Goal: Task Accomplishment & Management: Manage account settings

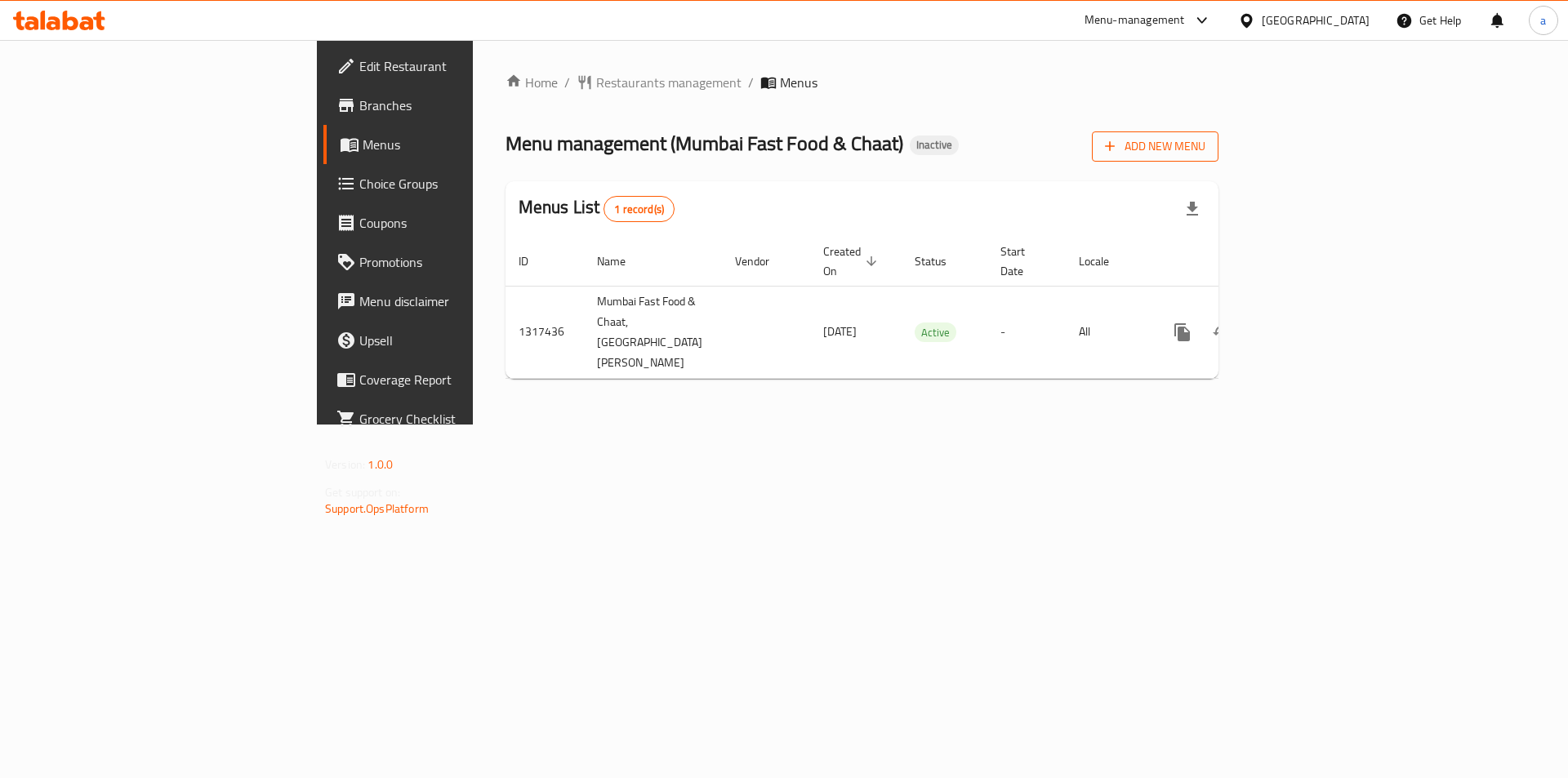
click at [1205, 151] on span "Add New Menu" at bounding box center [1155, 147] width 100 height 21
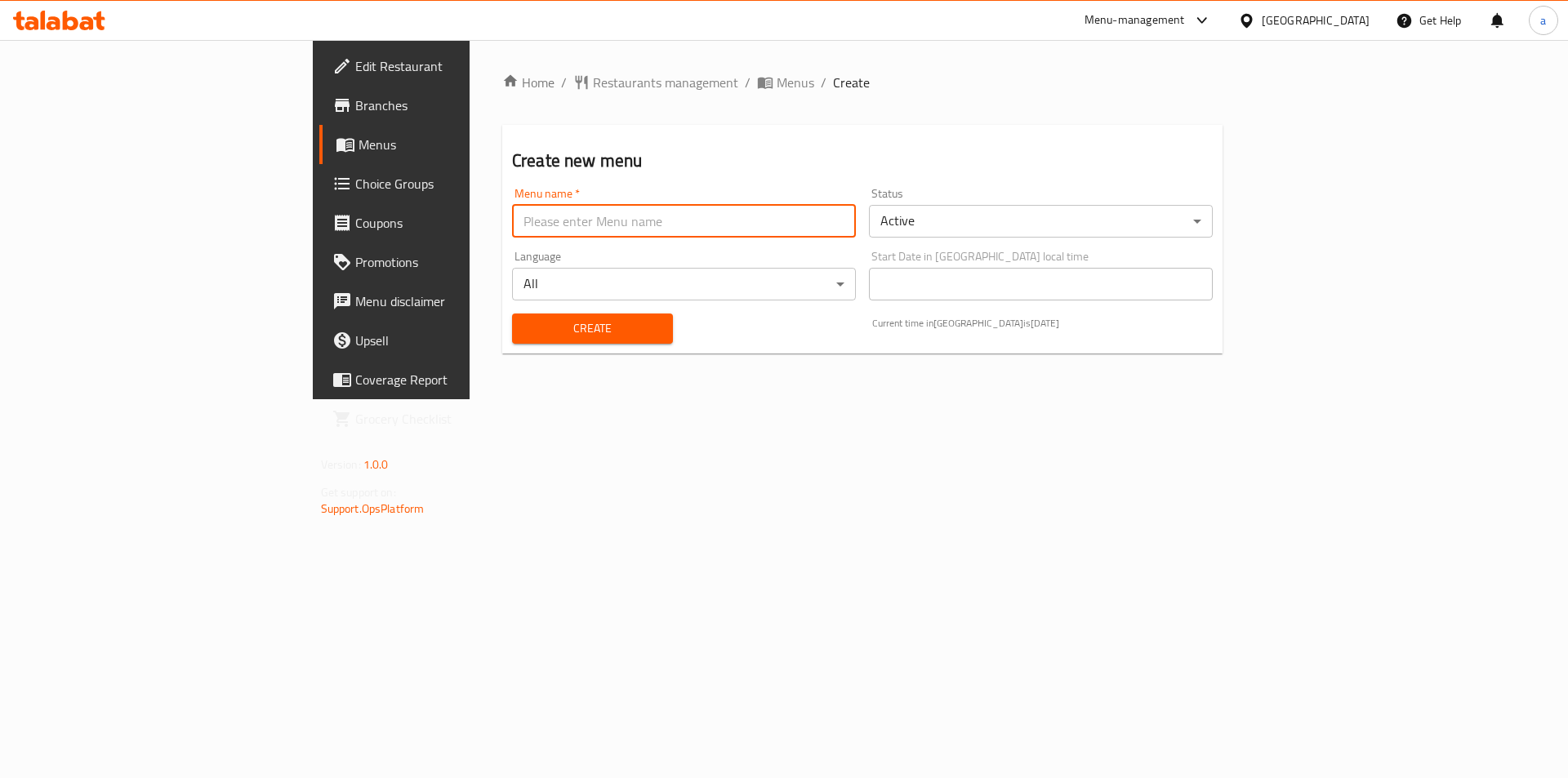
click at [625, 221] on input "text" at bounding box center [684, 221] width 344 height 32
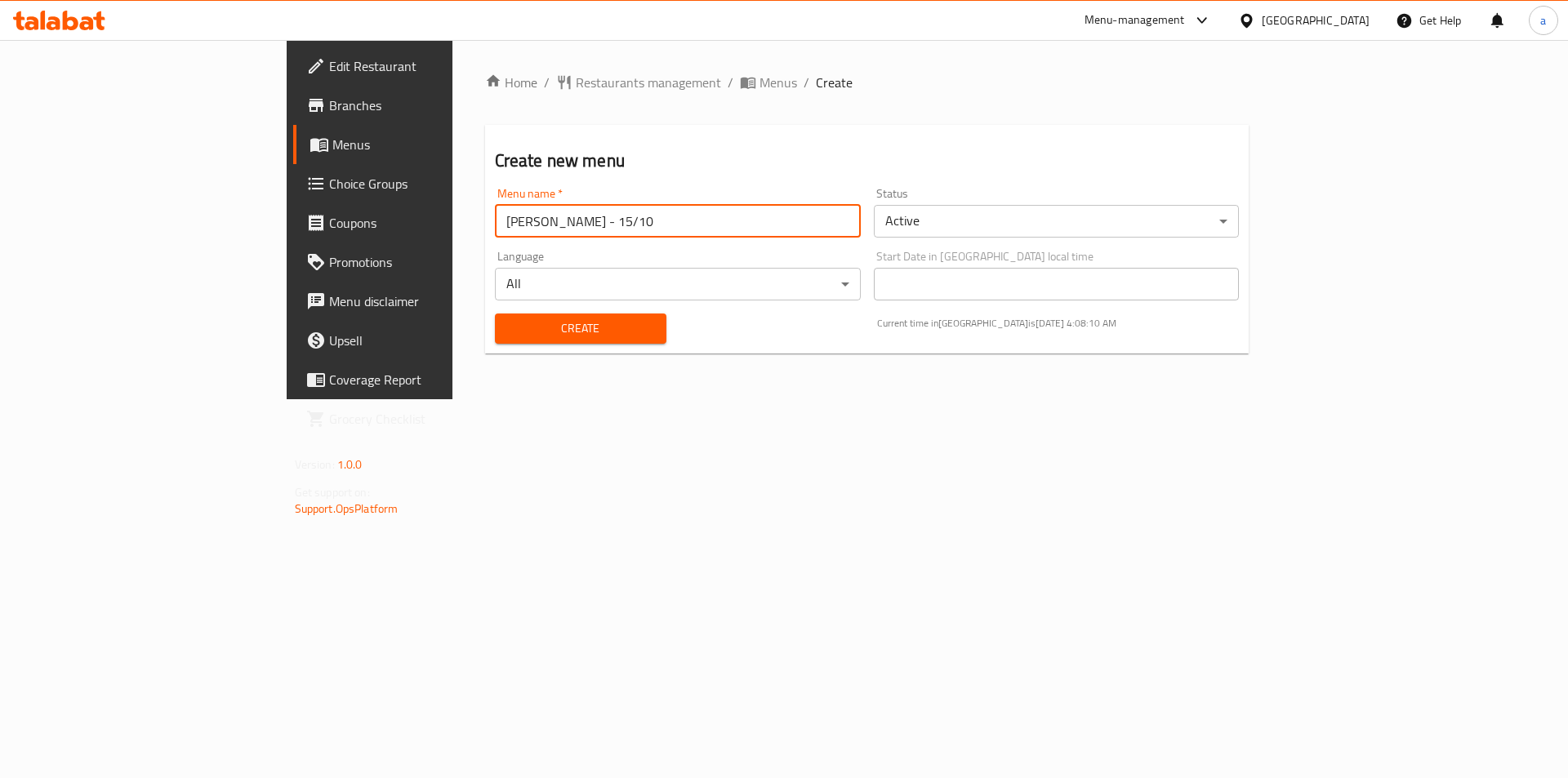
type input "[PERSON_NAME] - 15/10"
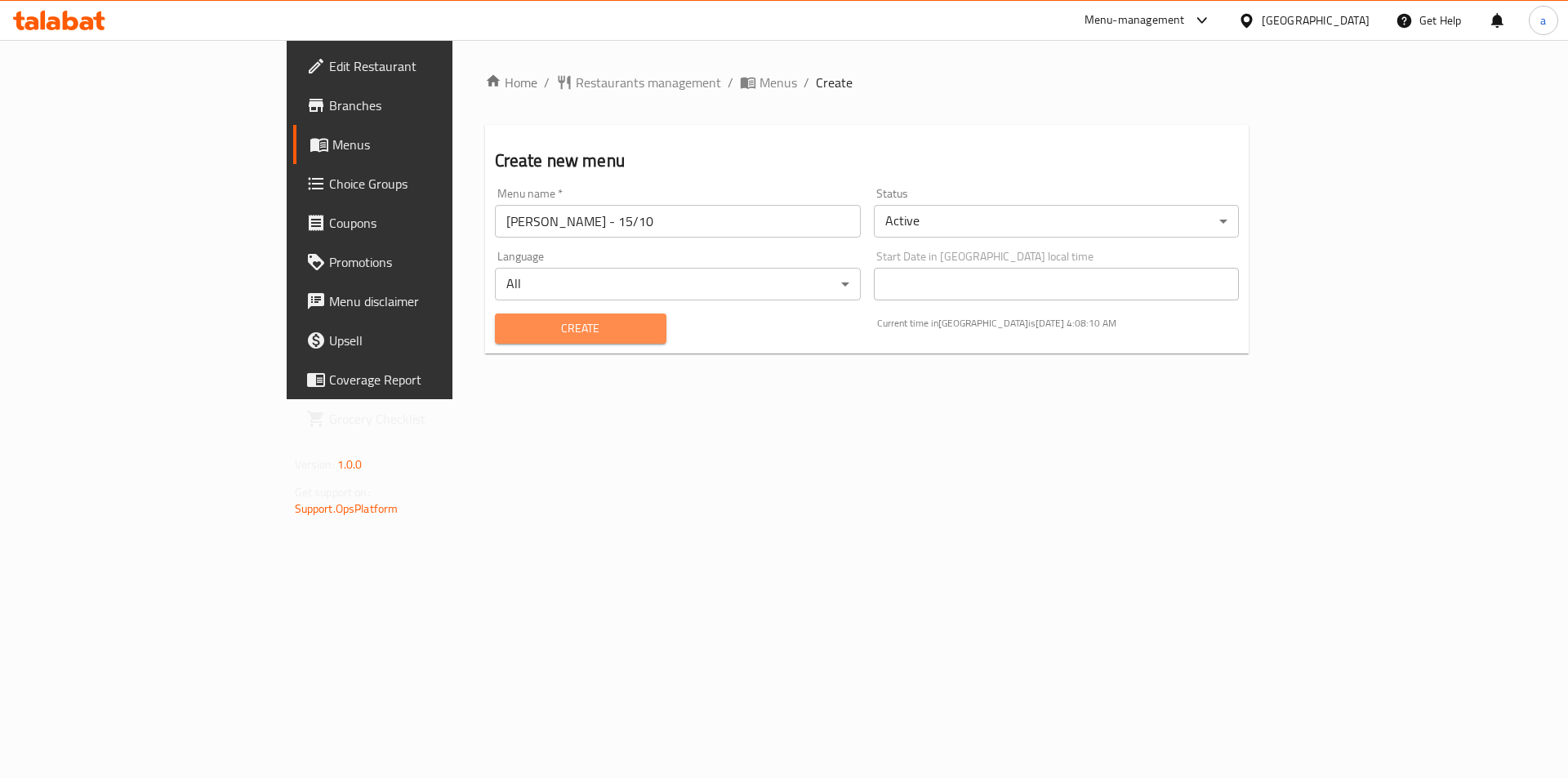
click at [508, 326] on span "Create" at bounding box center [579, 328] width 145 height 21
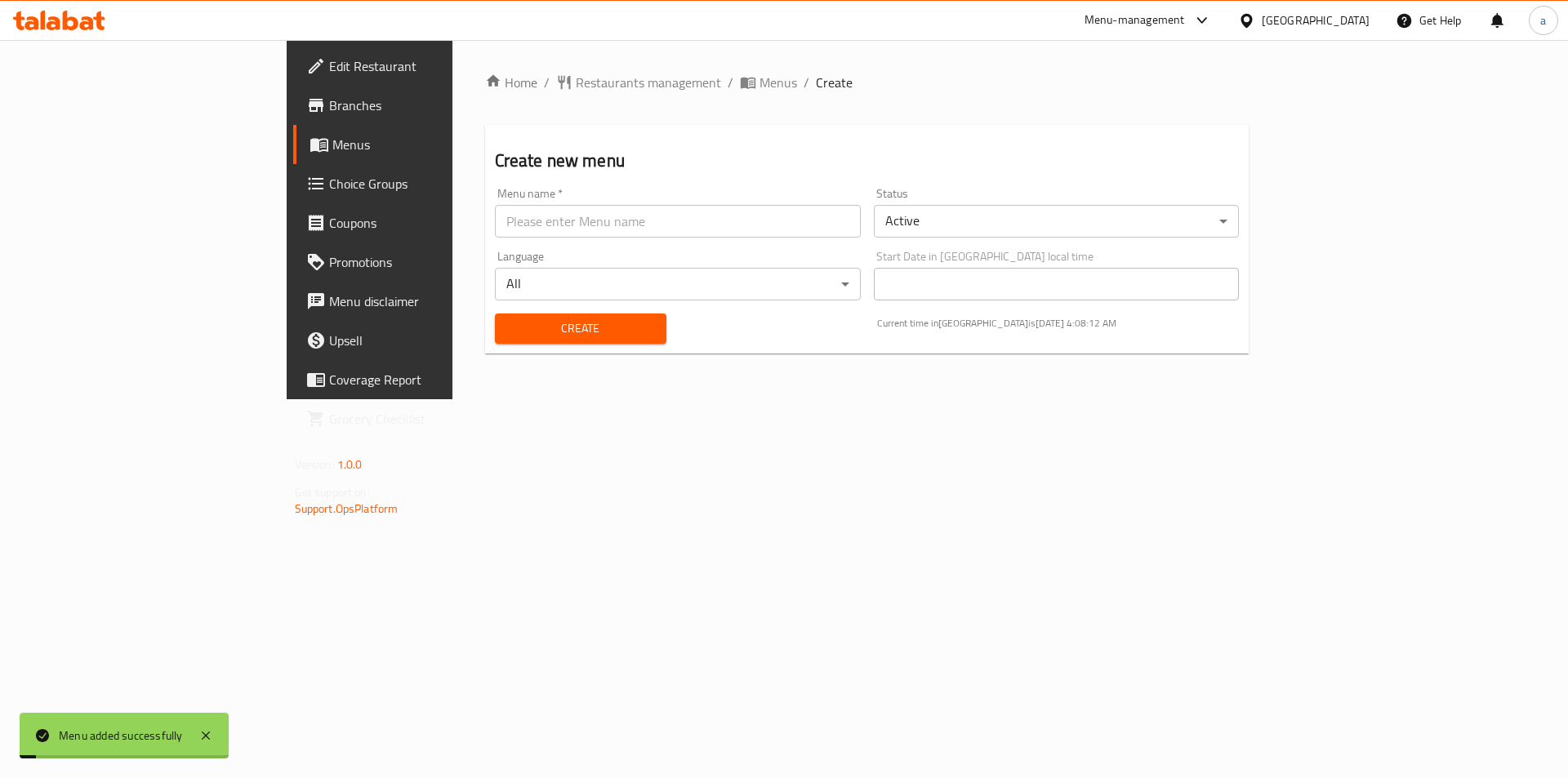
click at [332, 148] on span "Menus" at bounding box center [434, 144] width 204 height 20
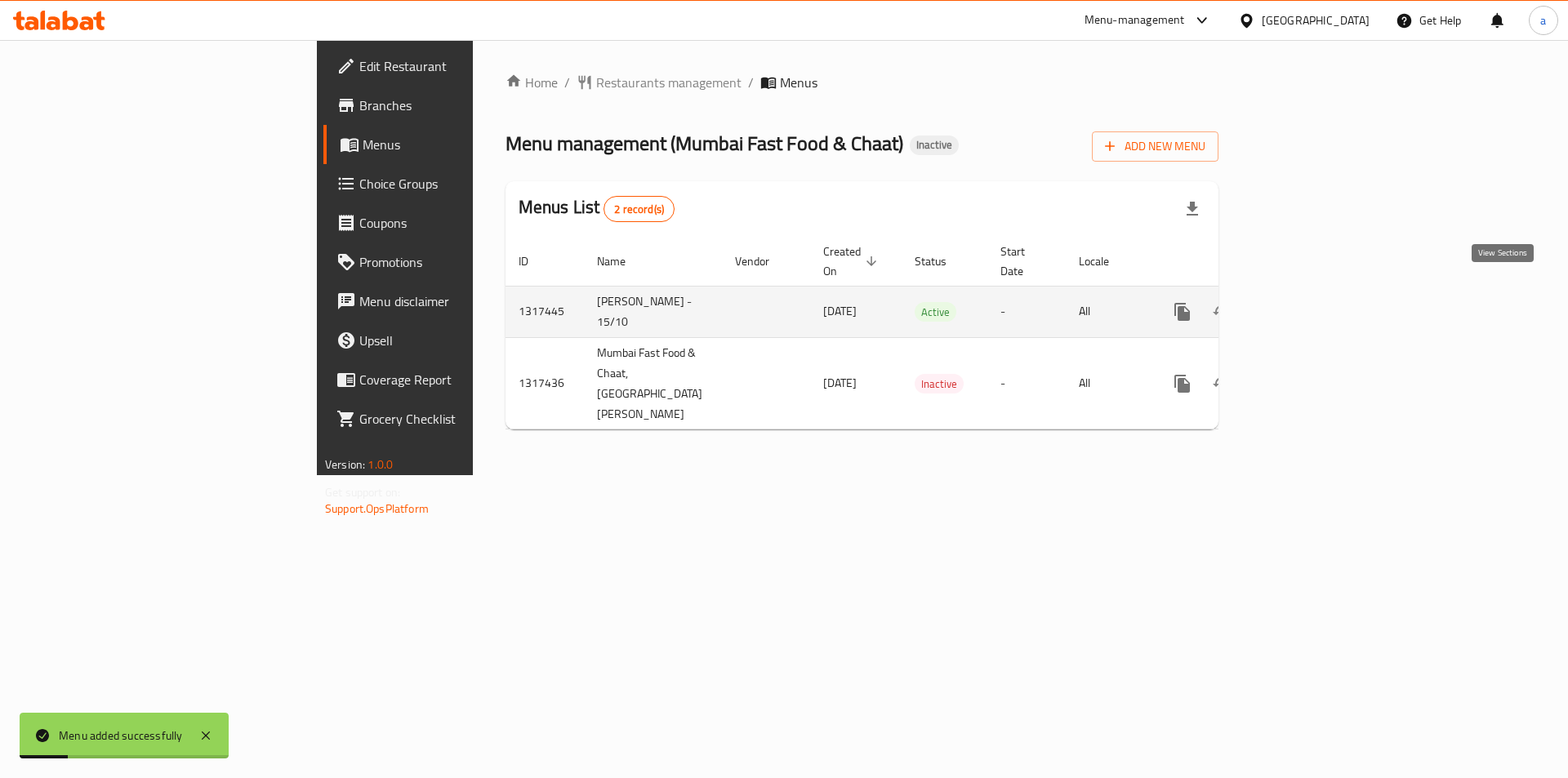
click at [1310, 303] on icon "enhanced table" at bounding box center [1299, 311] width 20 height 20
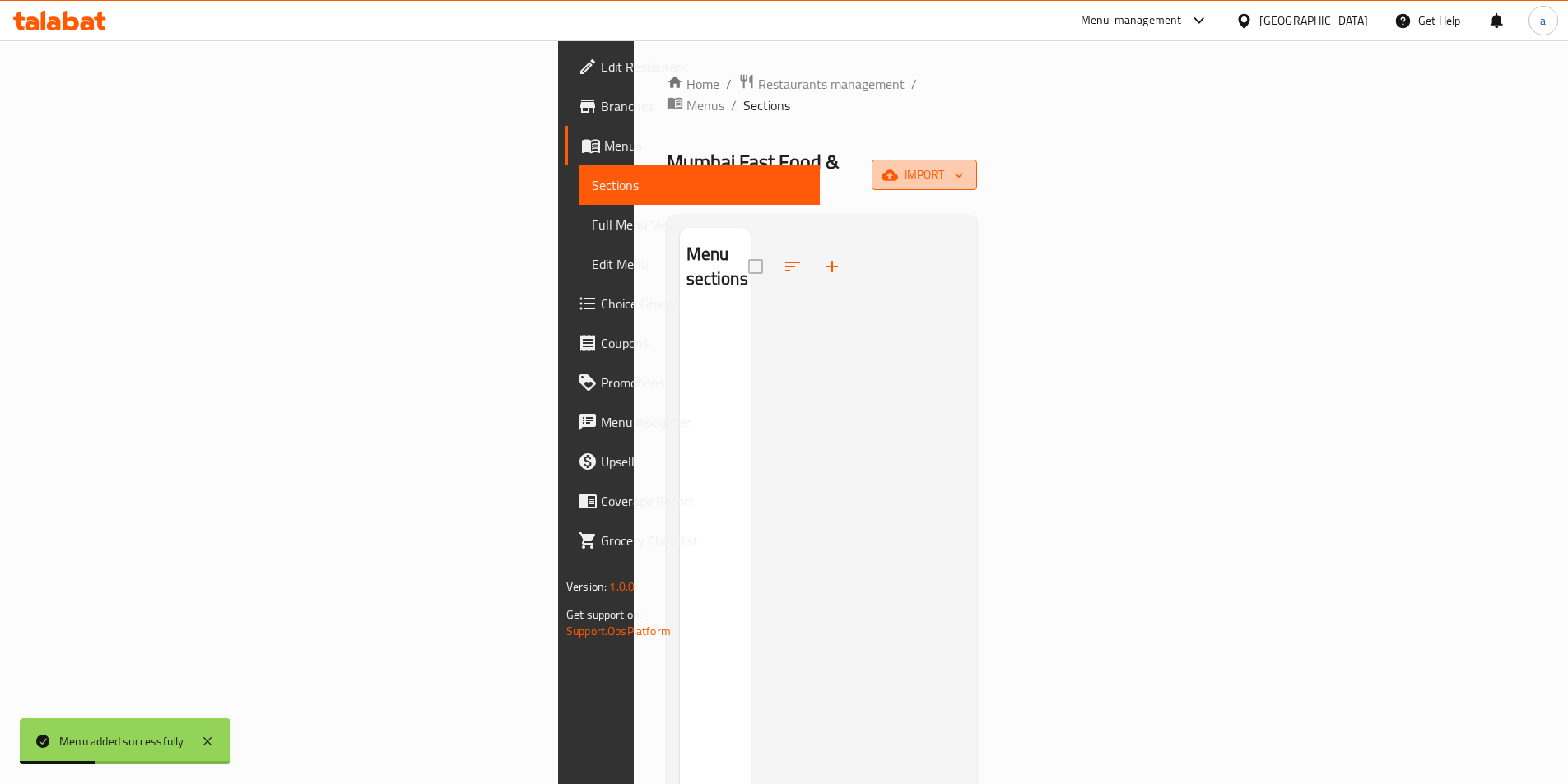
click at [898, 167] on icon "button" at bounding box center [889, 175] width 16 height 16
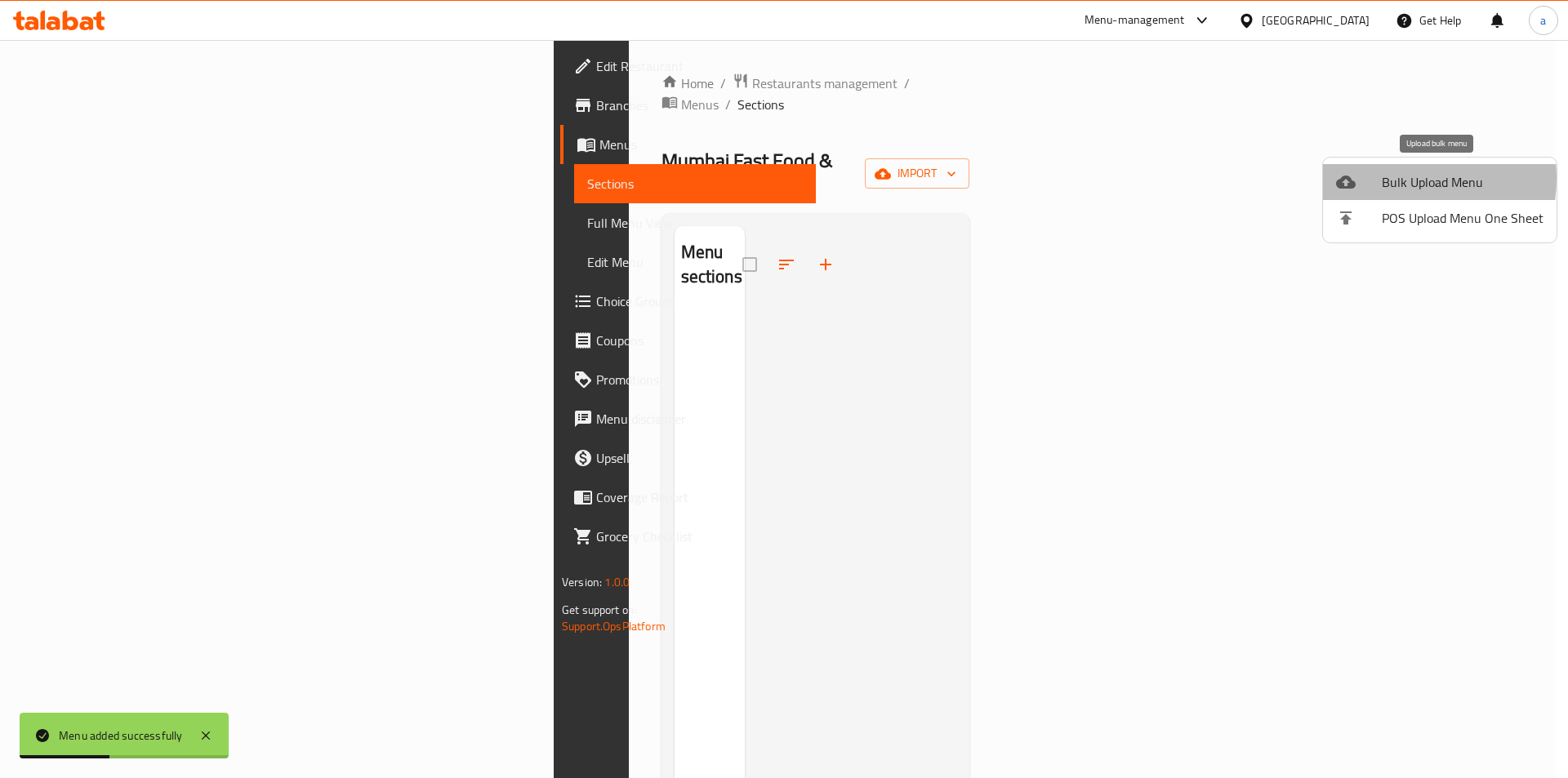
click at [1379, 178] on div at bounding box center [1359, 182] width 45 height 20
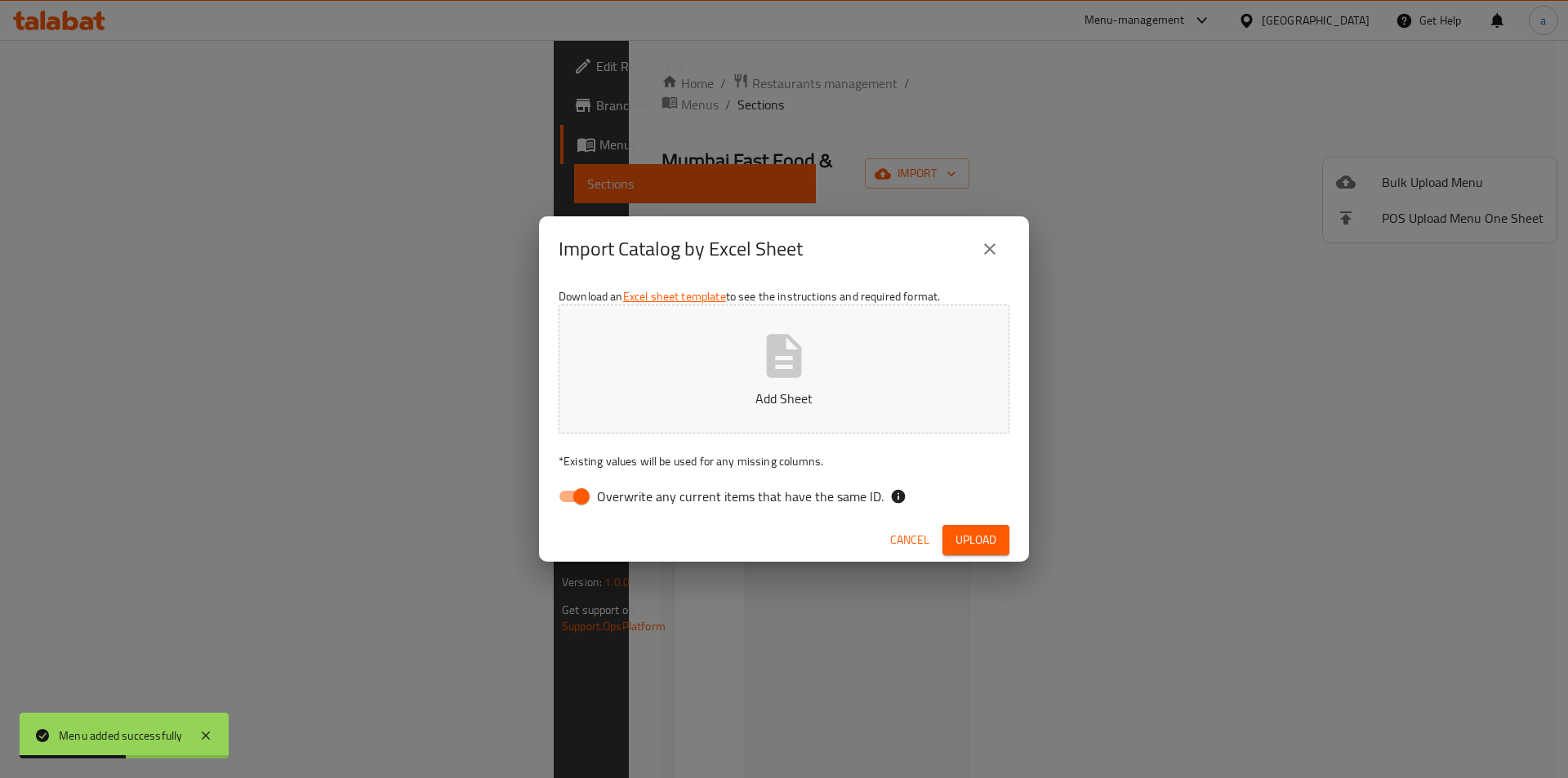
click at [691, 506] on span "Overwrite any current items that have the same ID." at bounding box center [739, 496] width 287 height 20
click at [628, 507] on input "Overwrite any current items that have the same ID." at bounding box center [581, 496] width 93 height 31
checkbox input "false"
click at [756, 366] on button "Add Sheet" at bounding box center [784, 369] width 451 height 129
click at [975, 531] on span "Upload" at bounding box center [975, 540] width 41 height 21
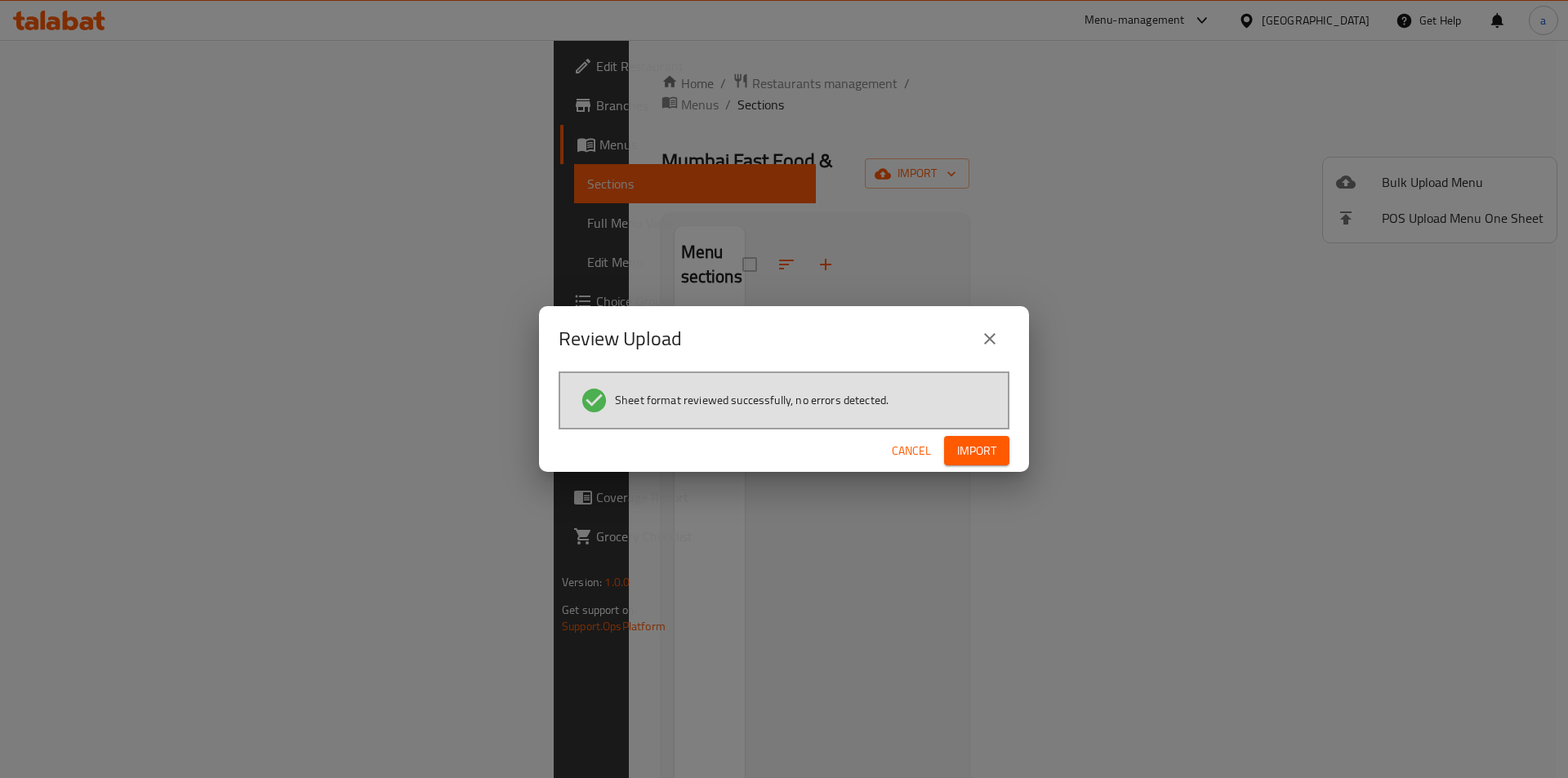
click at [989, 454] on span "Import" at bounding box center [976, 451] width 39 height 21
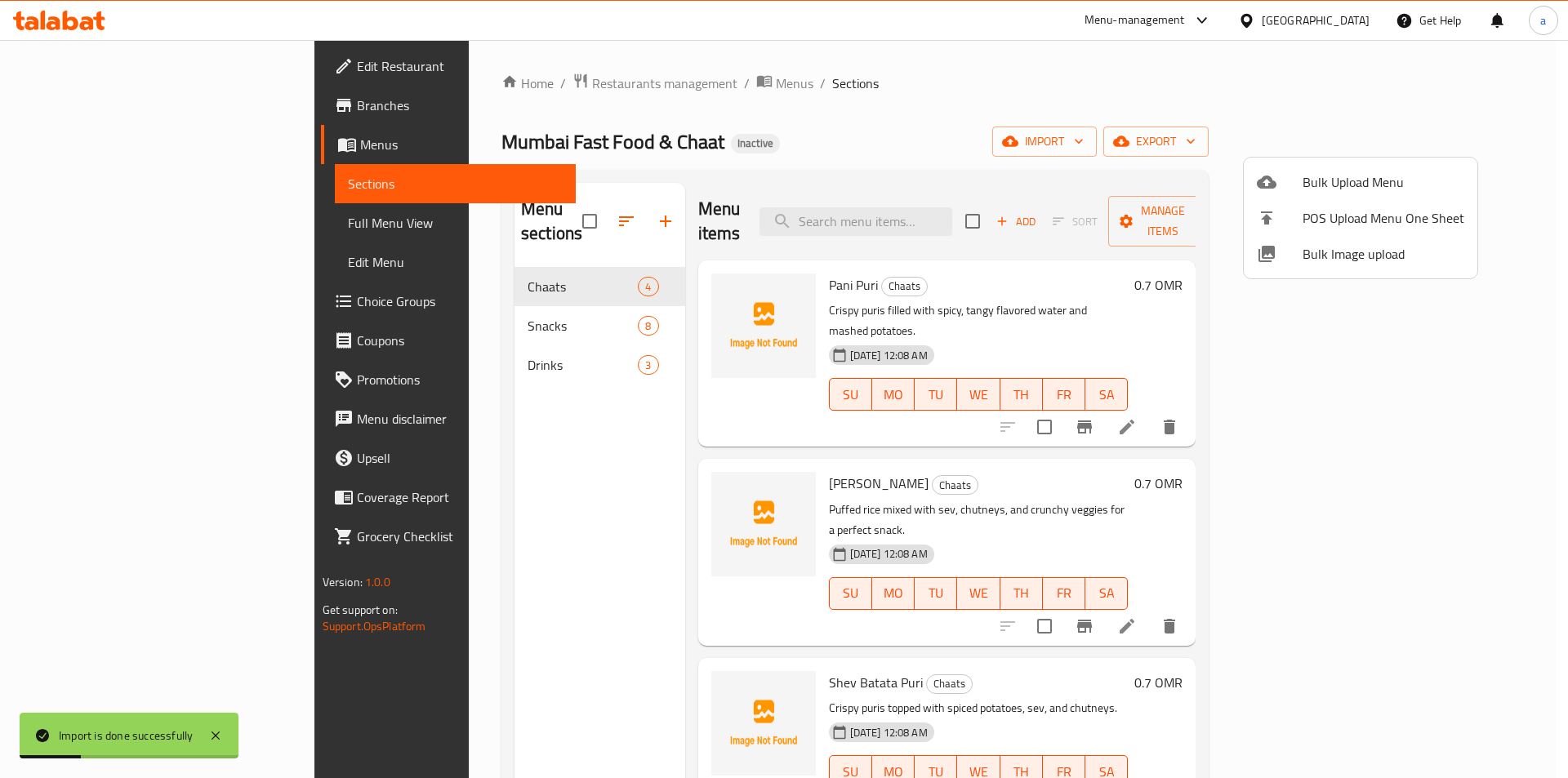
click at [403, 261] on div at bounding box center [784, 389] width 1568 height 778
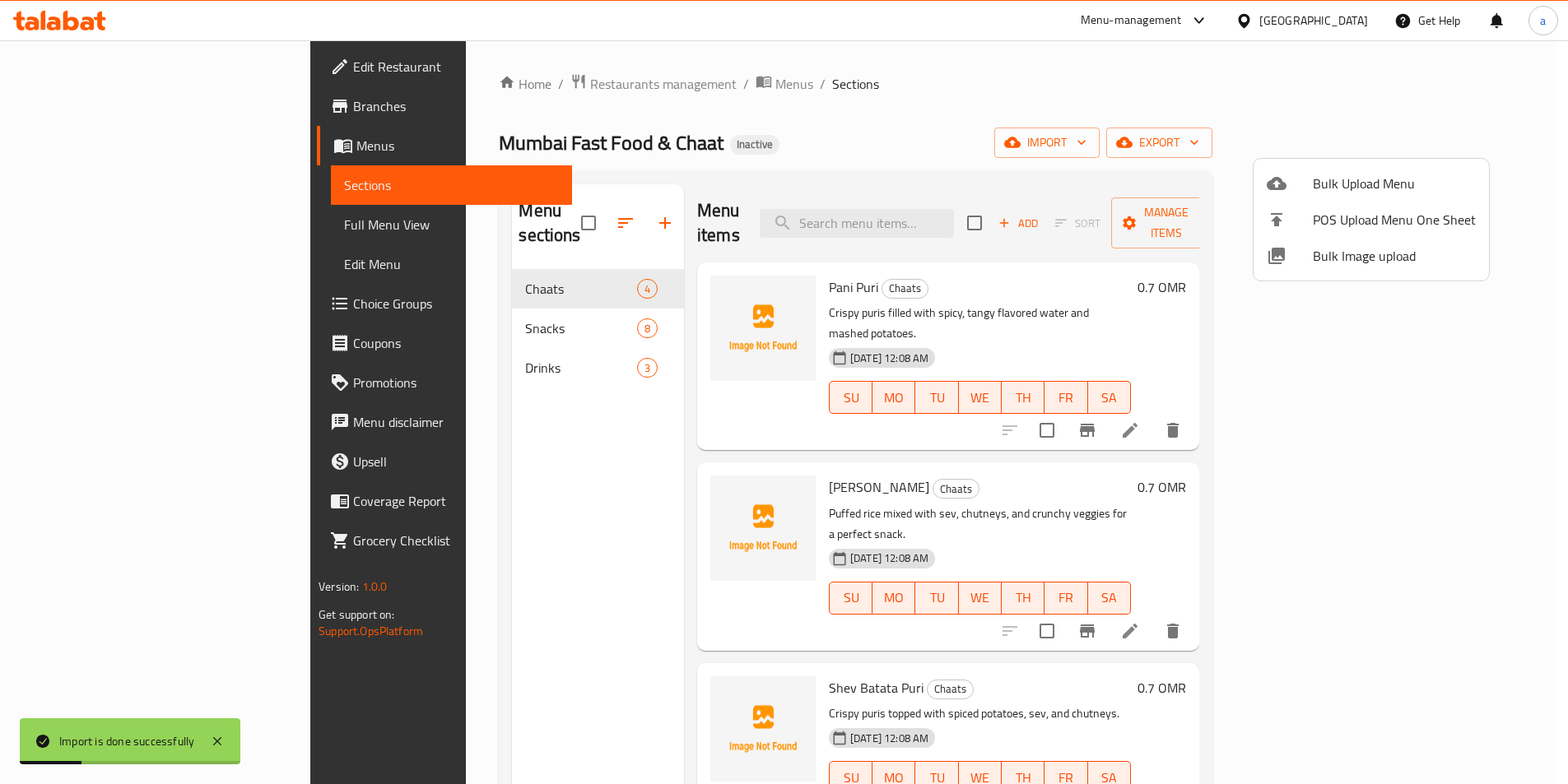
click at [525, 279] on span "Chaats" at bounding box center [580, 288] width 111 height 20
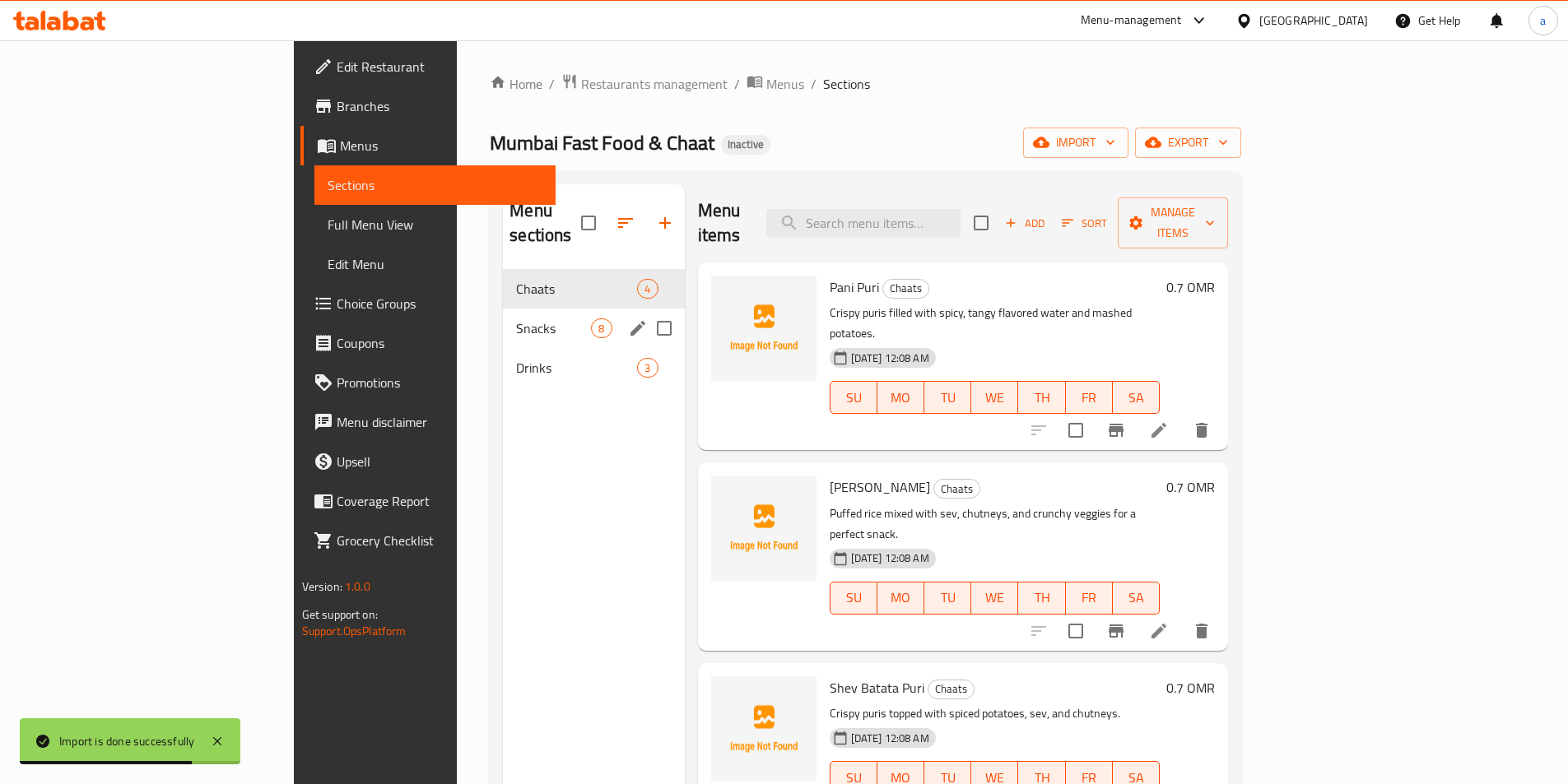
click at [503, 308] on div "Snacks 8" at bounding box center [594, 327] width 181 height 39
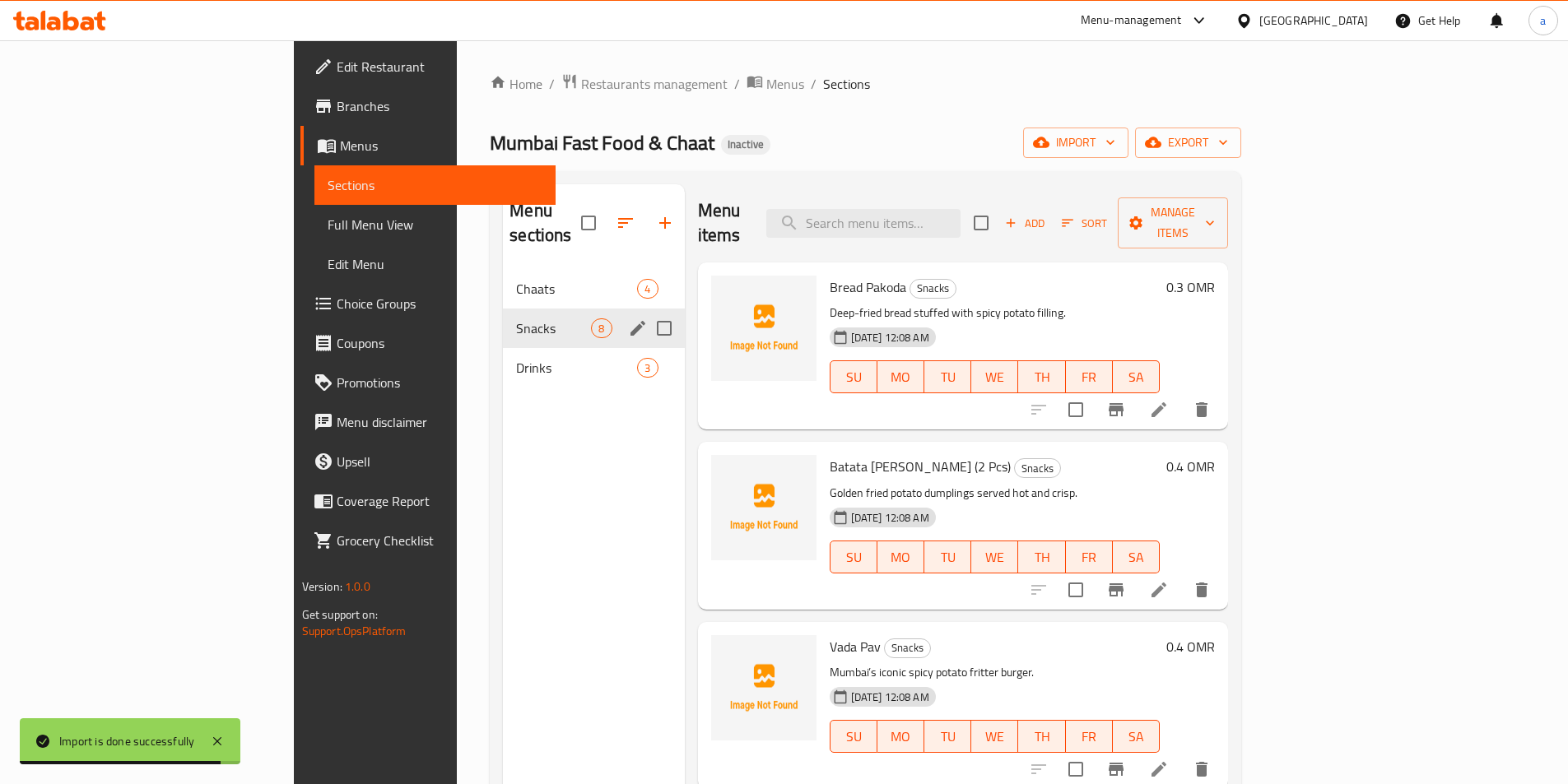
click at [647, 311] on input "Menu sections" at bounding box center [664, 328] width 34 height 34
checkbox input "true"
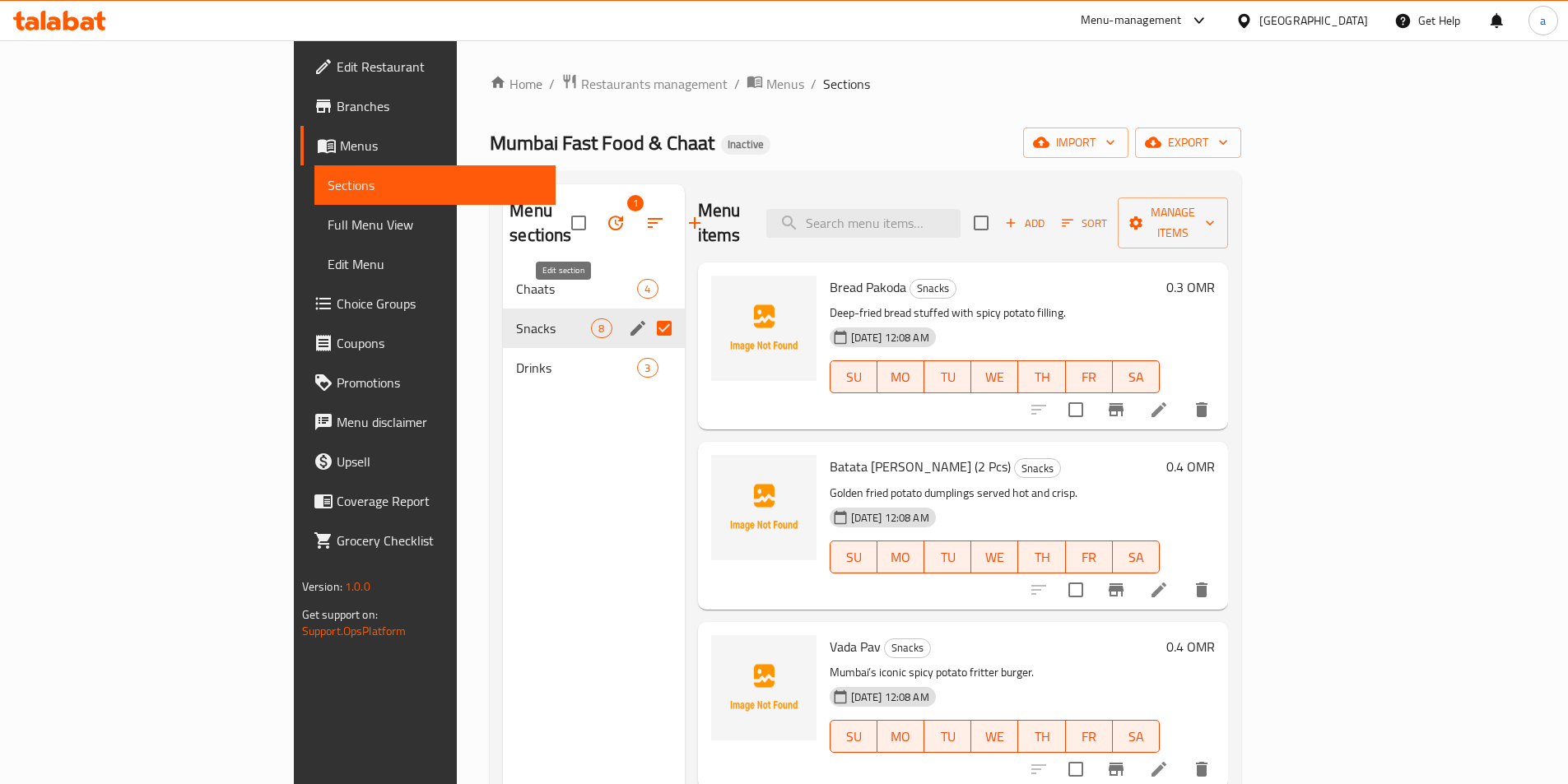
click at [628, 319] on icon "edit" at bounding box center [638, 328] width 20 height 20
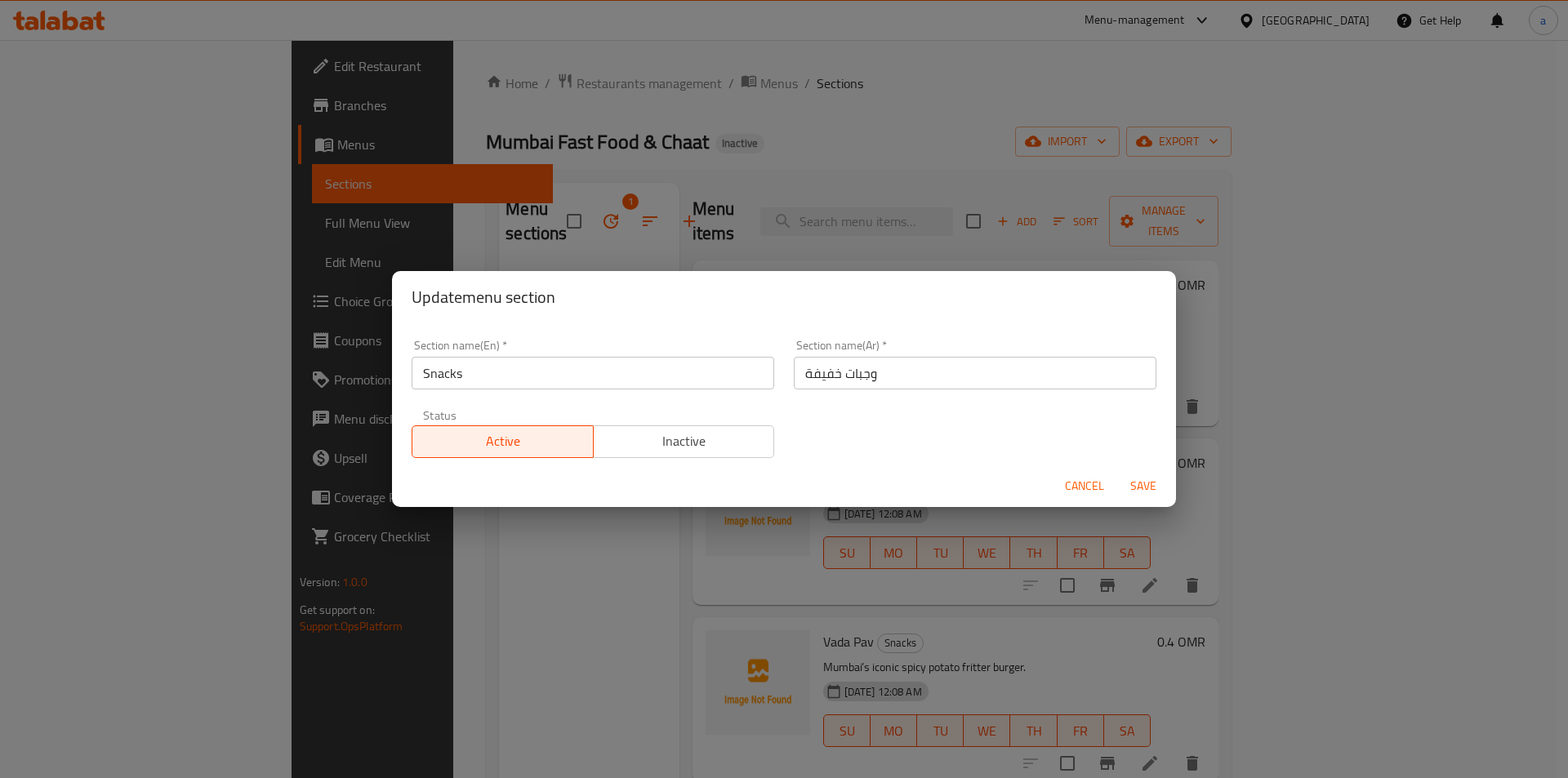
click at [875, 374] on input "وجبات خفيفة" at bounding box center [974, 373] width 363 height 32
type input "سناكس"
click at [1138, 488] on span "Save" at bounding box center [1142, 486] width 39 height 21
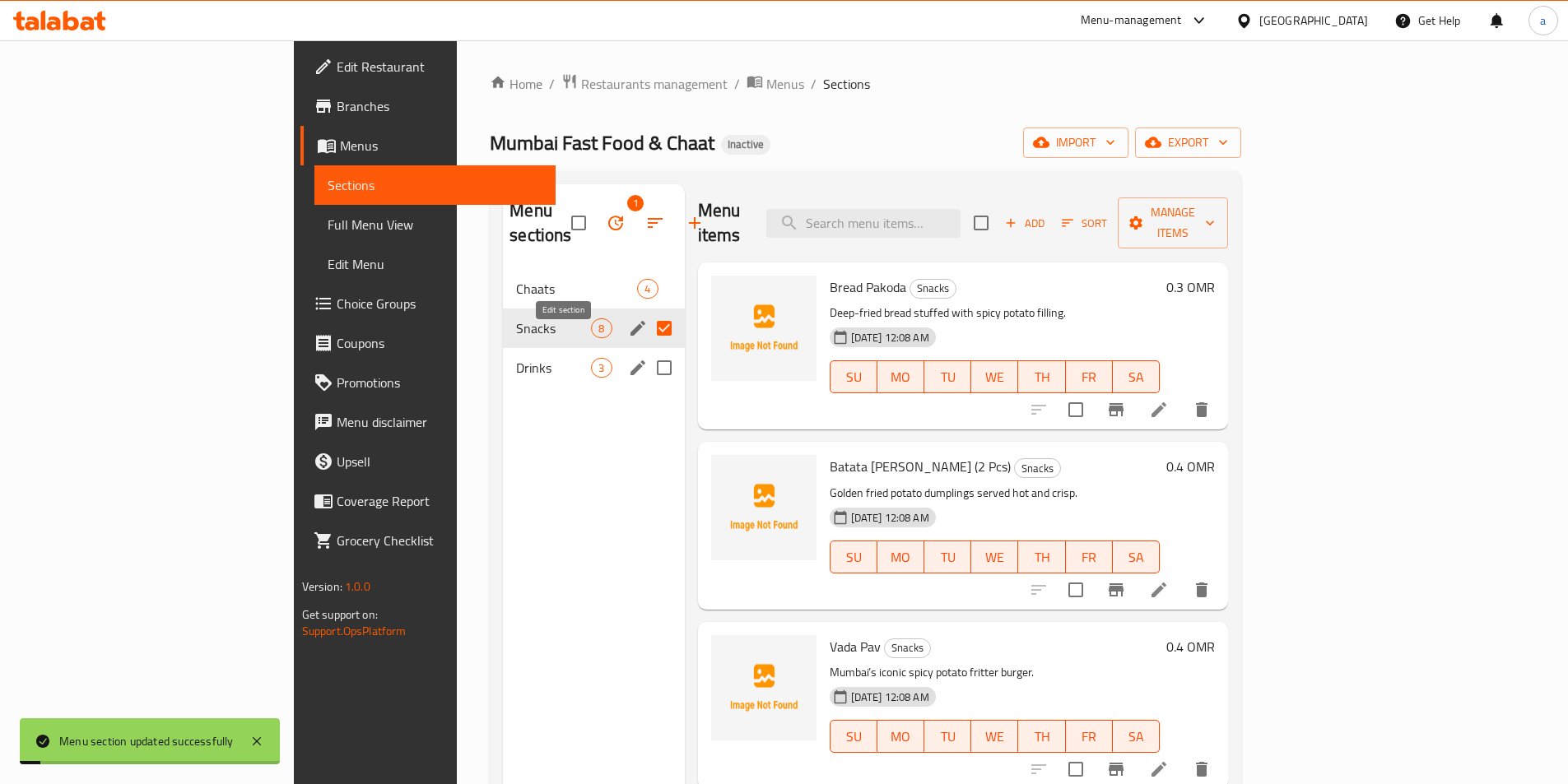
click at [625, 355] on button "edit" at bounding box center [638, 367] width 25 height 25
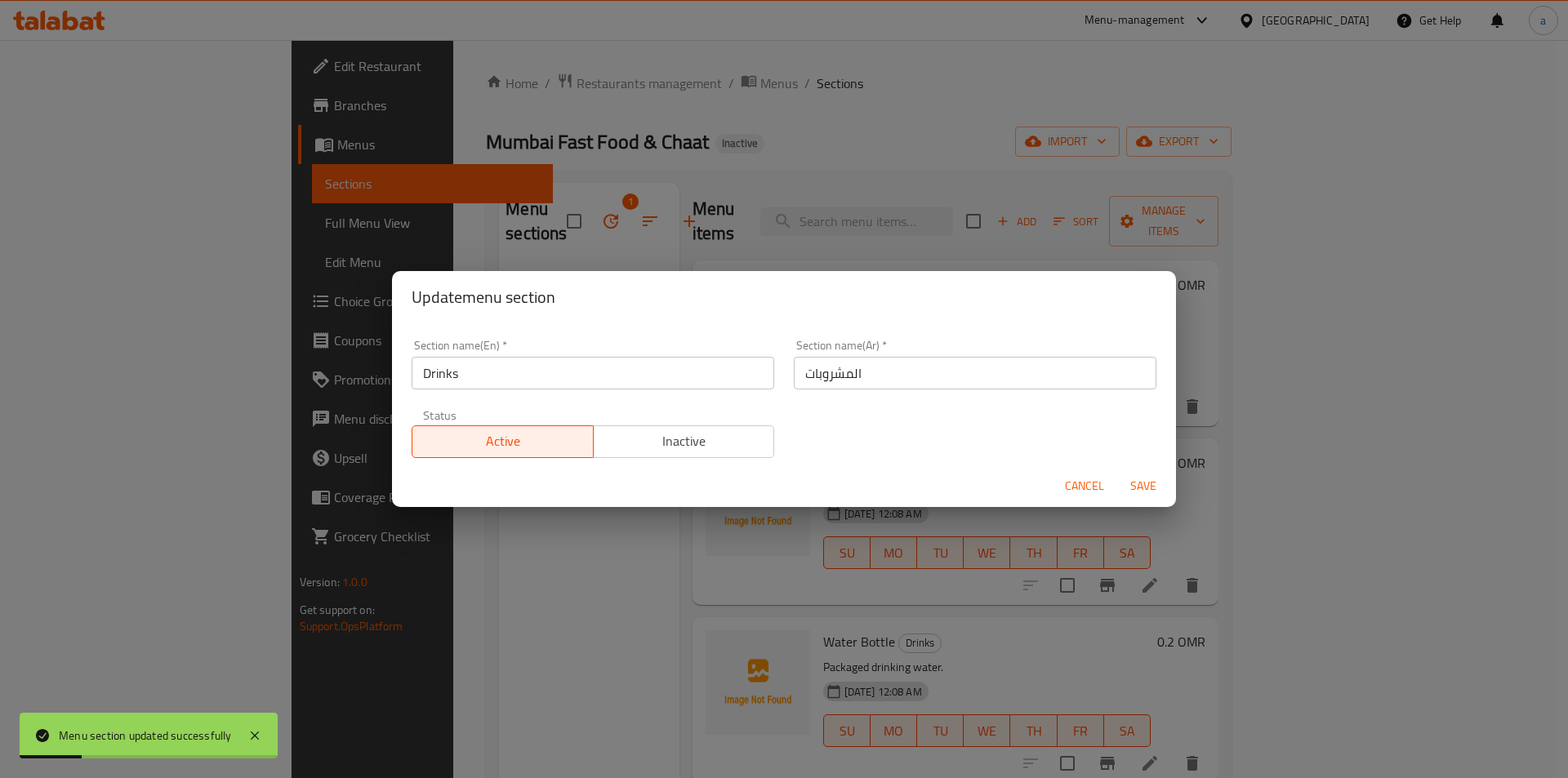
click at [1147, 484] on span "Save" at bounding box center [1142, 486] width 39 height 21
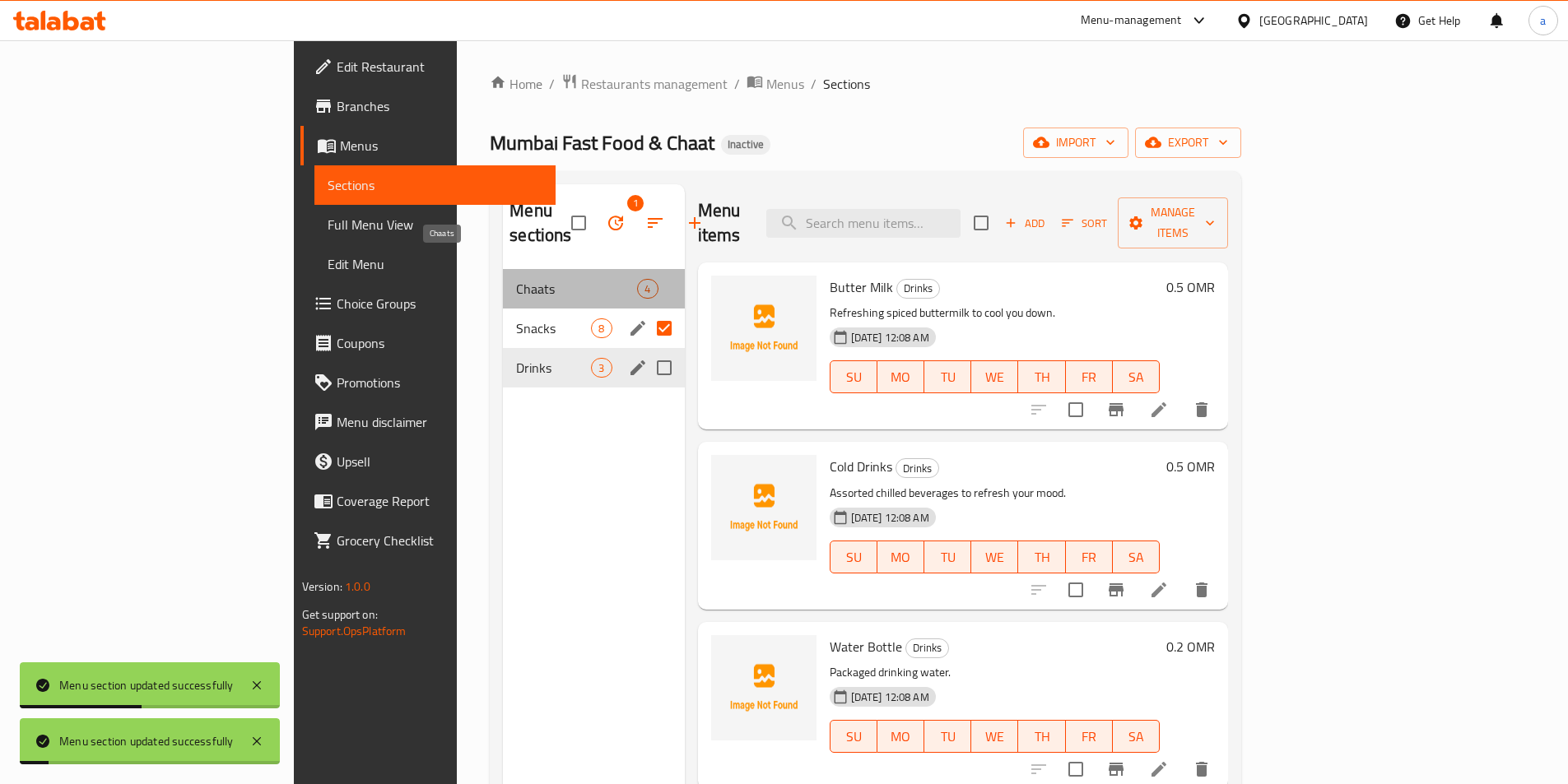
click at [526, 279] on span "Chaats" at bounding box center [576, 288] width 121 height 20
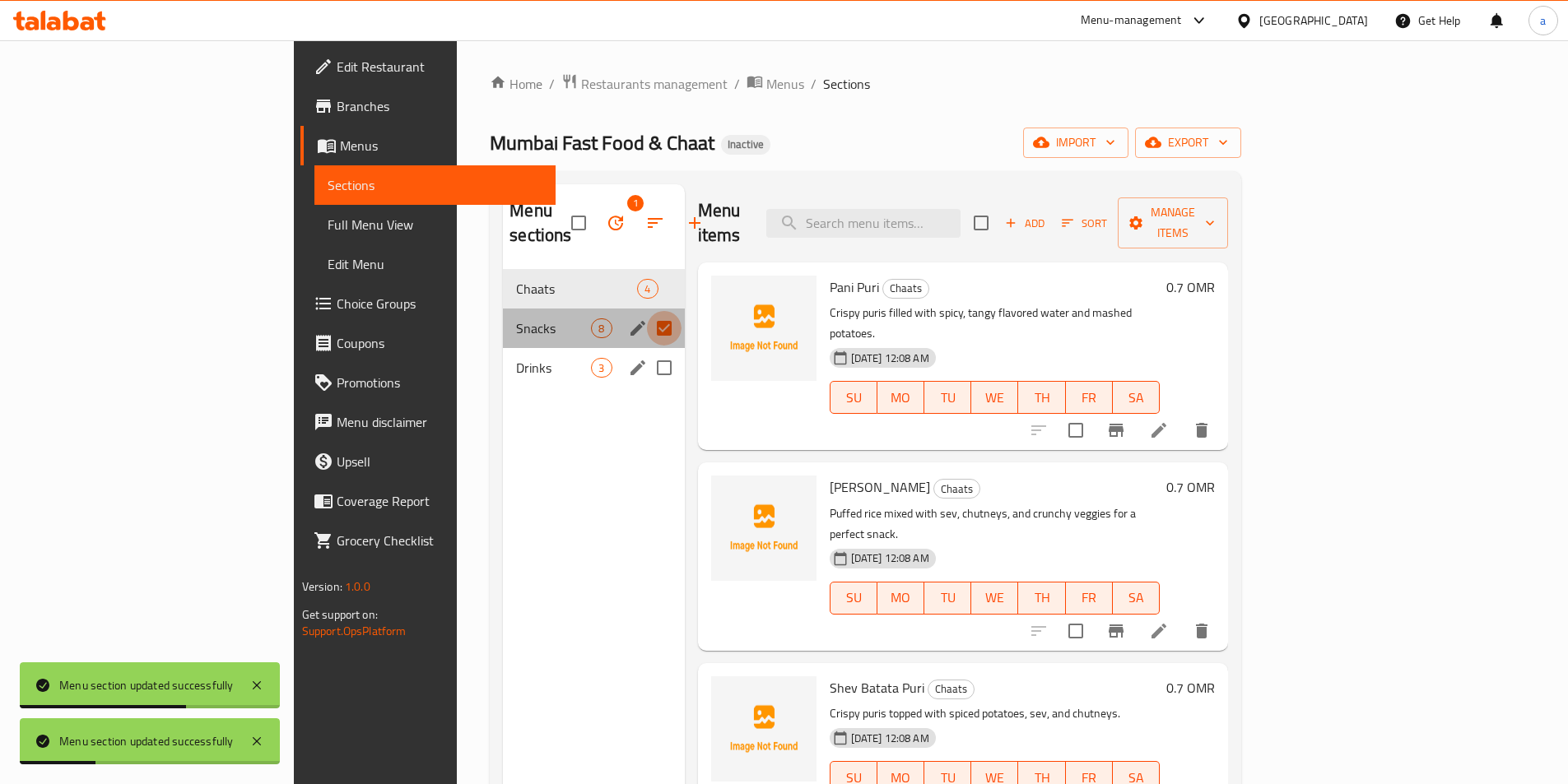
click at [647, 311] on input "Menu sections" at bounding box center [664, 328] width 34 height 34
checkbox input "false"
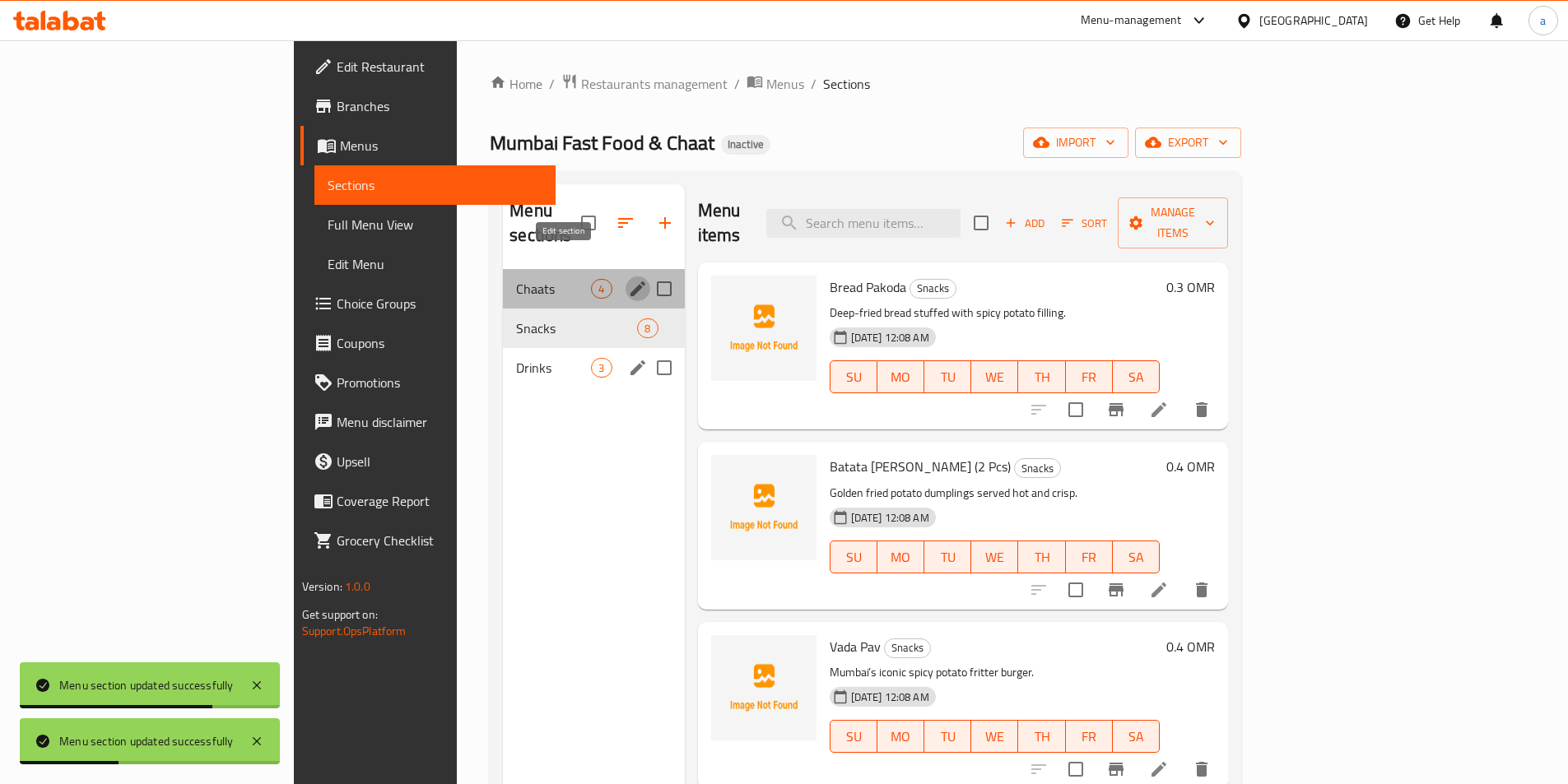
click at [628, 279] on icon "edit" at bounding box center [638, 288] width 20 height 20
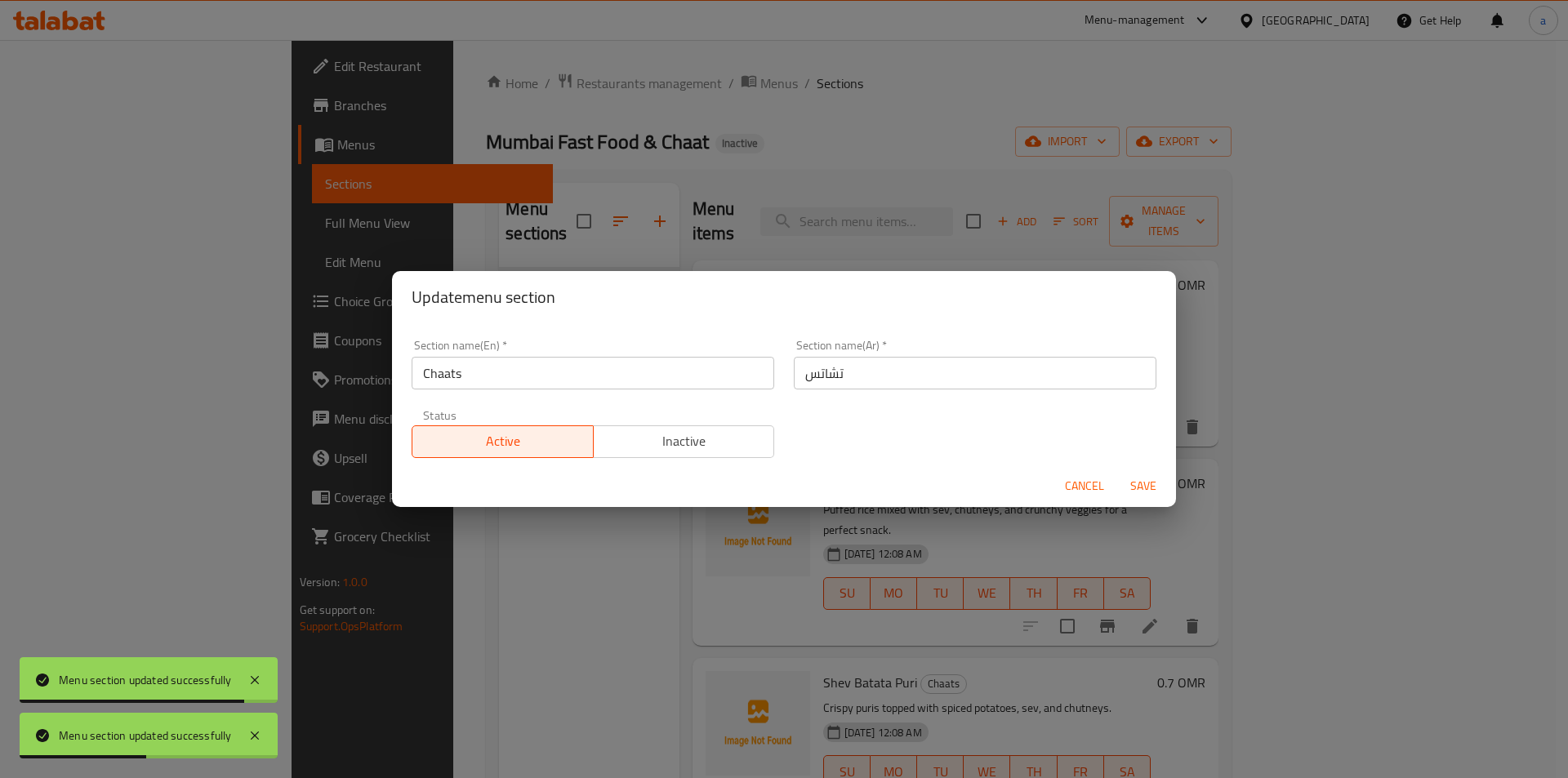
click at [877, 375] on input "تشاتس" at bounding box center [974, 373] width 363 height 32
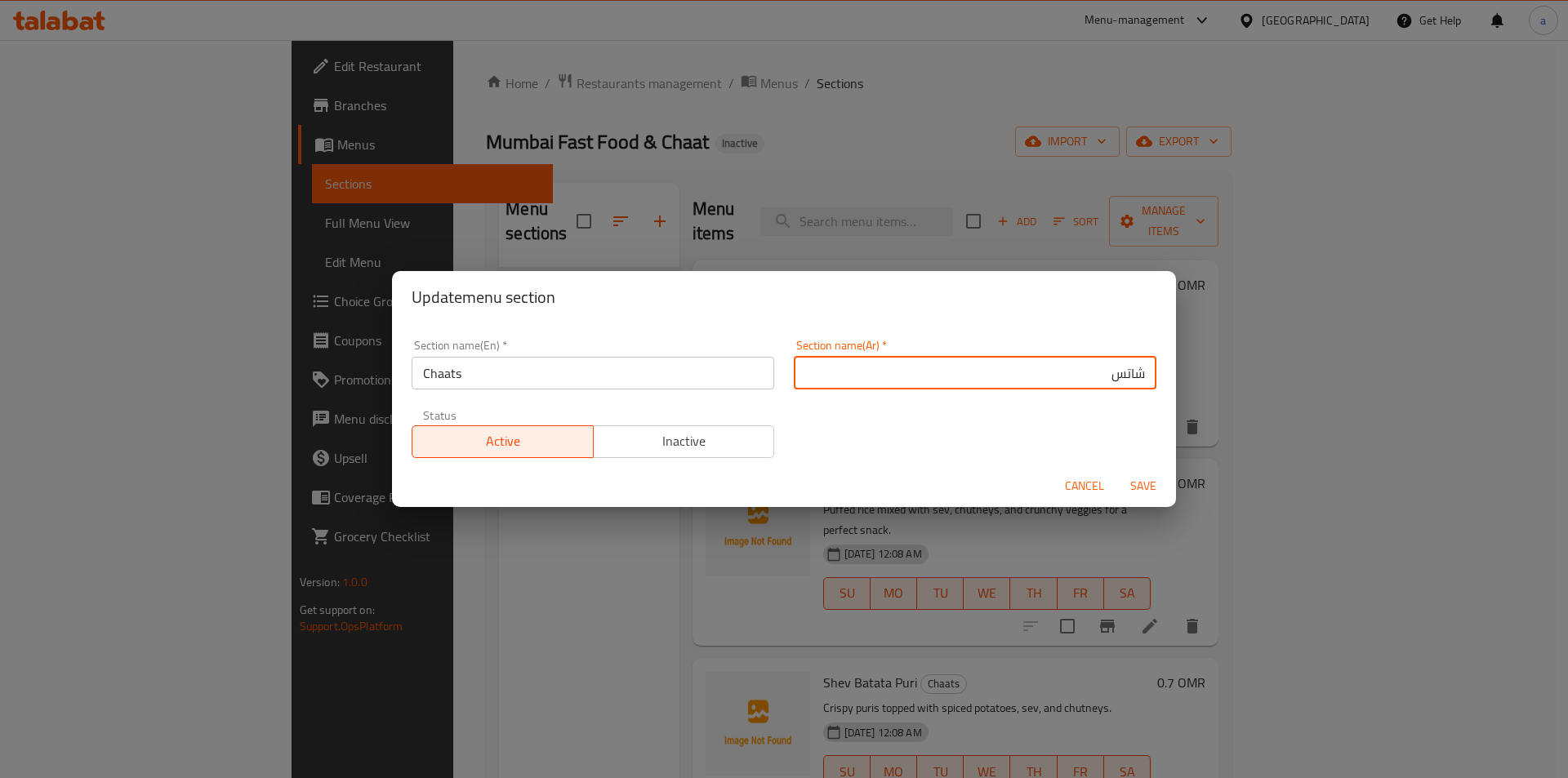
type input "شاتس"
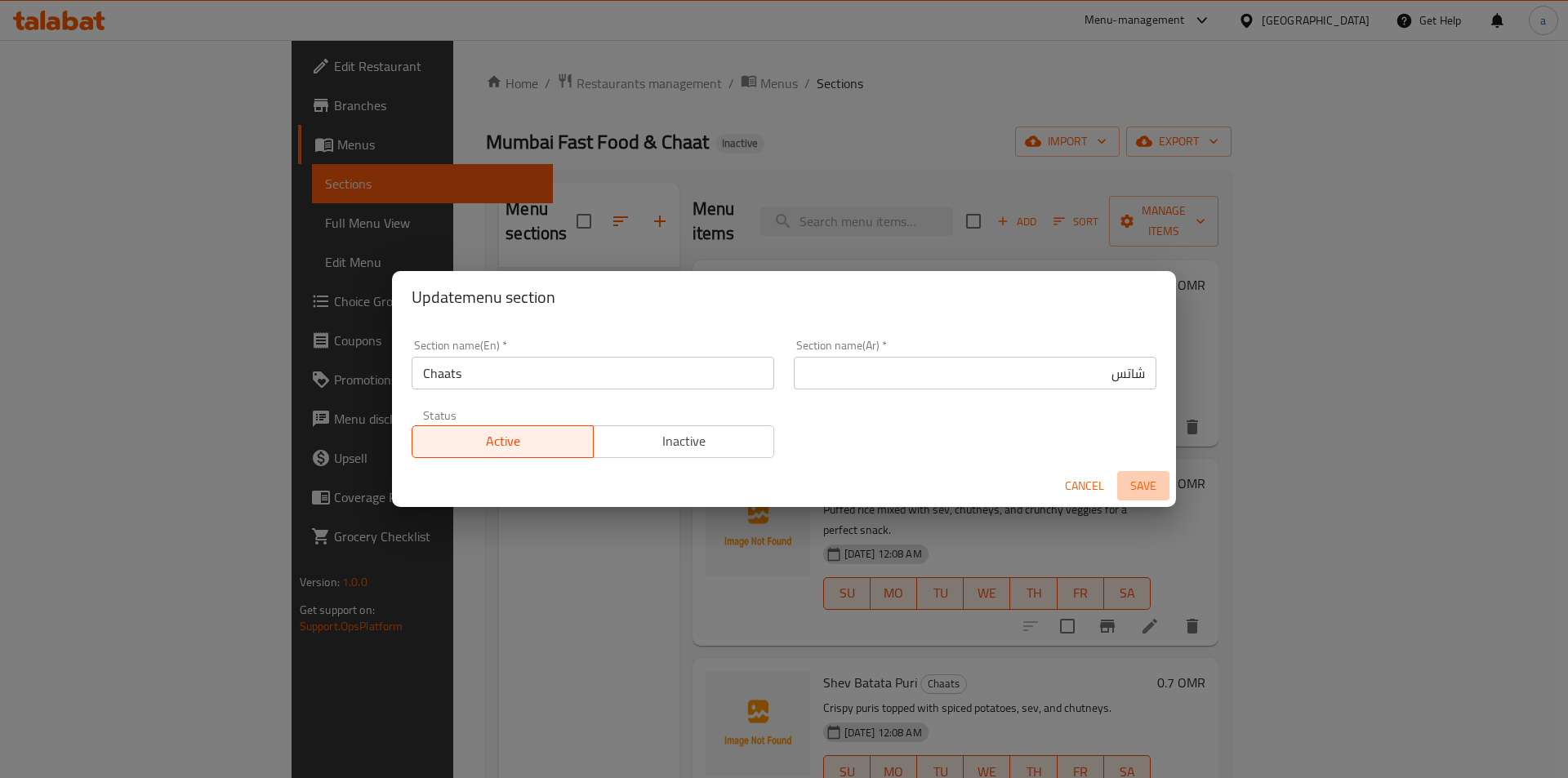
click at [1134, 480] on span "Save" at bounding box center [1142, 486] width 39 height 21
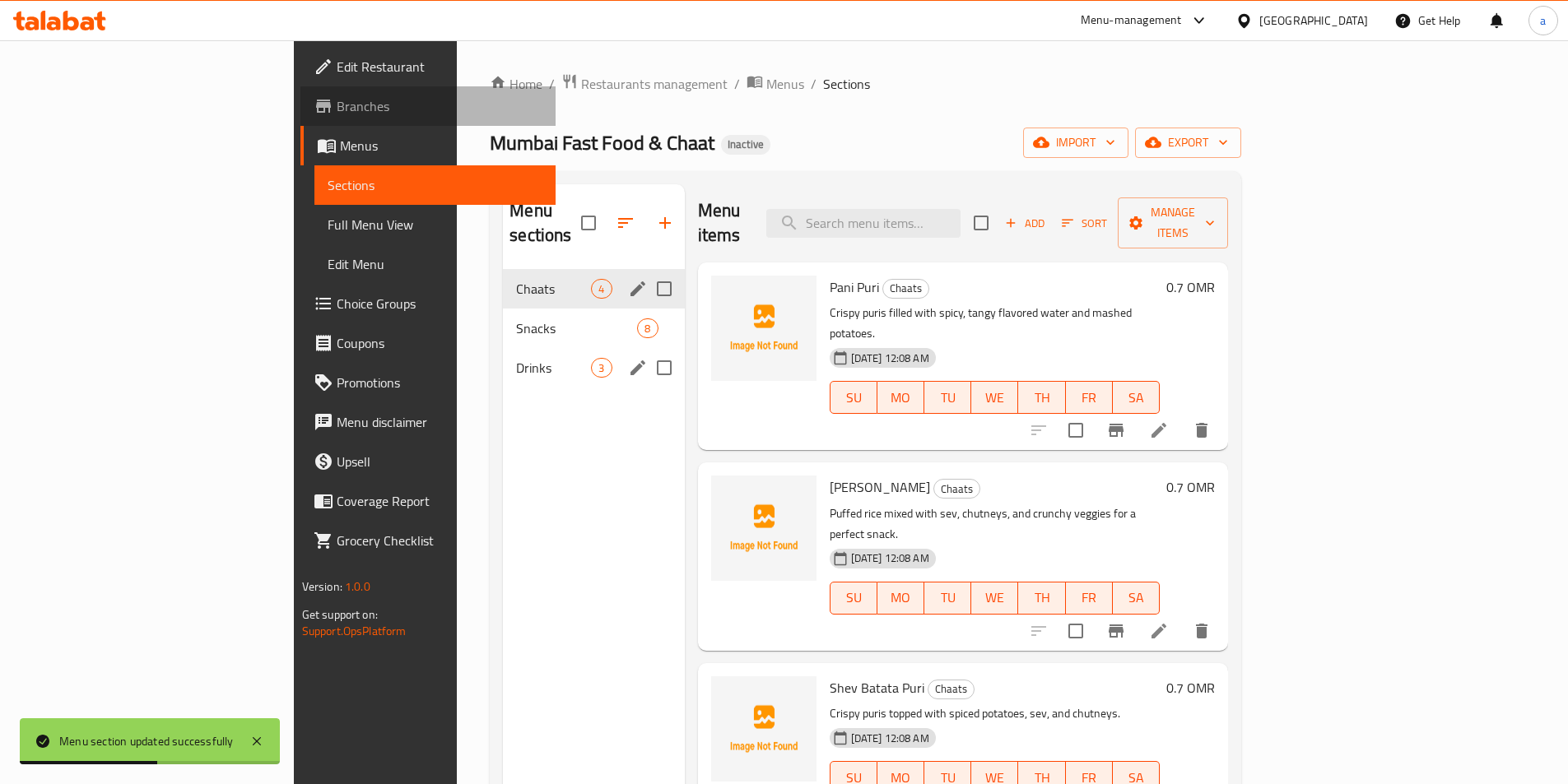
click at [337, 98] on span "Branches" at bounding box center [440, 106] width 206 height 20
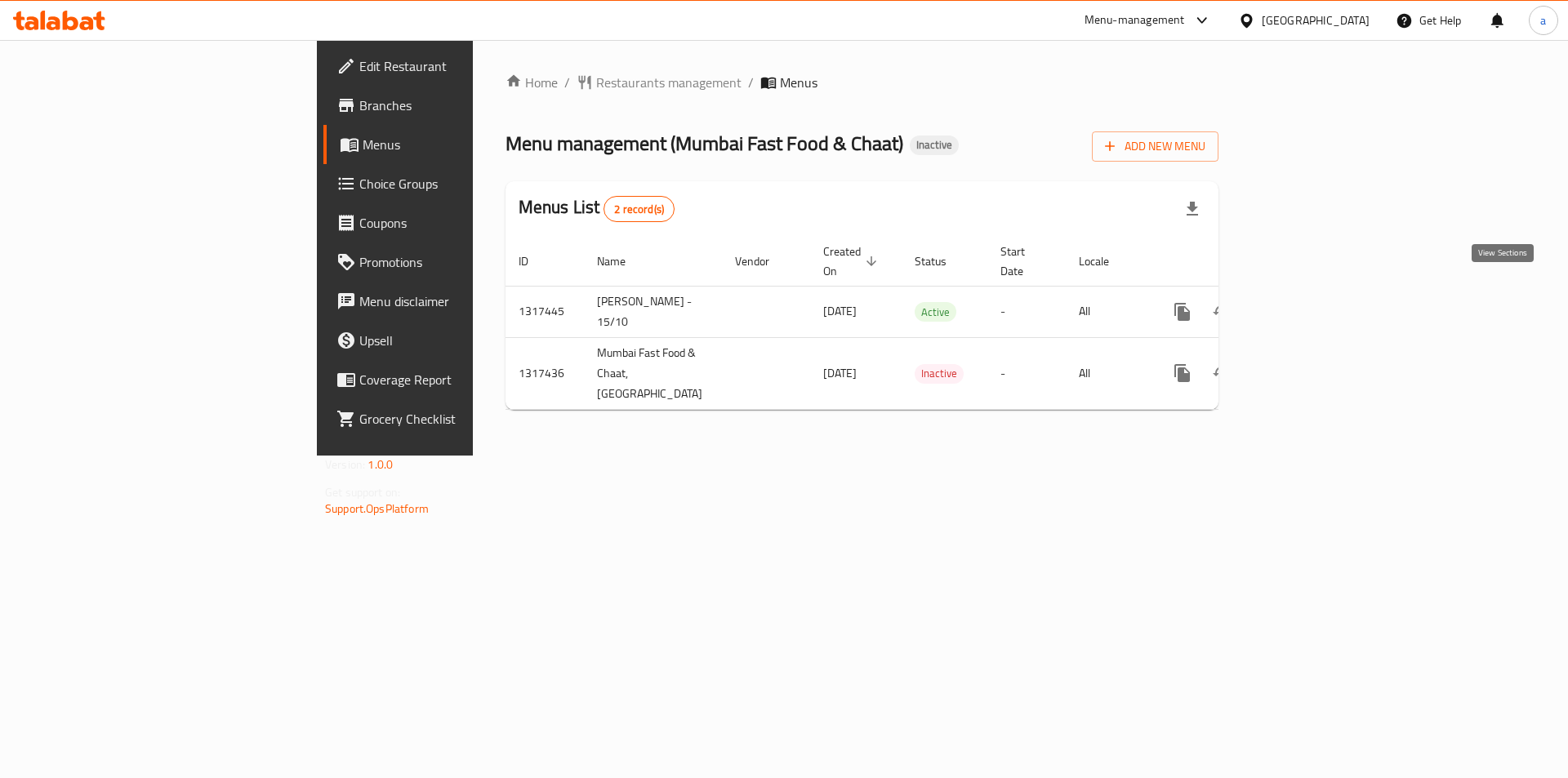
click at [1310, 302] on icon "enhanced table" at bounding box center [1299, 311] width 20 height 20
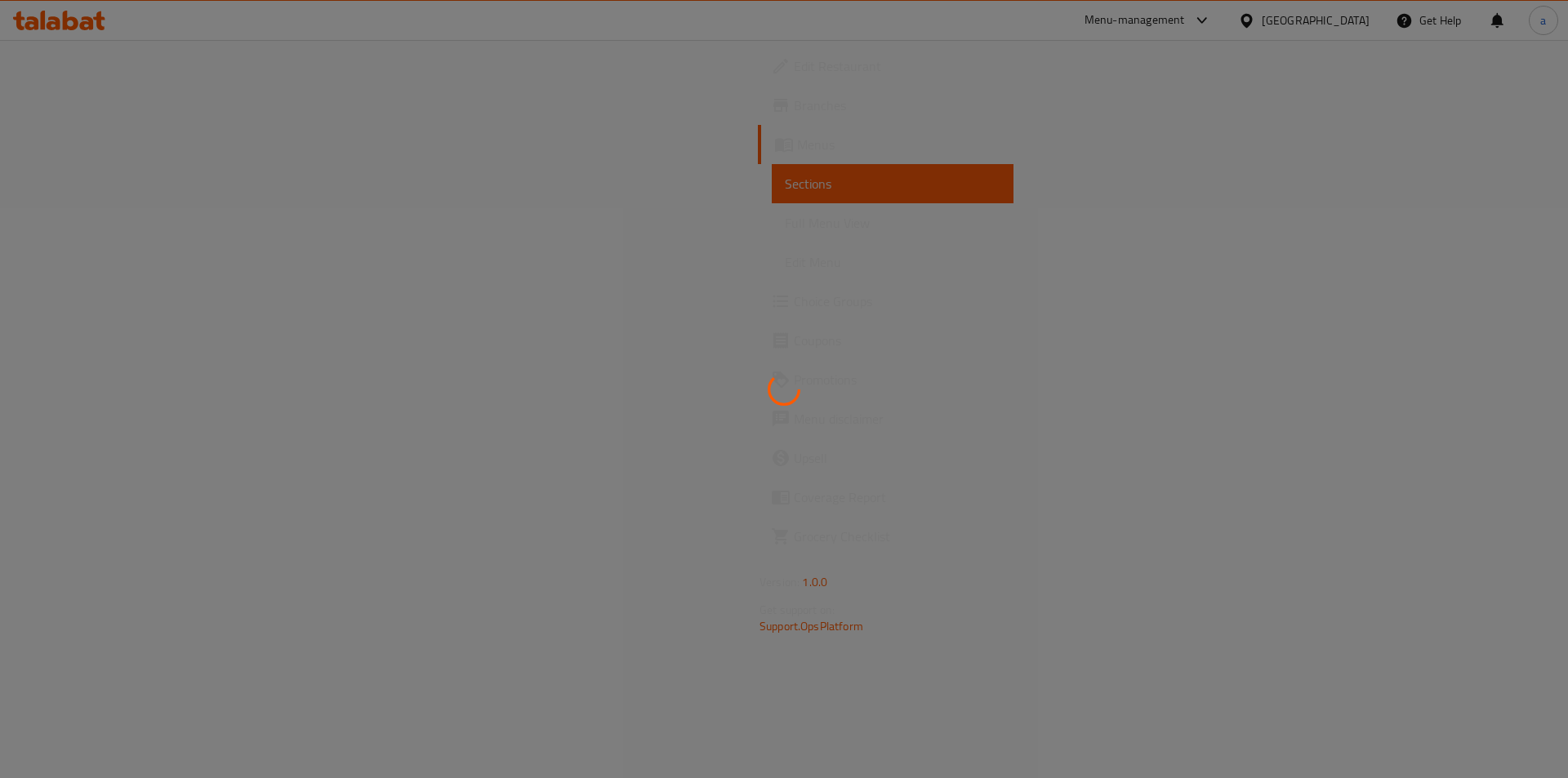
click at [91, 220] on div at bounding box center [784, 389] width 1568 height 778
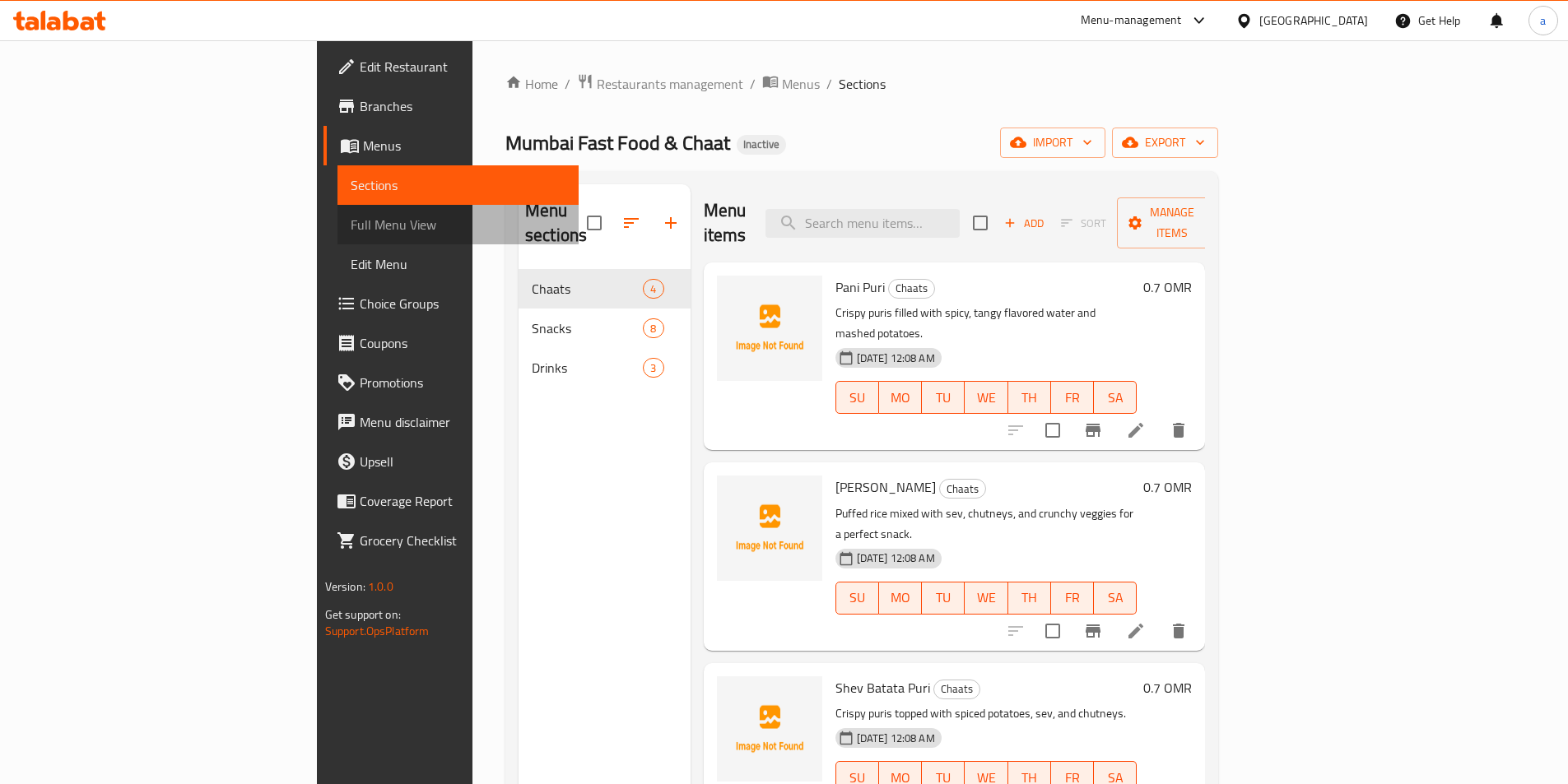
click at [350, 220] on span "Full Menu View" at bounding box center [457, 224] width 215 height 20
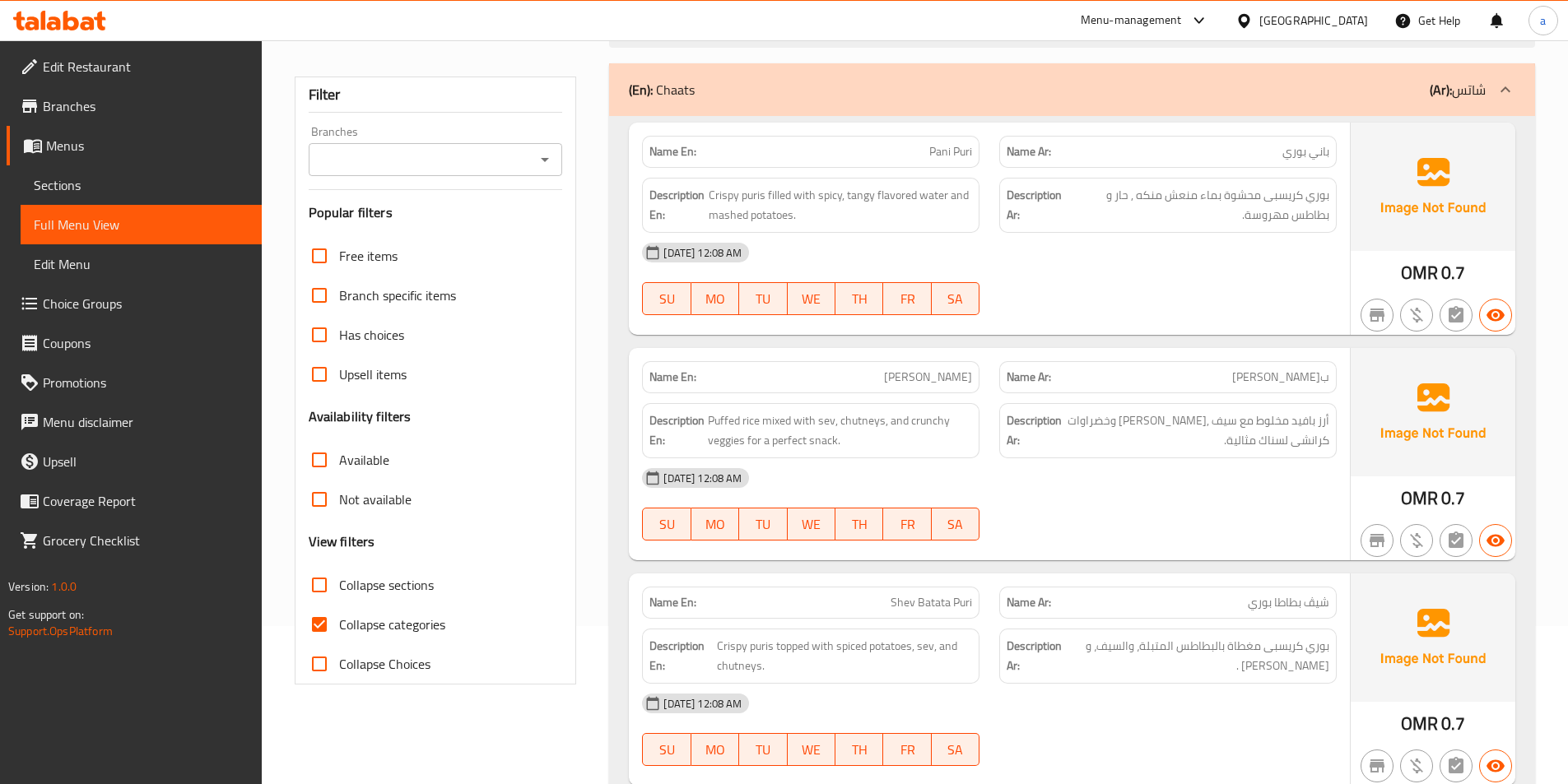
scroll to position [164, 0]
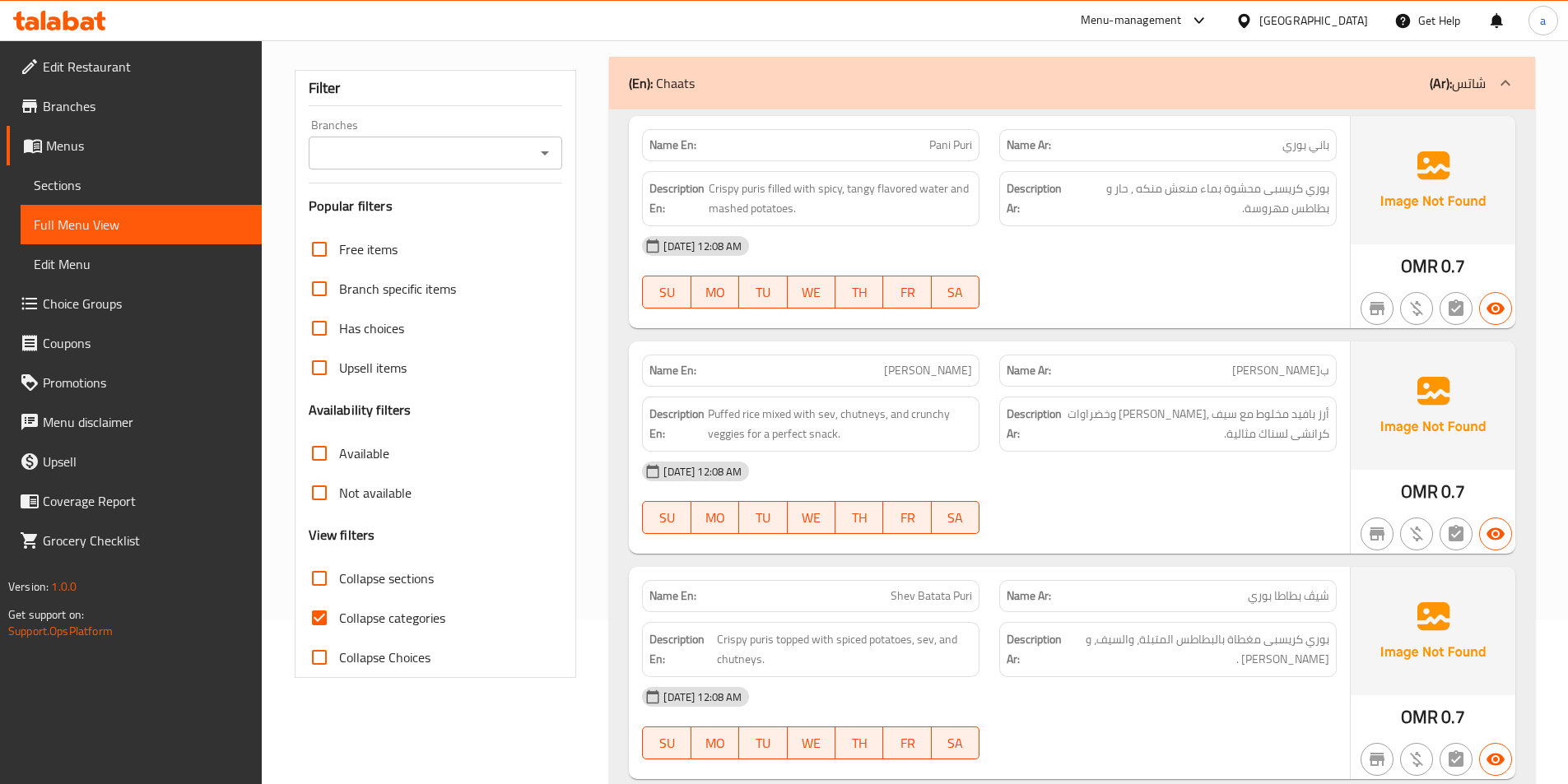
click at [383, 620] on span "Collapse categories" at bounding box center [391, 617] width 106 height 20
click at [339, 620] on input "Collapse categories" at bounding box center [319, 617] width 39 height 39
checkbox input "false"
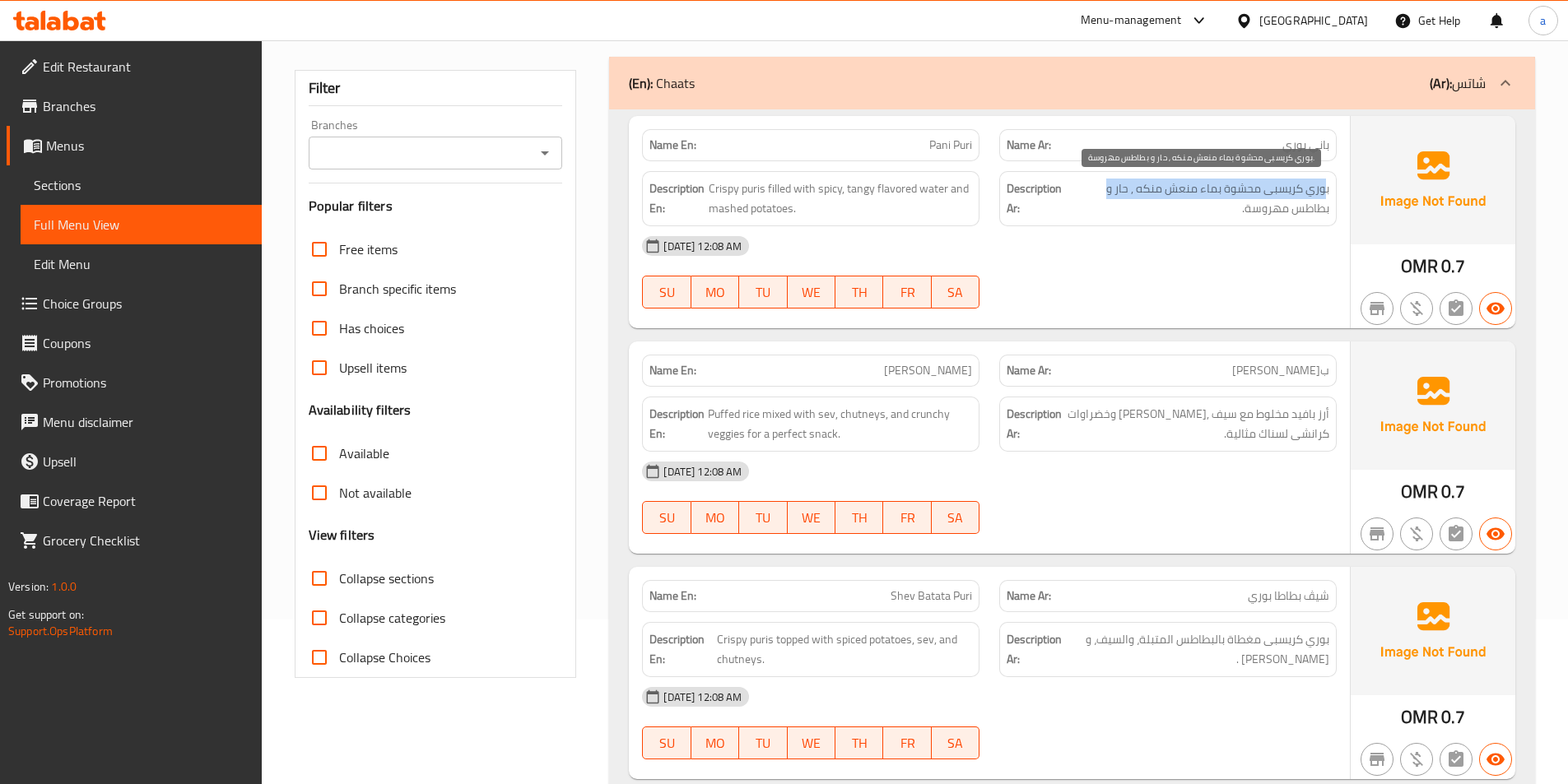
drag, startPoint x: 1326, startPoint y: 190, endPoint x: 1100, endPoint y: 194, distance: 226.0
click at [1100, 194] on span "بوري كريسبى محشوة بماء منعش منكه , حار و بطاطس مهروسة." at bounding box center [1199, 198] width 260 height 40
click at [1157, 189] on span "بوري كريسبى محشوة بماء منعش منكه , حار و بطاطس مهروسة." at bounding box center [1199, 198] width 260 height 40
drag, startPoint x: 1322, startPoint y: 209, endPoint x: 1228, endPoint y: 211, distance: 94.0
click at [1228, 211] on span "بوري كريسبى محشوة بماء منعش منكه , حار و بطاطس مهروسة." at bounding box center [1199, 198] width 260 height 40
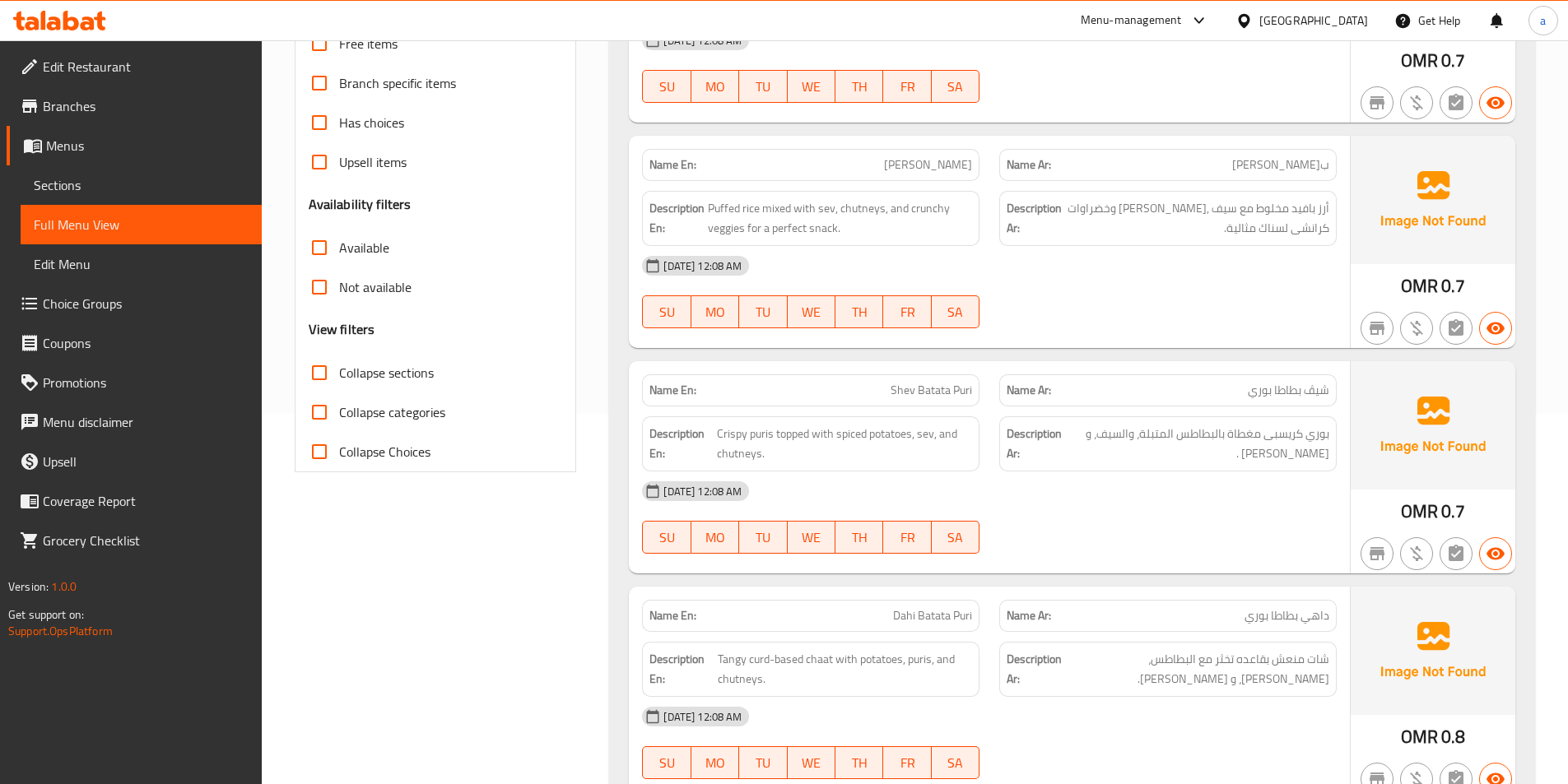
scroll to position [411, 0]
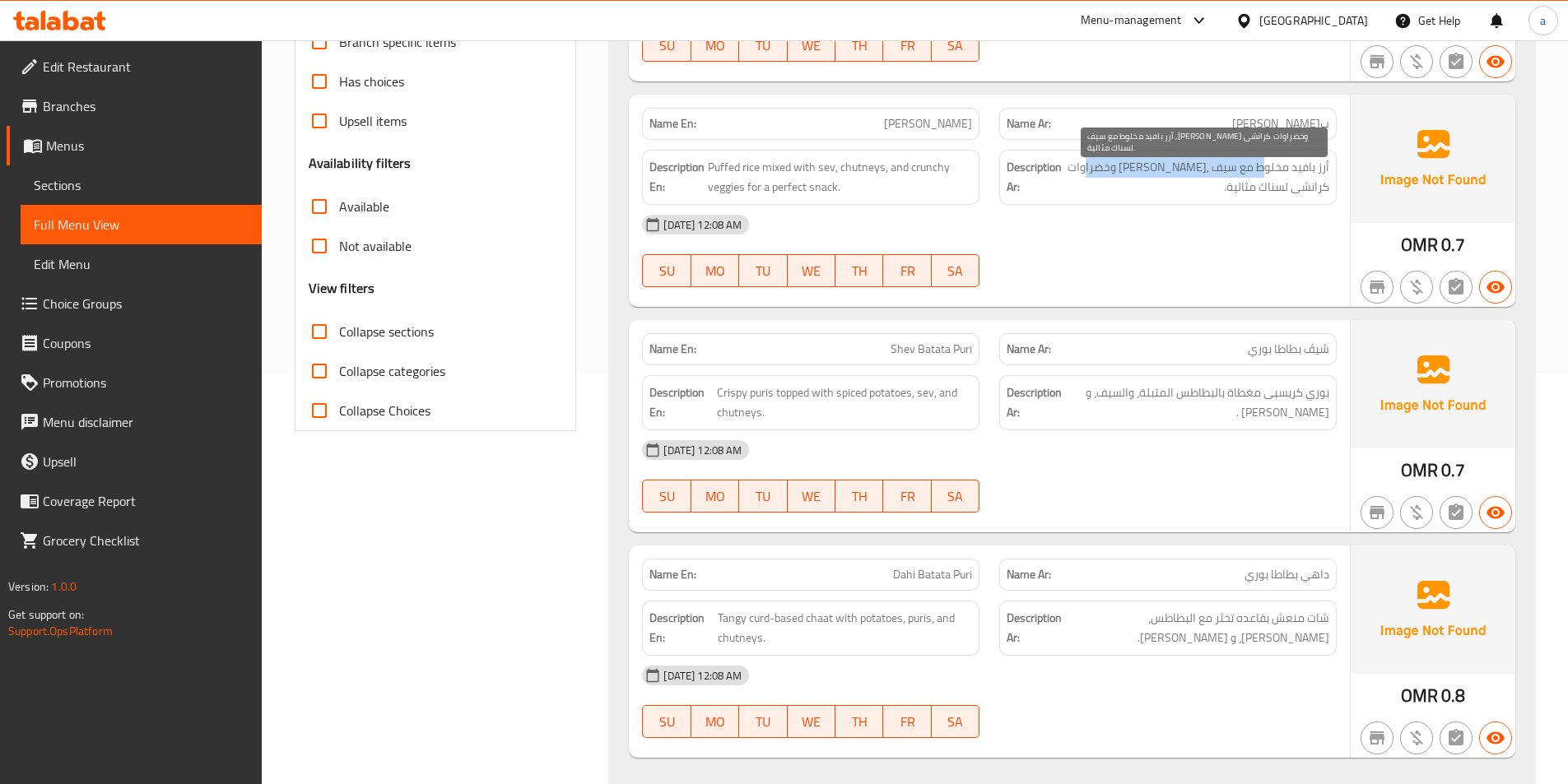
drag, startPoint x: 1242, startPoint y: 175, endPoint x: 1102, endPoint y: 167, distance: 140.2
click at [1102, 167] on span "أرز بافيد مخلوط مع سيف ,شوتني وخضراوات كرانشى لسناك مثالية." at bounding box center [1197, 177] width 264 height 40
click at [1305, 188] on span "أرز بافيد مخلوط مع سيف ,شوتني وخضراوات كرانشى لسناك مثالية." at bounding box center [1197, 177] width 264 height 40
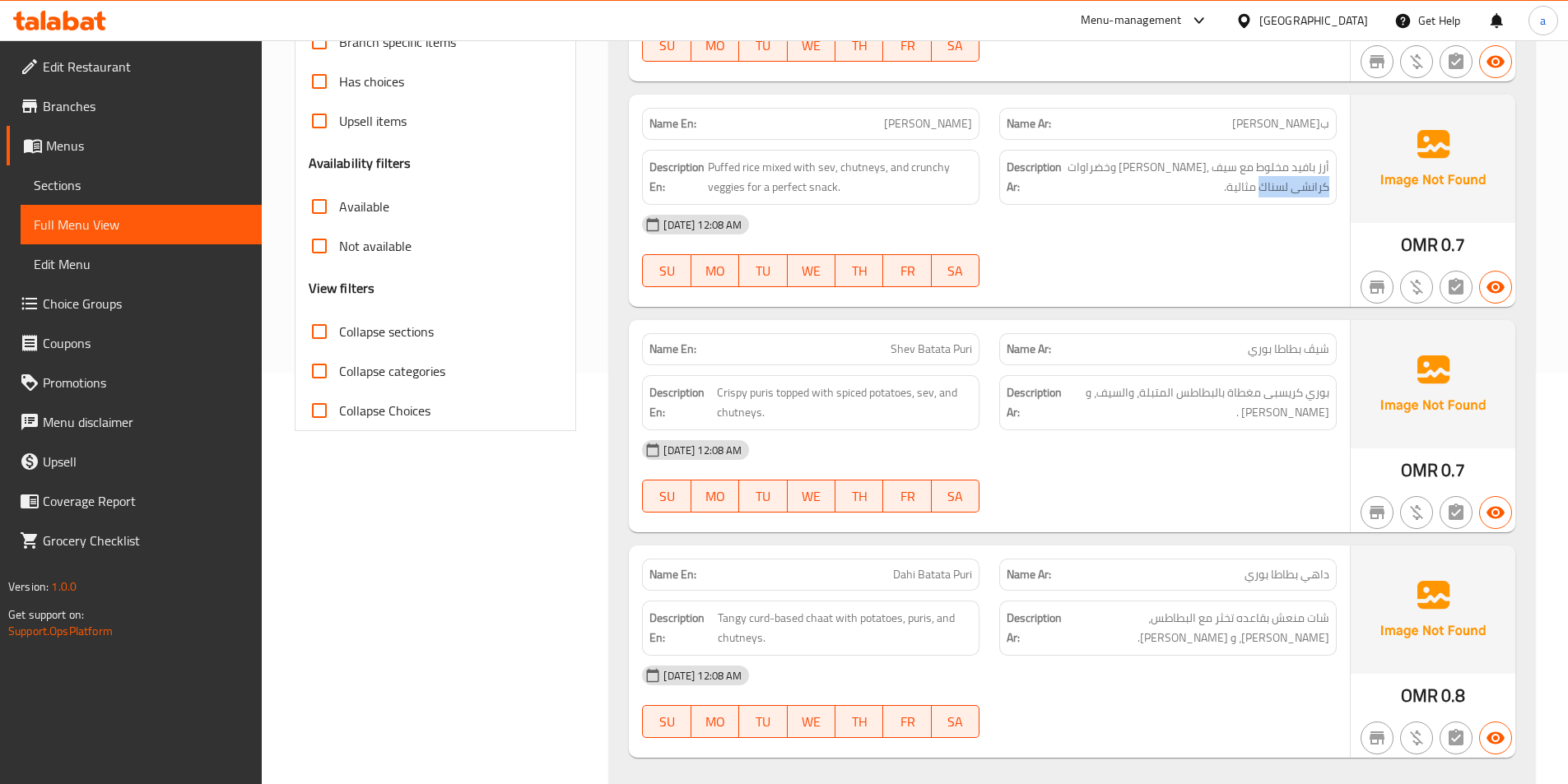
drag, startPoint x: 1265, startPoint y: 188, endPoint x: 1339, endPoint y: 194, distance: 74.2
click at [1339, 194] on div "Description Ar: أرز بافيد مخلوط مع سيف ,شوتني وخضراوات كرانشى لسناك مثالية." at bounding box center [1167, 177] width 357 height 74
click at [1307, 175] on span "أرز بافيد مخلوط مع سيف ,شوتني وخضراوات كرانشى لسناك مثالية." at bounding box center [1197, 177] width 264 height 40
drag, startPoint x: 1317, startPoint y: 164, endPoint x: 1265, endPoint y: 188, distance: 57.3
click at [1246, 188] on span "أرز بافيد مخلوط مع سيف ,شوتني وخضراوات كرانشى لسناك مثالية." at bounding box center [1197, 177] width 264 height 40
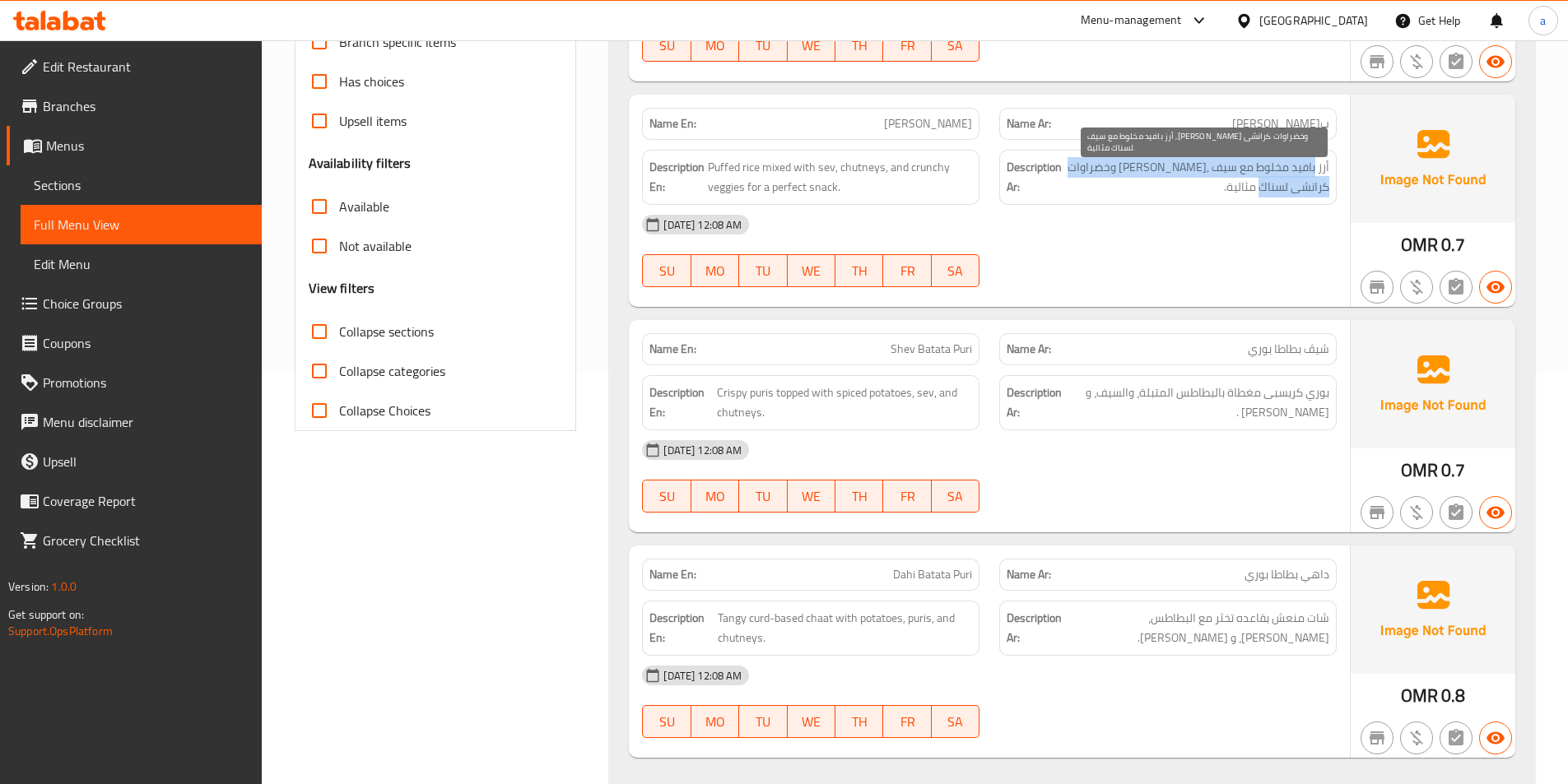
click at [1265, 183] on span "أرز بافيد مخلوط مع سيف ,شوتني وخضراوات كرانشى لسناك مثالية." at bounding box center [1197, 177] width 264 height 40
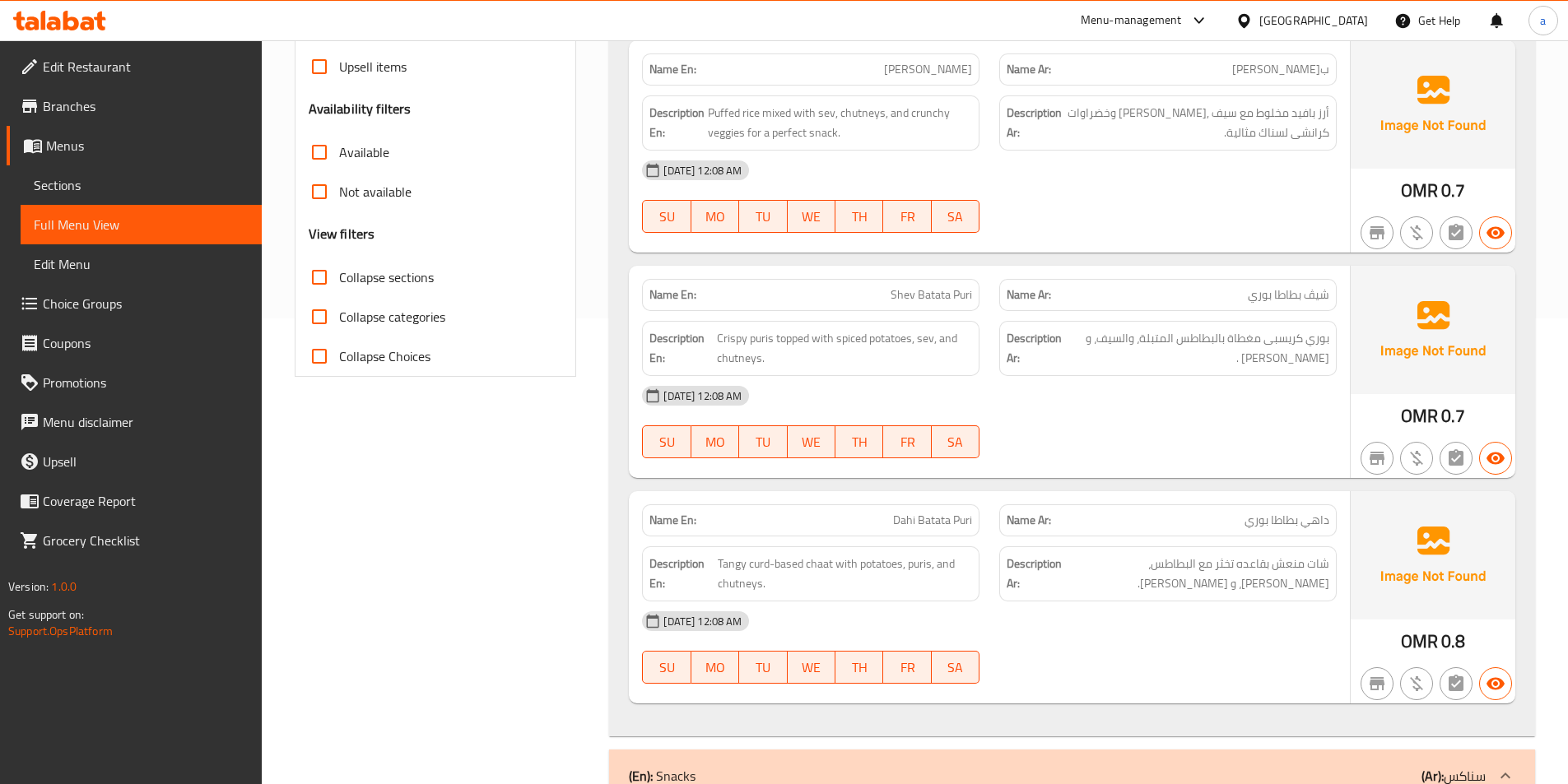
scroll to position [493, 0]
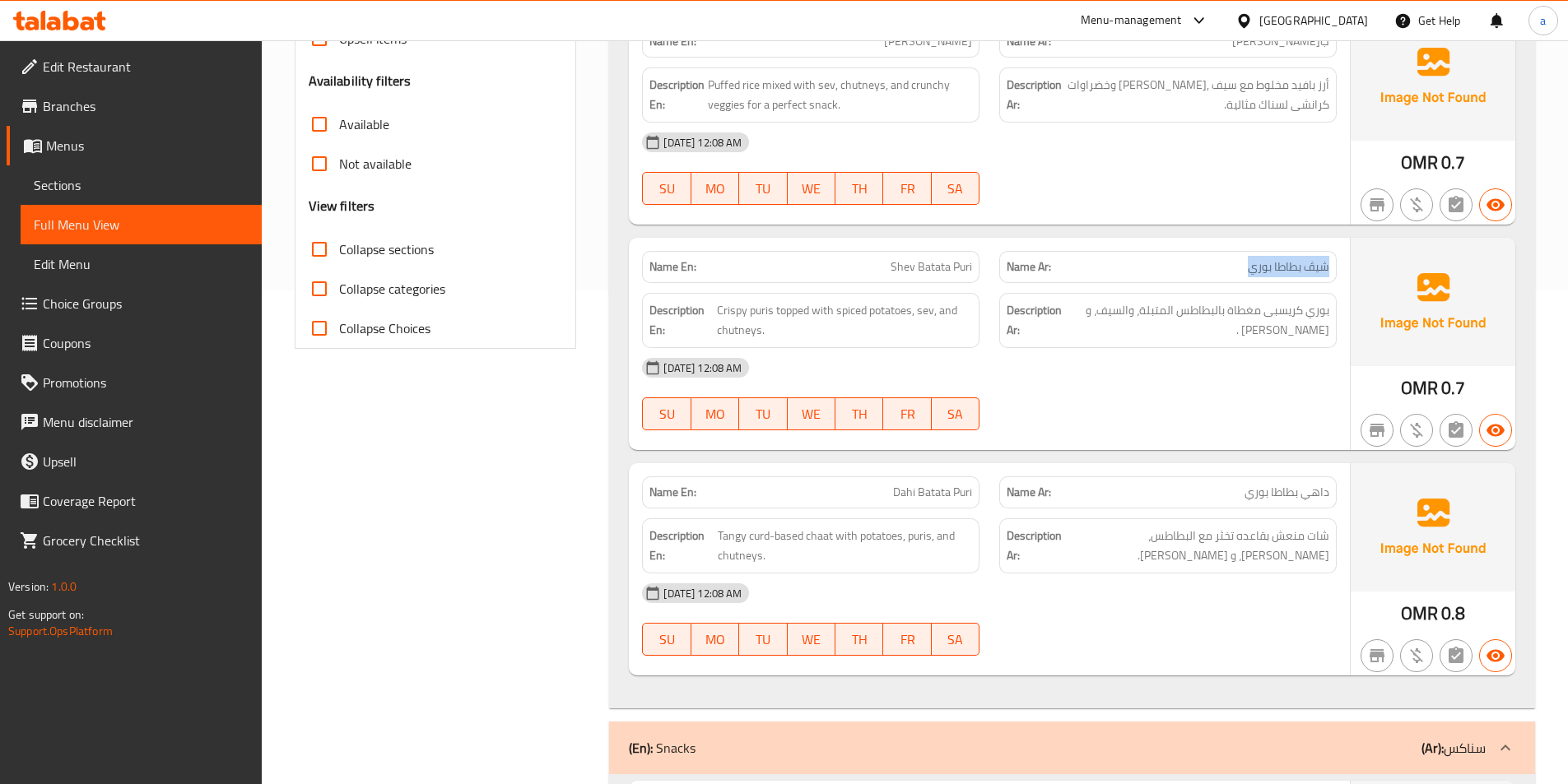
drag, startPoint x: 1249, startPoint y: 271, endPoint x: 1328, endPoint y: 270, distance: 79.0
click at [1328, 270] on span "شيڤ بطاطا بوري" at bounding box center [1287, 267] width 81 height 17
click at [1324, 269] on span "شيڤ بطاطا بوري" at bounding box center [1287, 267] width 81 height 17
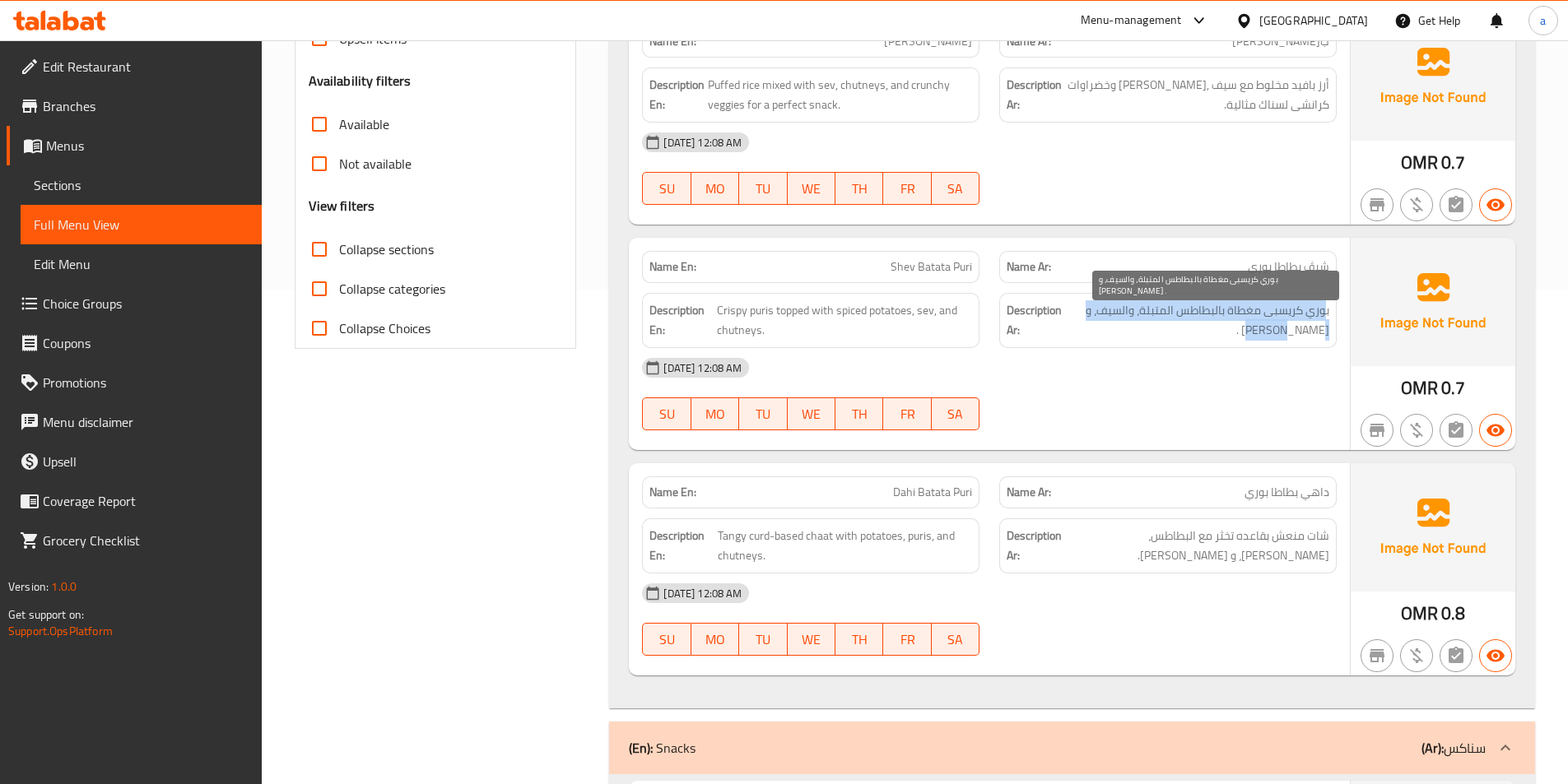
drag, startPoint x: 1325, startPoint y: 315, endPoint x: 1275, endPoint y: 337, distance: 54.6
click at [1275, 337] on span "بوري كريسبى مغطاة بالبطاطس المتبلة، والسيف، و شوتني ." at bounding box center [1197, 320] width 264 height 40
click at [1281, 324] on span "بوري كريسبى مغطاة بالبطاطس المتبلة، والسيف، و شوتني ." at bounding box center [1197, 320] width 264 height 40
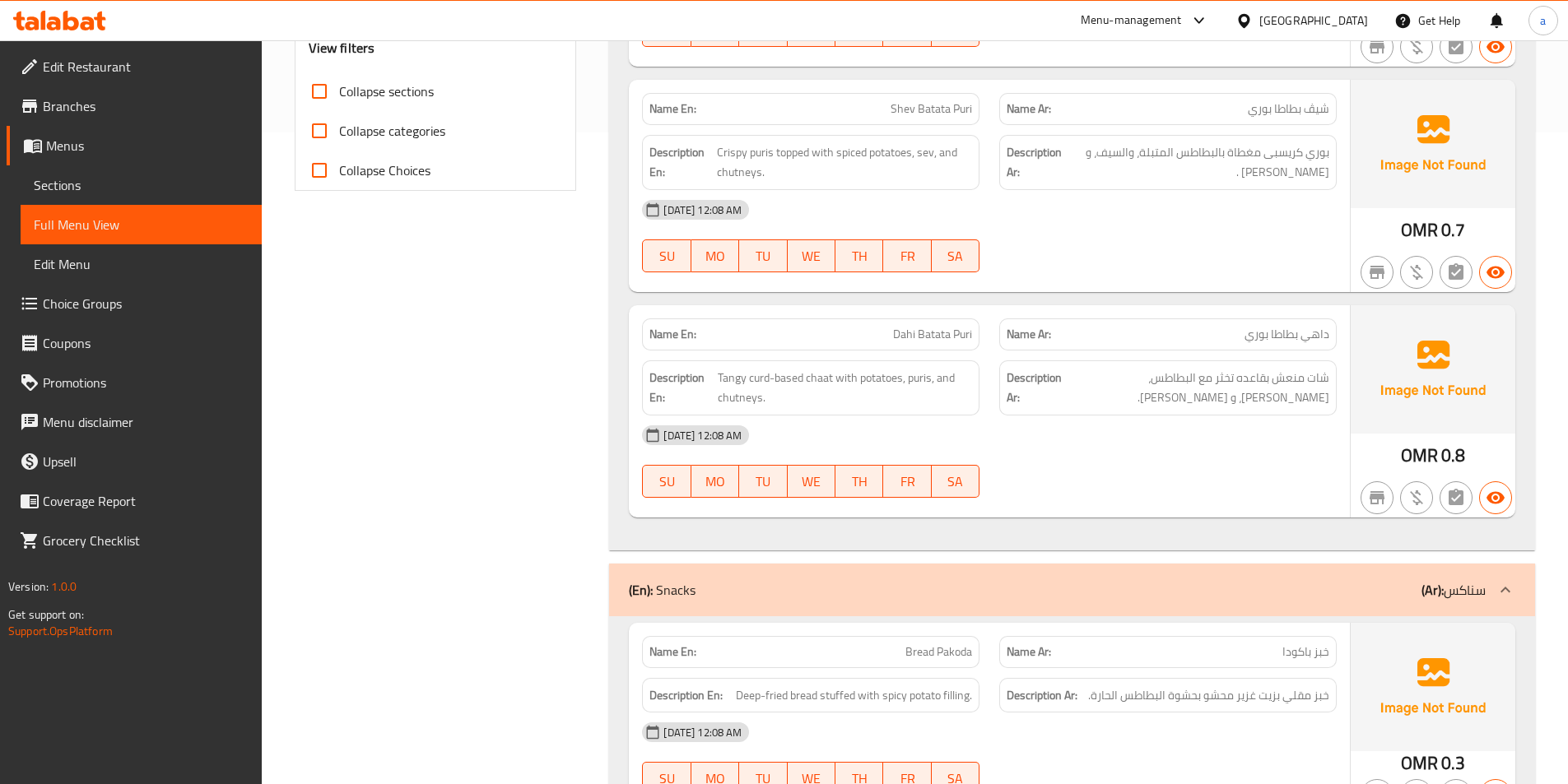
scroll to position [658, 0]
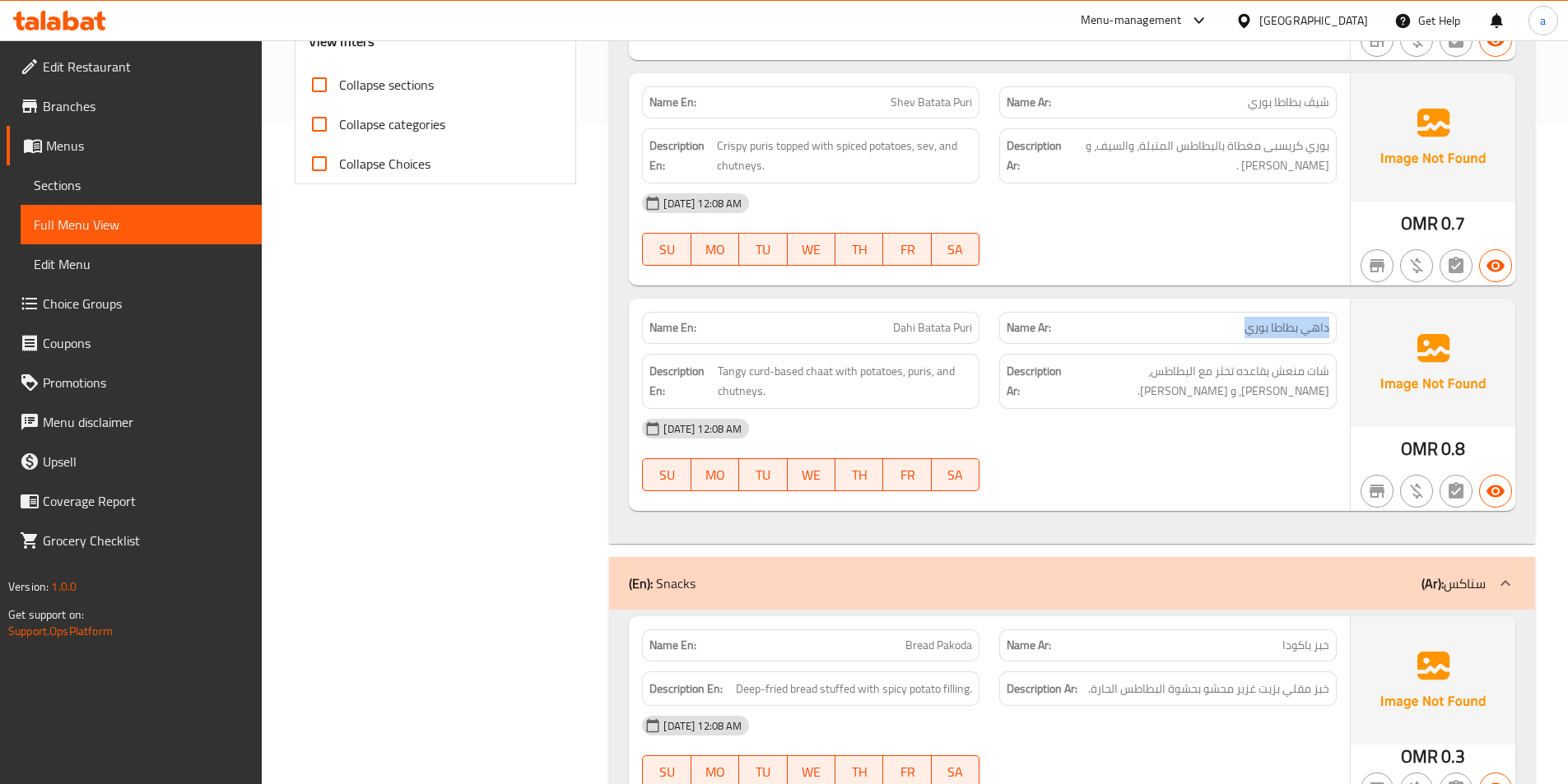
drag, startPoint x: 1211, startPoint y: 330, endPoint x: 1341, endPoint y: 340, distance: 130.4
click at [1341, 340] on div "Name Ar: داهي بطاطا بوري" at bounding box center [1167, 327] width 357 height 52
drag, startPoint x: 888, startPoint y: 325, endPoint x: 989, endPoint y: 331, distance: 101.2
click at [989, 331] on div "Name En: Dahi Batata Puri Name Ar: داهي بطاطا بوري" at bounding box center [989, 327] width 714 height 52
drag, startPoint x: 1315, startPoint y: 409, endPoint x: 1329, endPoint y: 376, distance: 35.8
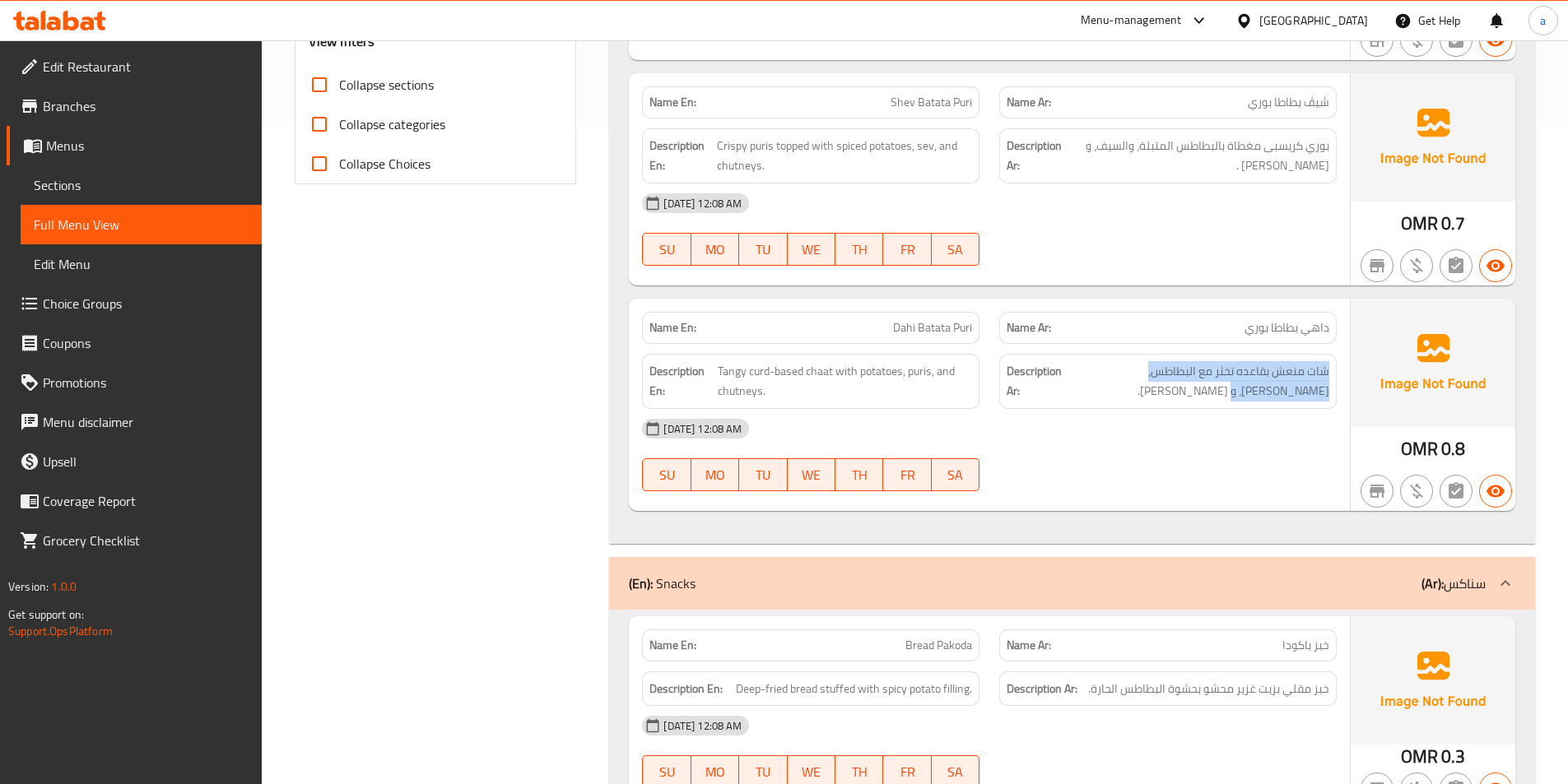
click at [1329, 376] on div "Description Ar: شات منعش بقاعده تخثر مع البطاطس، البوري، و شوتني." at bounding box center [1168, 382] width 338 height 55
click at [1267, 376] on span "شات منعش بقاعده تخثر مع البطاطس، البوري، و شوتني." at bounding box center [1197, 382] width 264 height 40
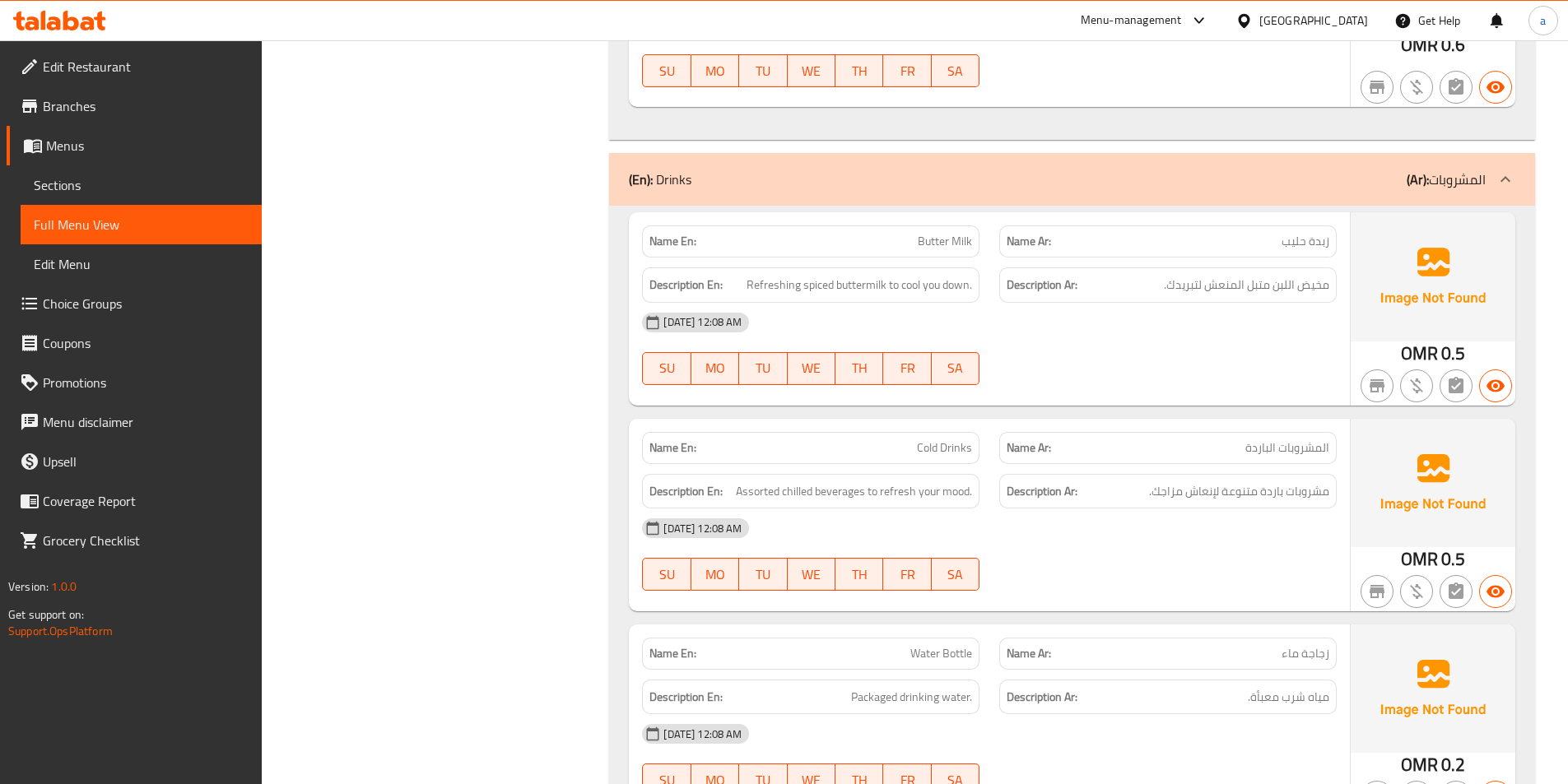
scroll to position [2959, 0]
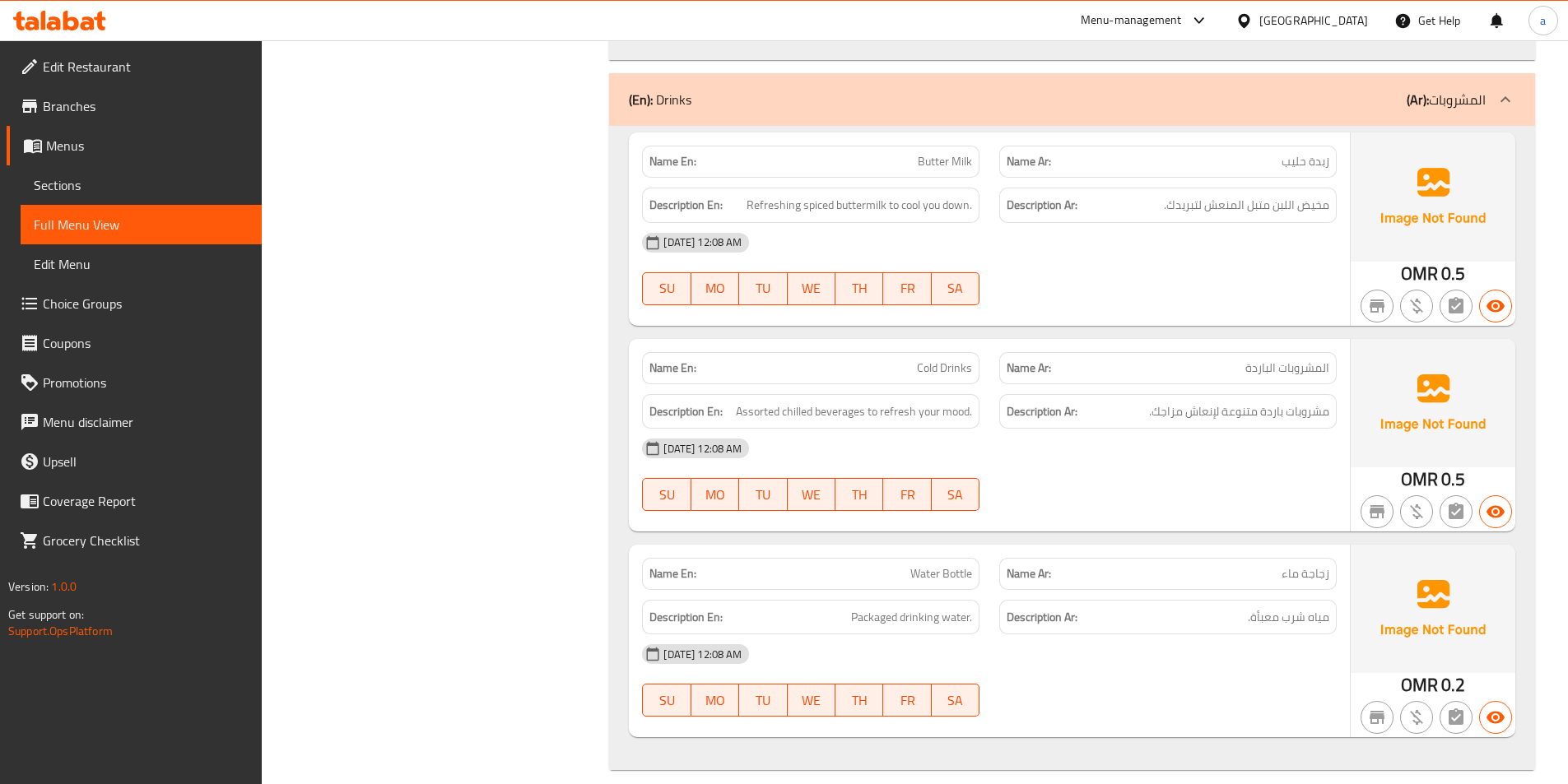
click at [834, 402] on span "Assorted chilled beverages to refresh your mood." at bounding box center [853, 412] width 236 height 21
click at [938, 360] on span "Cold Drinks" at bounding box center [945, 368] width 55 height 17
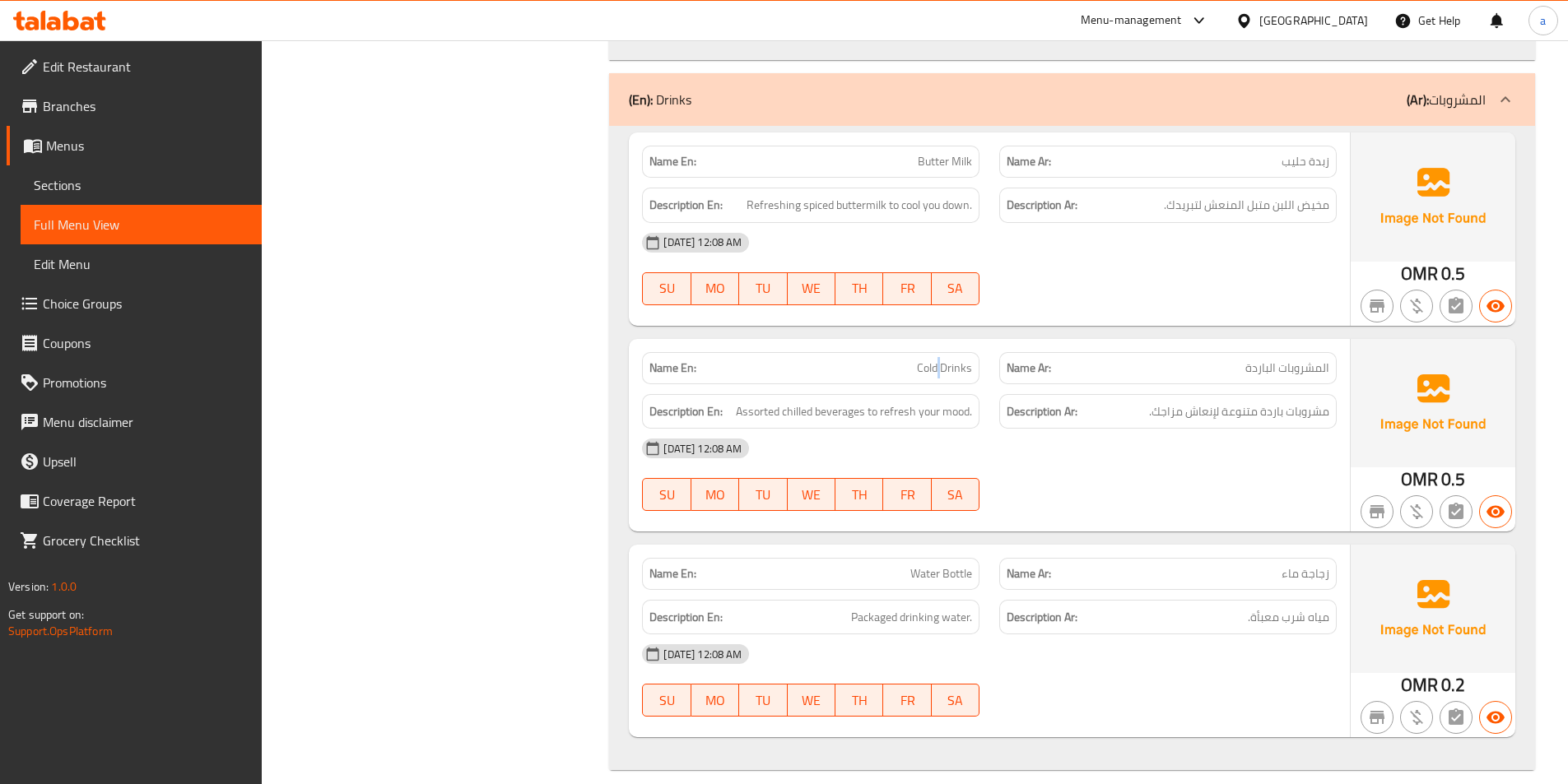
click at [938, 360] on span "Cold Drinks" at bounding box center [945, 368] width 55 height 17
click at [910, 402] on span "Assorted chilled beverages to refresh your mood." at bounding box center [853, 412] width 236 height 21
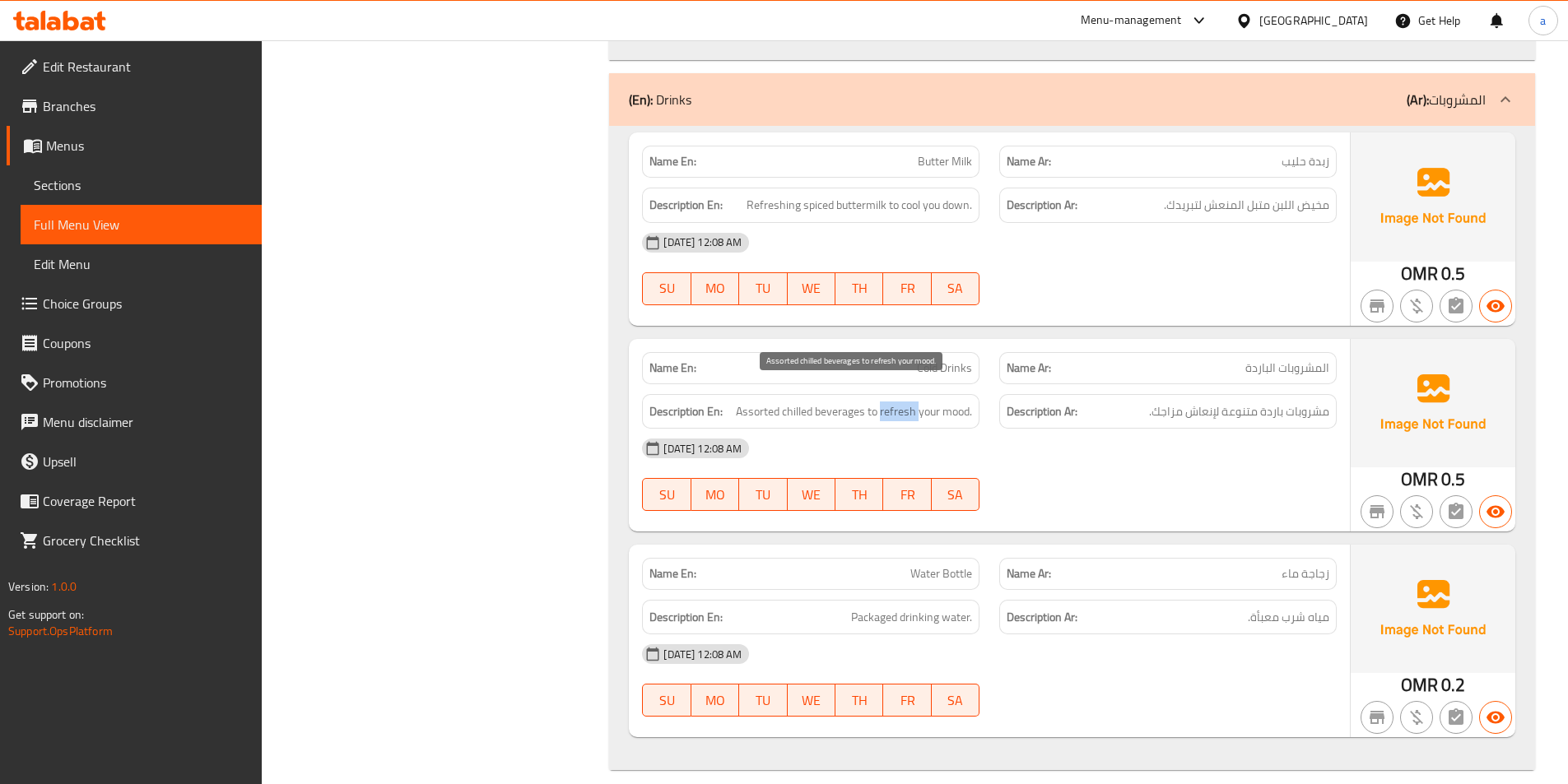
click at [910, 402] on span "Assorted chilled beverages to refresh your mood." at bounding box center [853, 412] width 236 height 21
click at [891, 360] on p "Name En: Cold Drinks" at bounding box center [810, 368] width 323 height 17
drag, startPoint x: 908, startPoint y: 343, endPoint x: 863, endPoint y: 393, distance: 67.3
click at [863, 393] on div "Name En: Cold Drinks Name Ar: المشروبات الباردة Description En: Assorted chille…" at bounding box center [989, 435] width 721 height 193
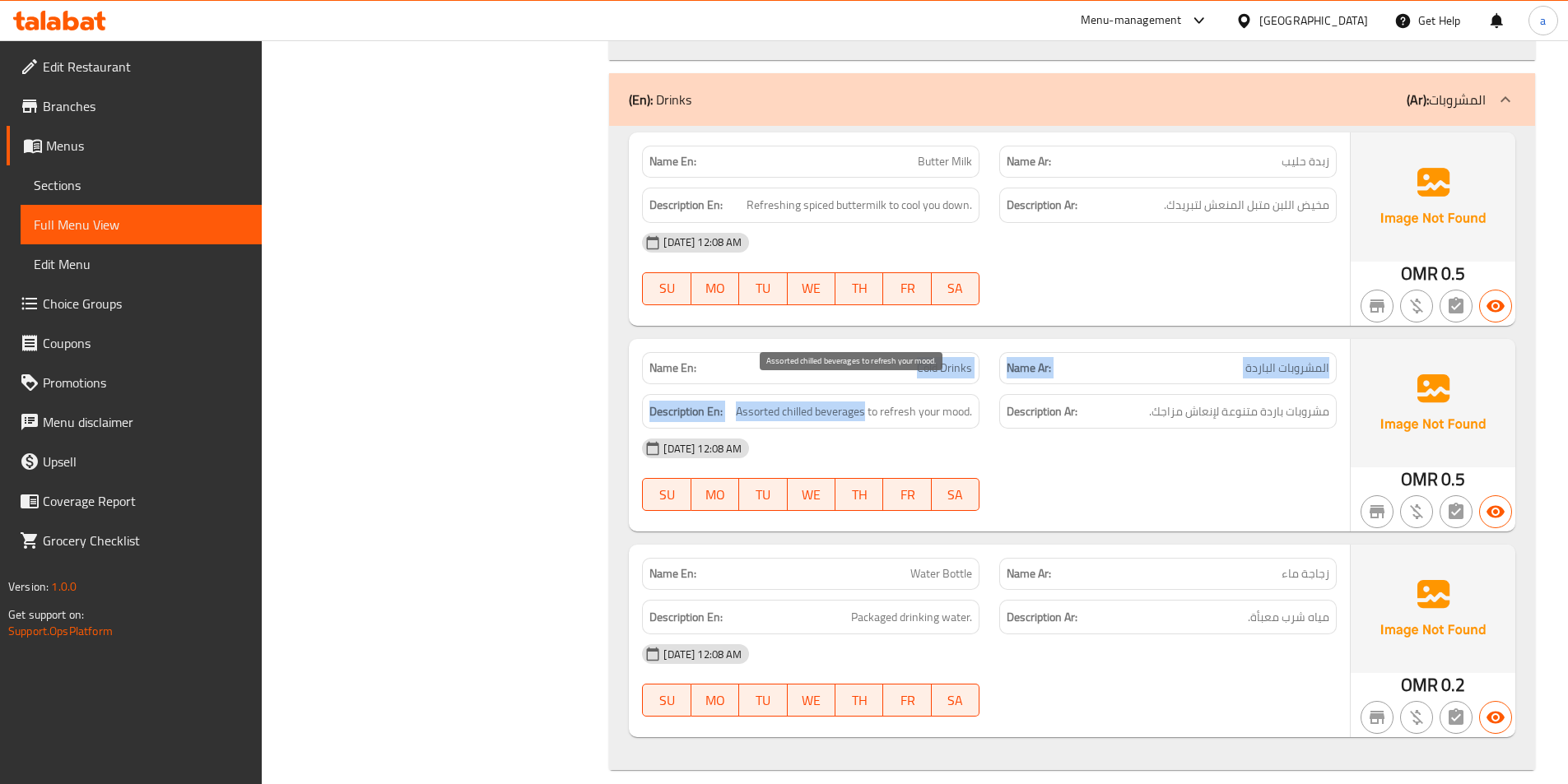
click at [863, 402] on span "Assorted chilled beverages to refresh your mood." at bounding box center [853, 412] width 236 height 21
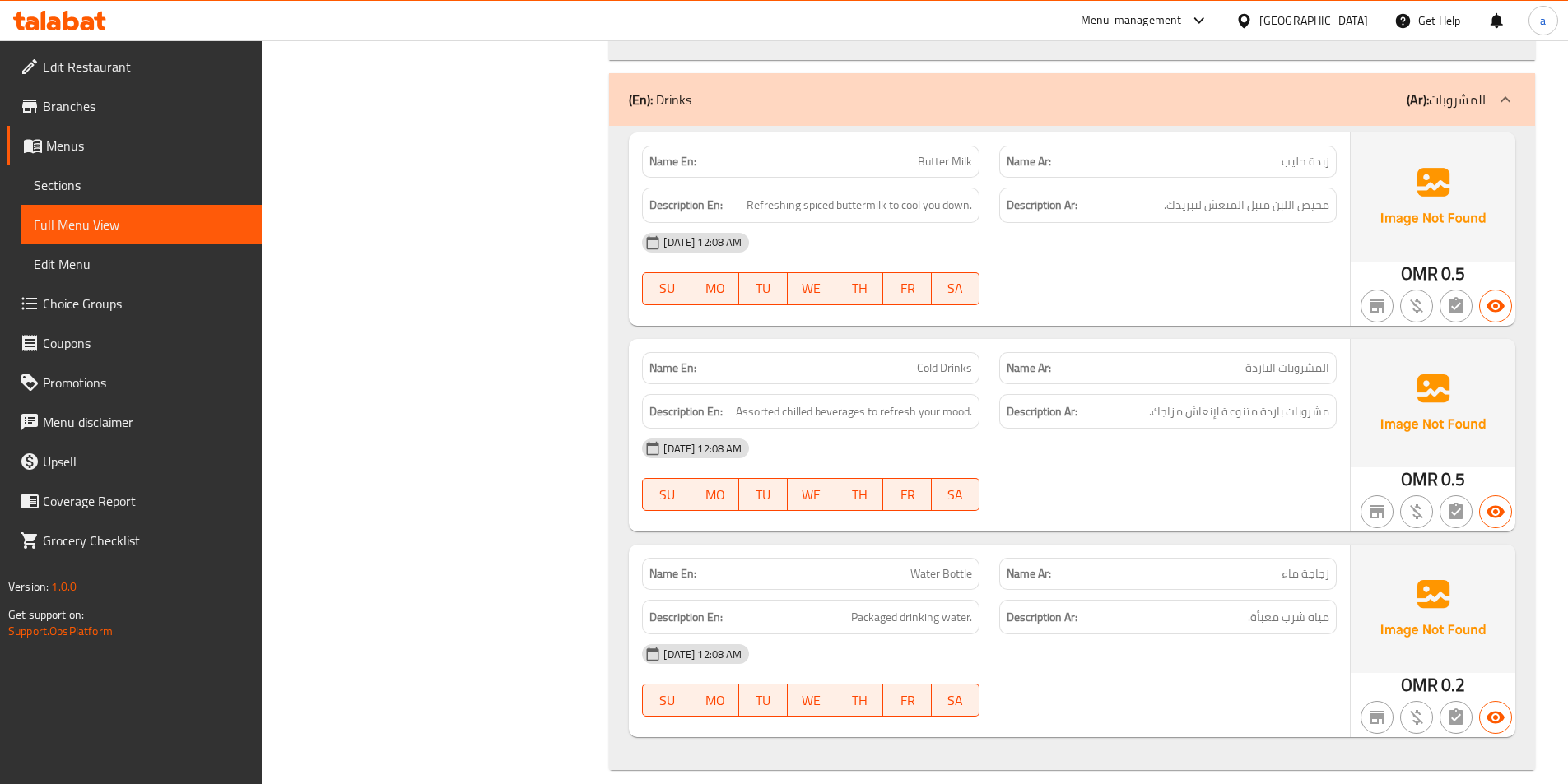
click at [948, 360] on span "Cold Drinks" at bounding box center [945, 368] width 55 height 17
click at [959, 360] on span "Cold Drinks" at bounding box center [945, 368] width 55 height 17
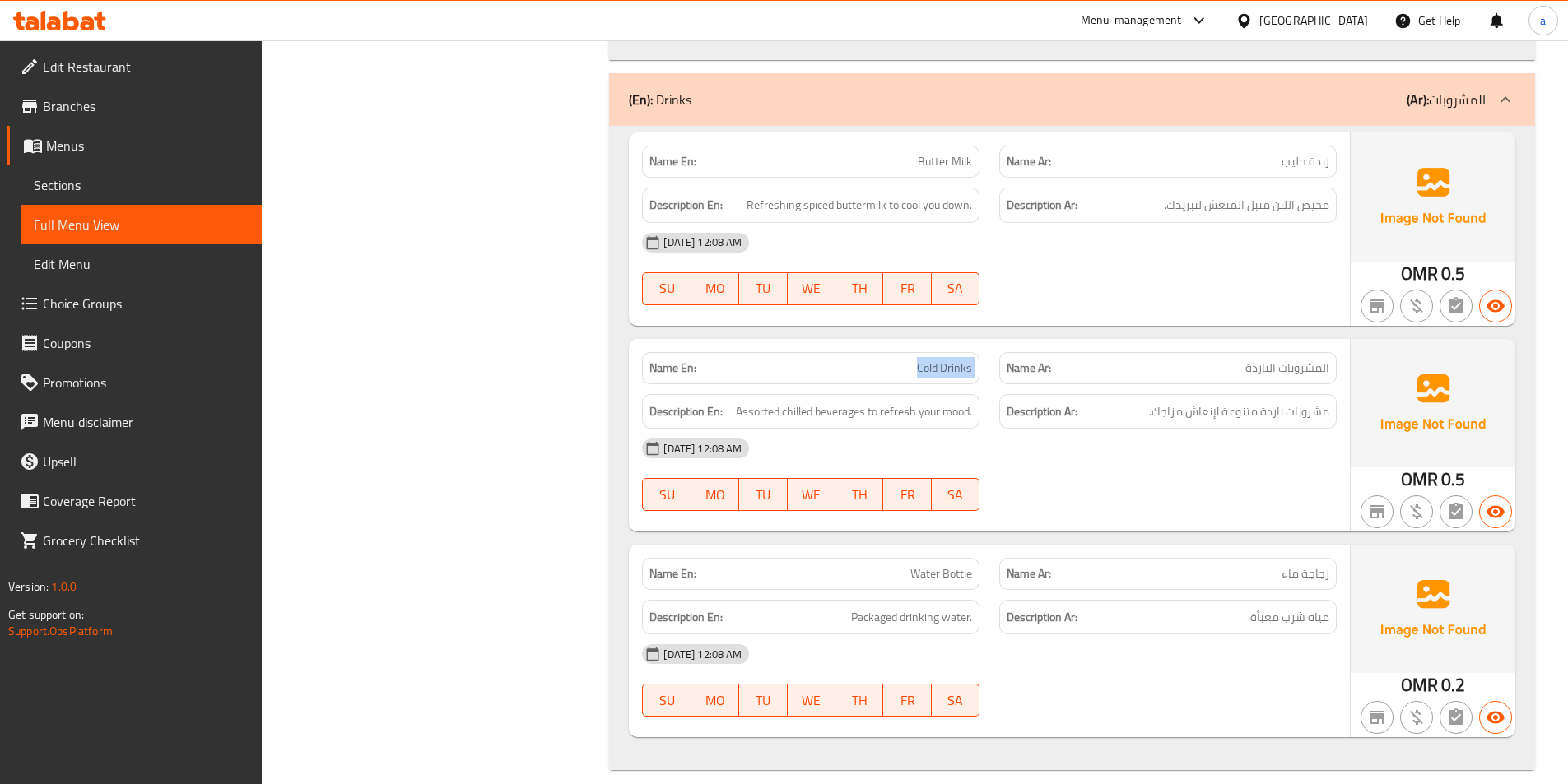
click at [959, 360] on span "Cold Drinks" at bounding box center [945, 368] width 55 height 17
click at [52, 190] on span "Sections" at bounding box center [140, 185] width 215 height 20
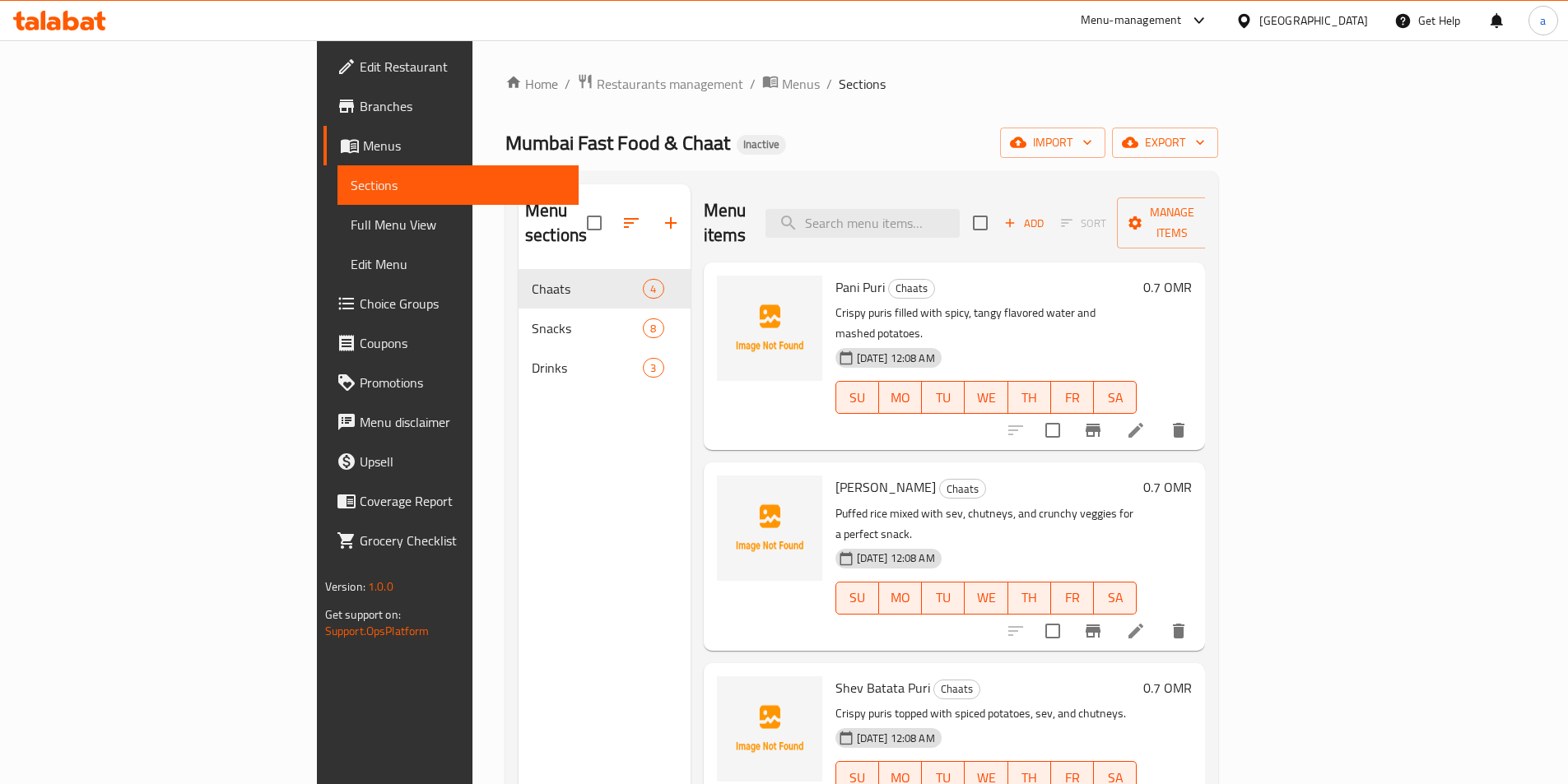
click at [532, 358] on span "Drinks" at bounding box center [587, 367] width 111 height 20
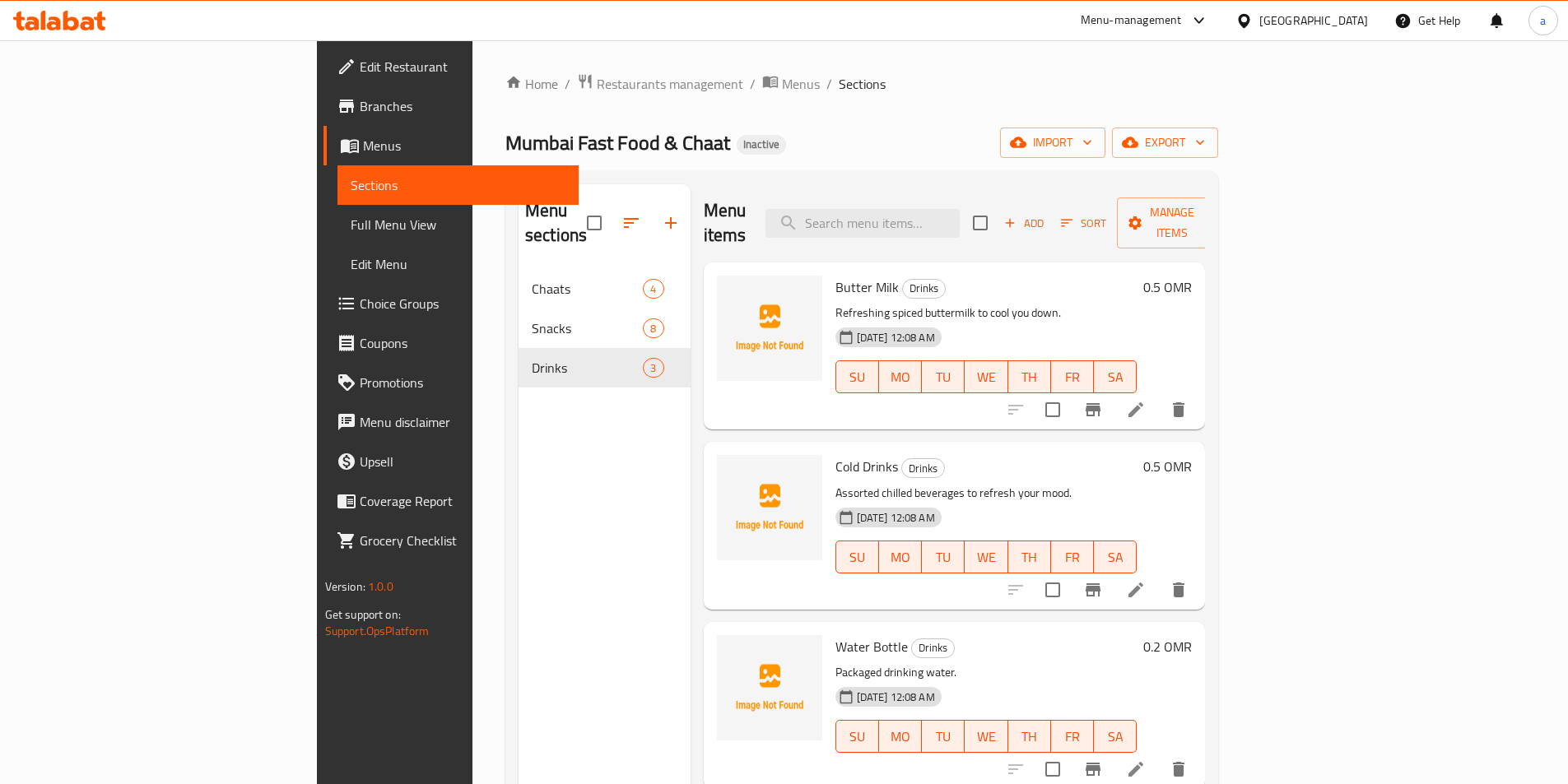
click at [835, 454] on span "Cold Drinks" at bounding box center [867, 466] width 63 height 25
click at [1184, 582] on icon "delete" at bounding box center [1179, 589] width 11 height 15
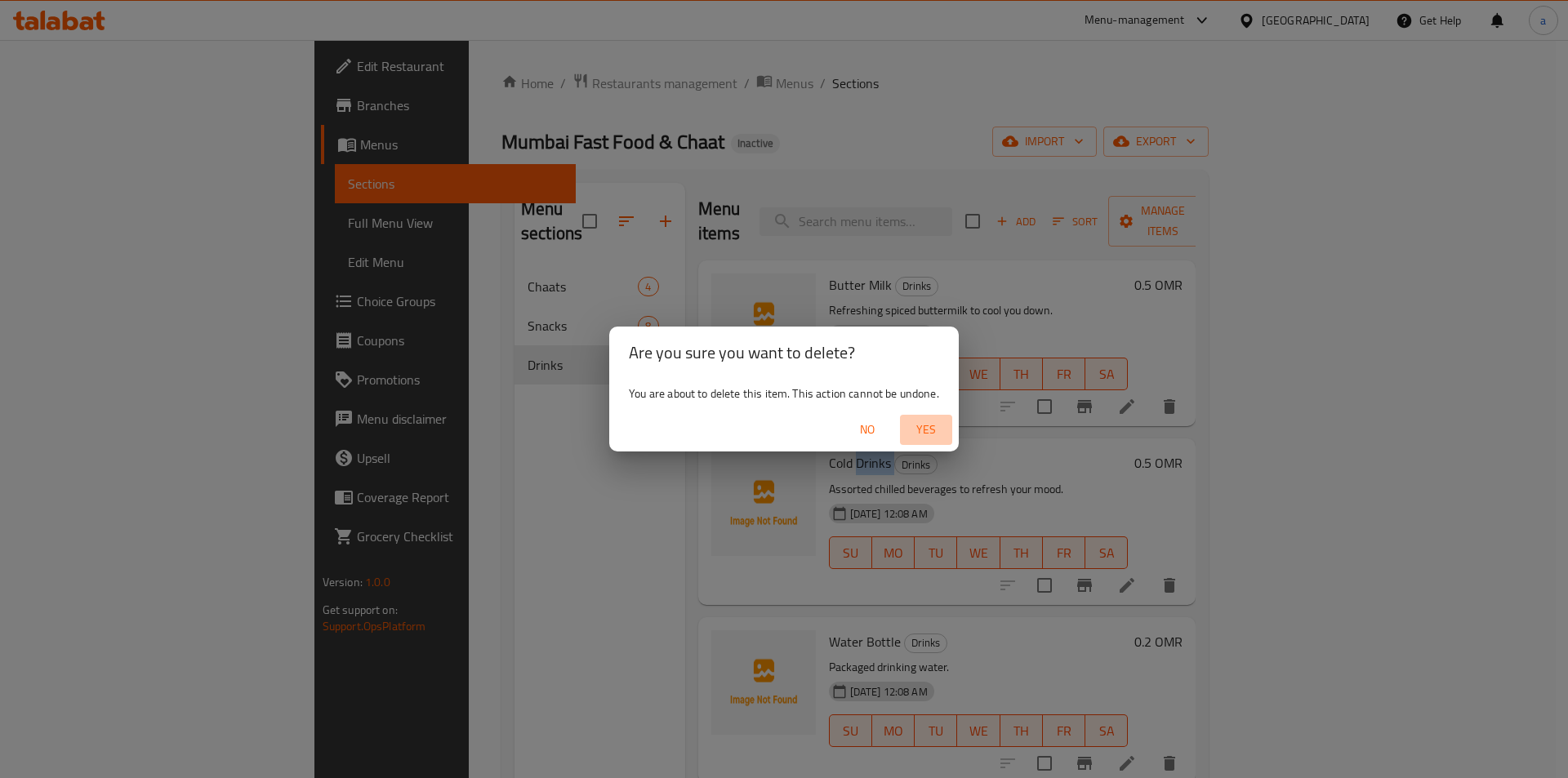
click at [916, 428] on span "Yes" at bounding box center [925, 430] width 39 height 21
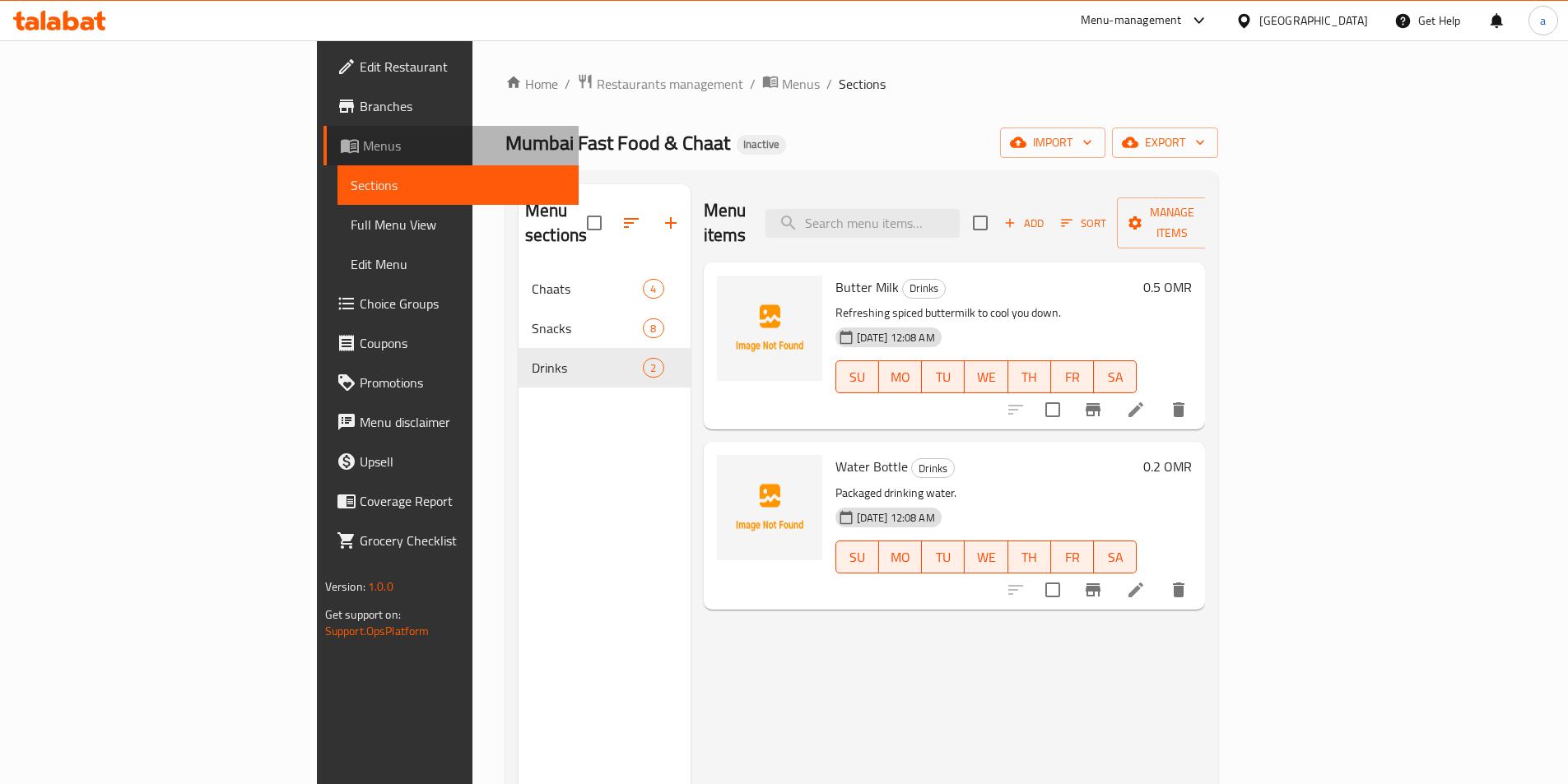
click at [363, 147] on span "Menus" at bounding box center [464, 145] width 202 height 20
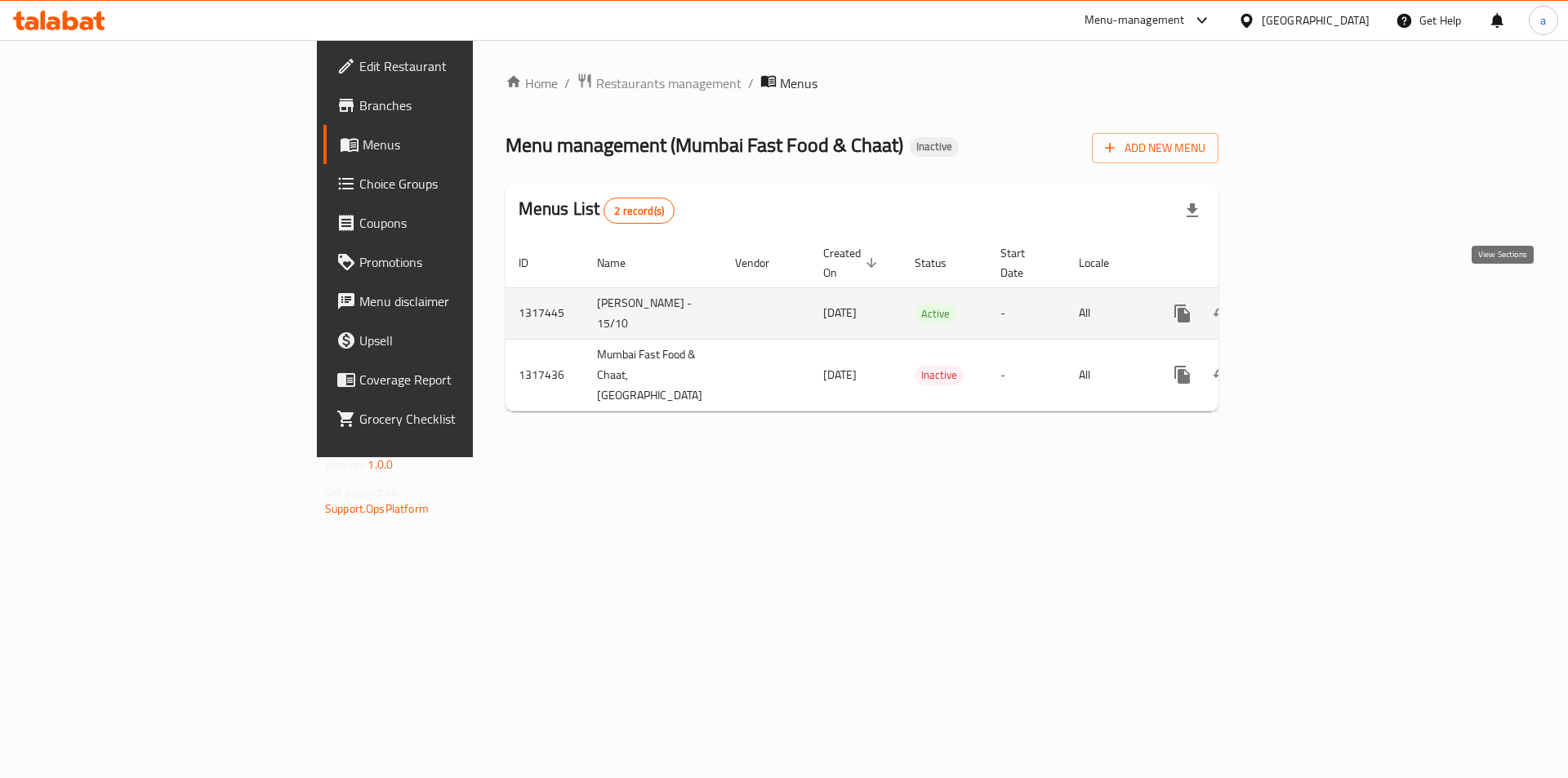
click at [1310, 304] on icon "enhanced table" at bounding box center [1299, 313] width 20 height 20
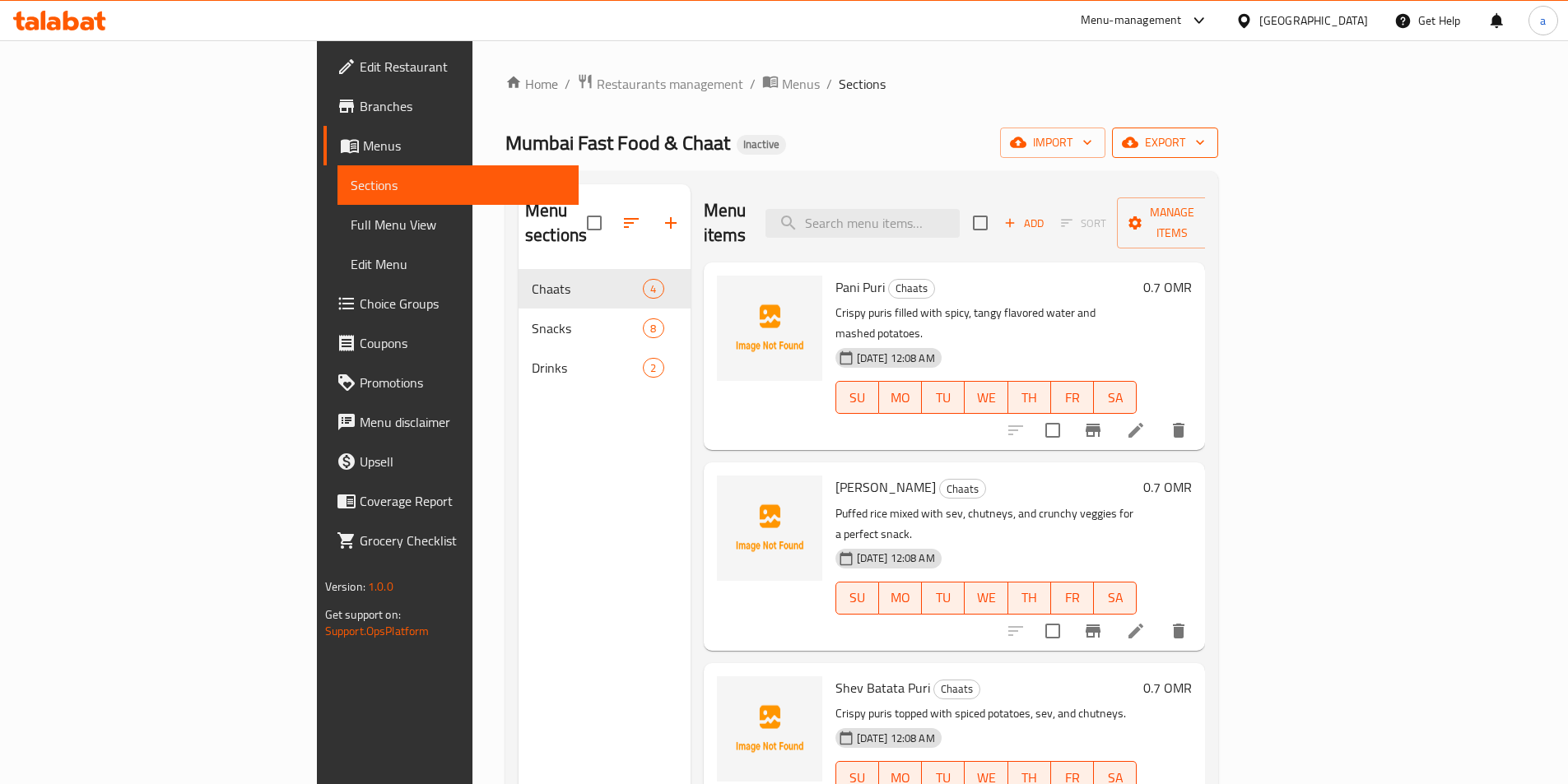
click at [1204, 146] on span "export" at bounding box center [1165, 143] width 80 height 21
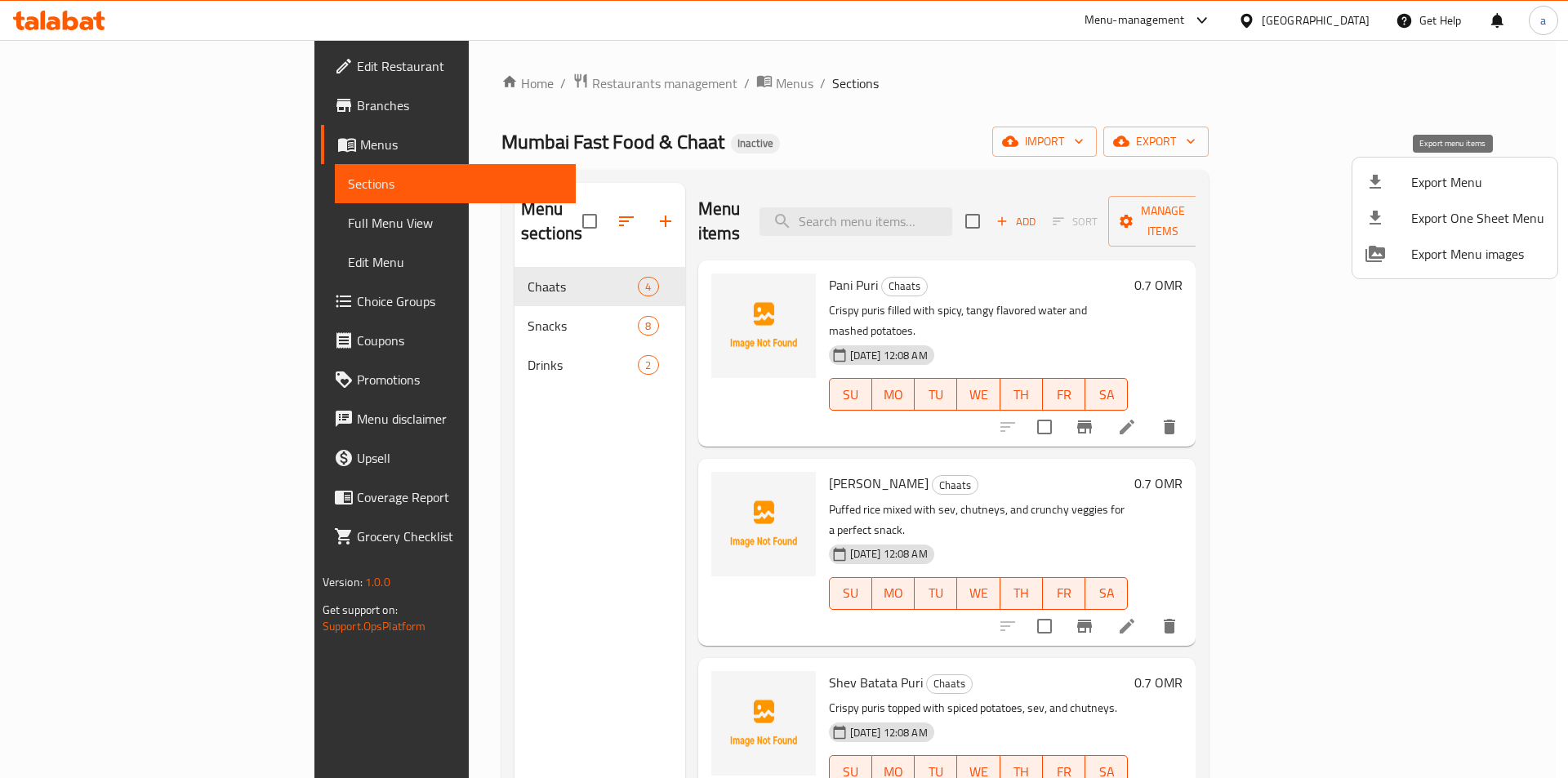
click at [1435, 181] on span "Export Menu" at bounding box center [1477, 182] width 134 height 20
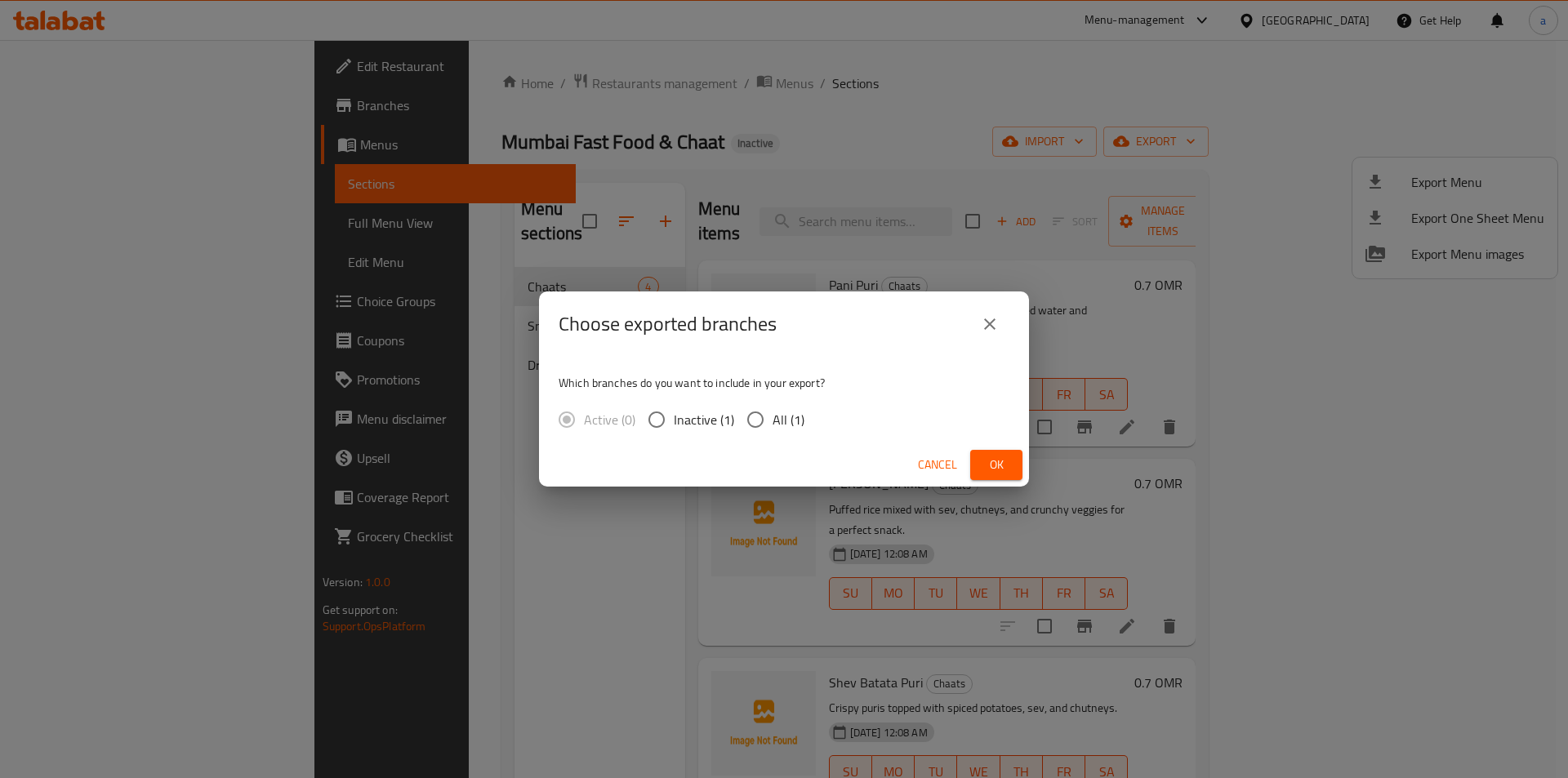
click at [795, 430] on span "All (1)" at bounding box center [789, 419] width 32 height 20
click at [773, 430] on input "All (1)" at bounding box center [755, 419] width 34 height 34
radio input "true"
click at [982, 461] on button "Ok" at bounding box center [995, 465] width 52 height 30
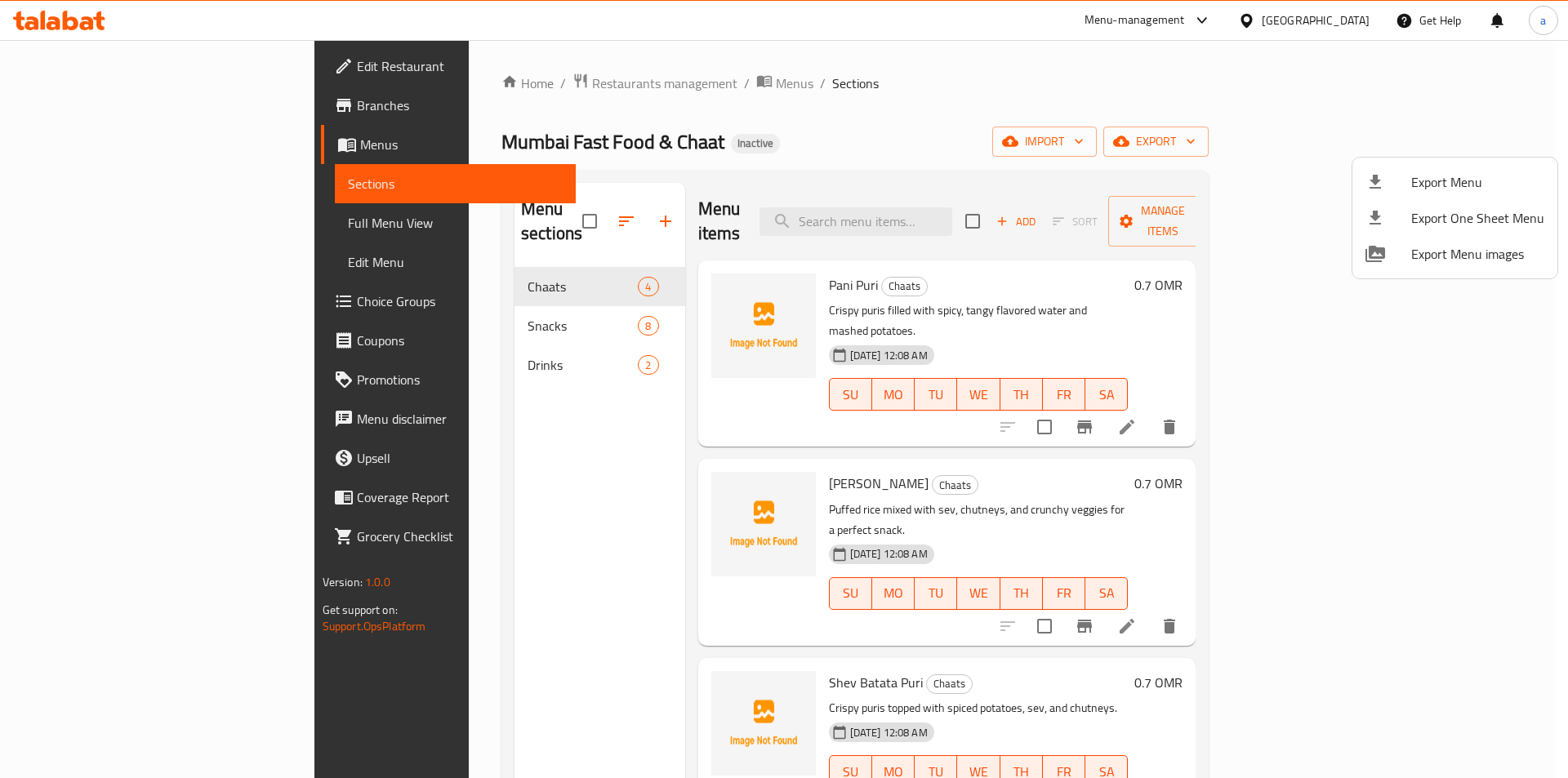
click at [128, 221] on div at bounding box center [784, 389] width 1568 height 778
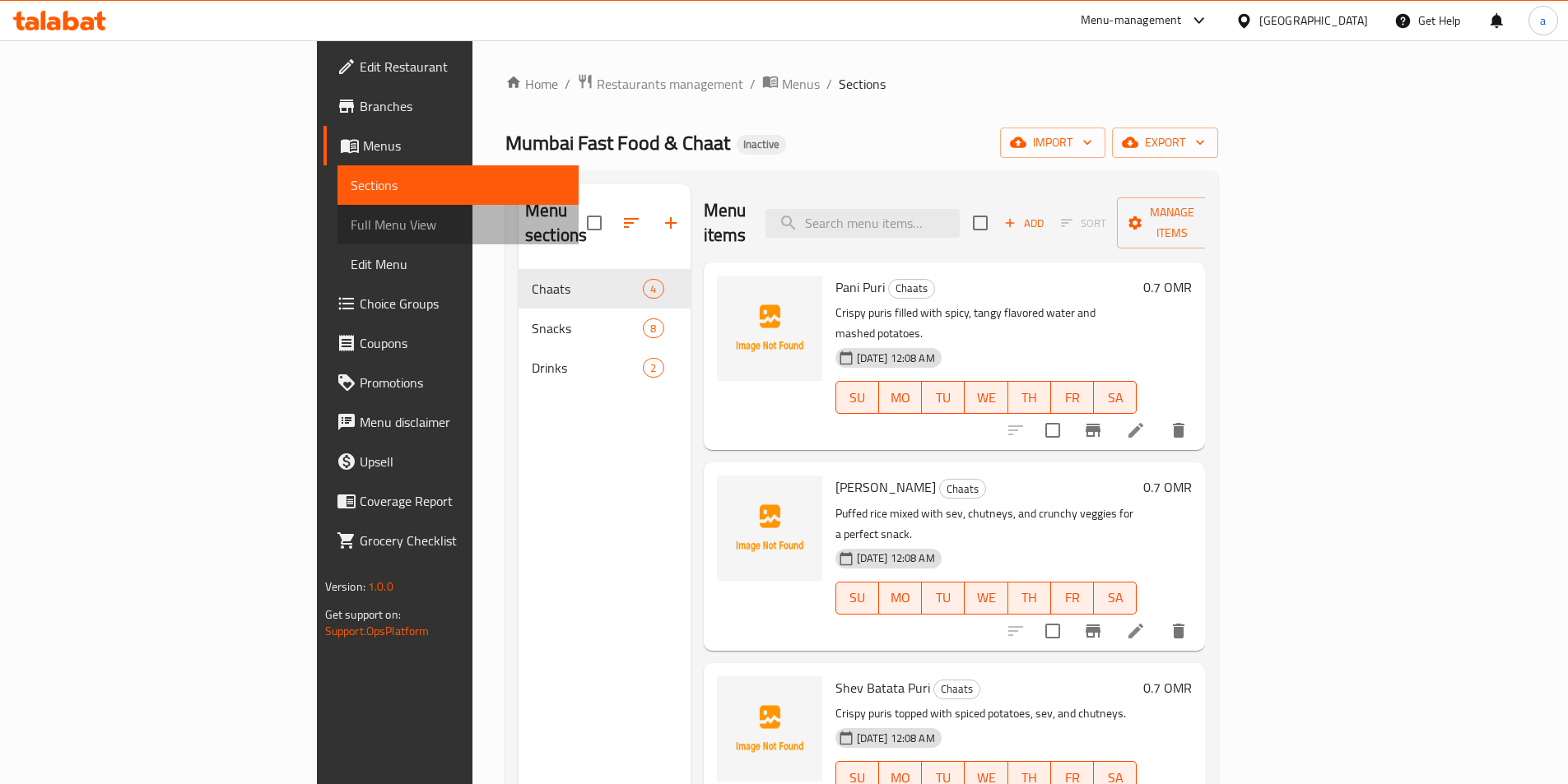
click at [350, 224] on span "Full Menu View" at bounding box center [457, 224] width 215 height 20
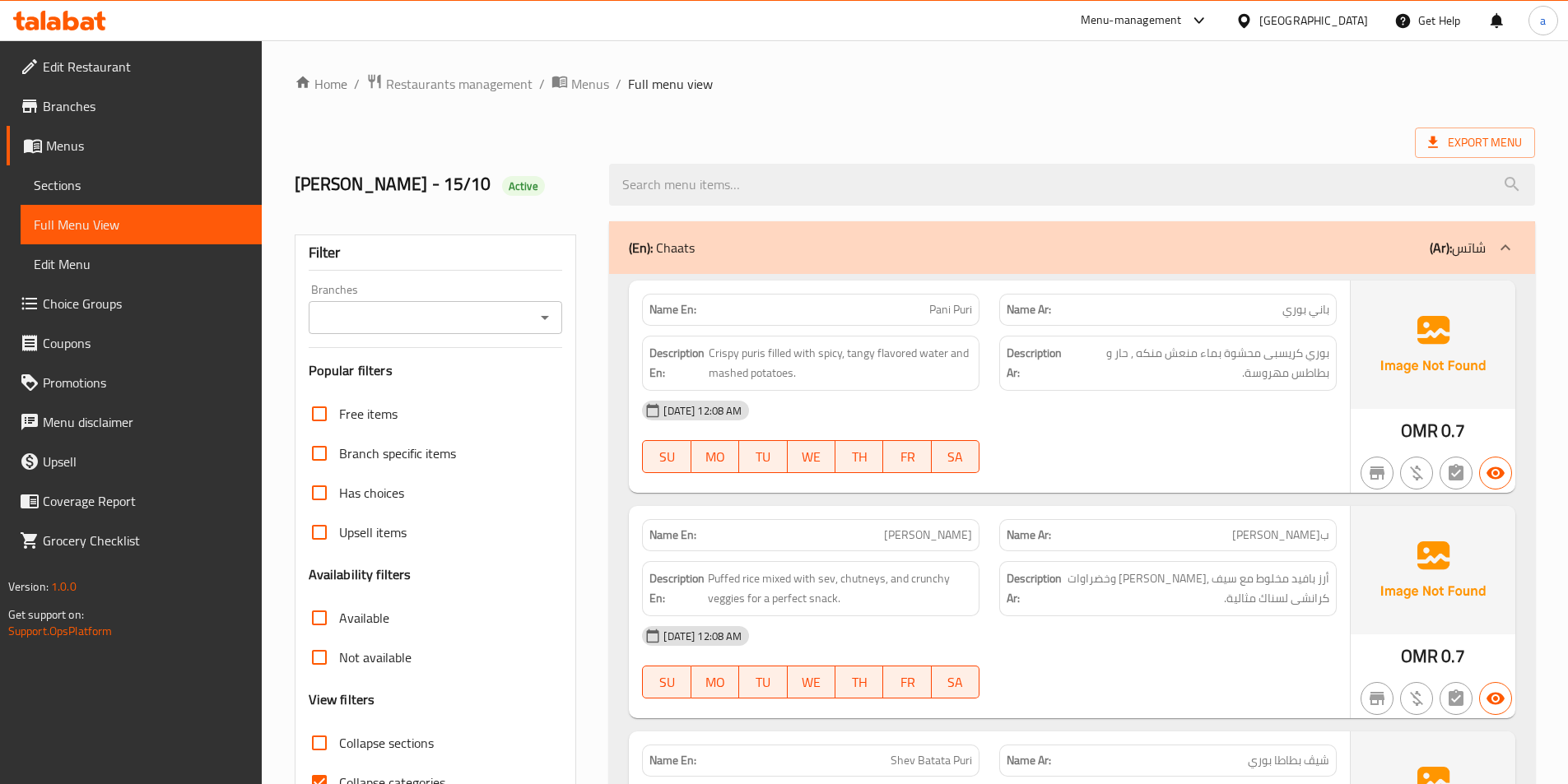
scroll to position [411, 0]
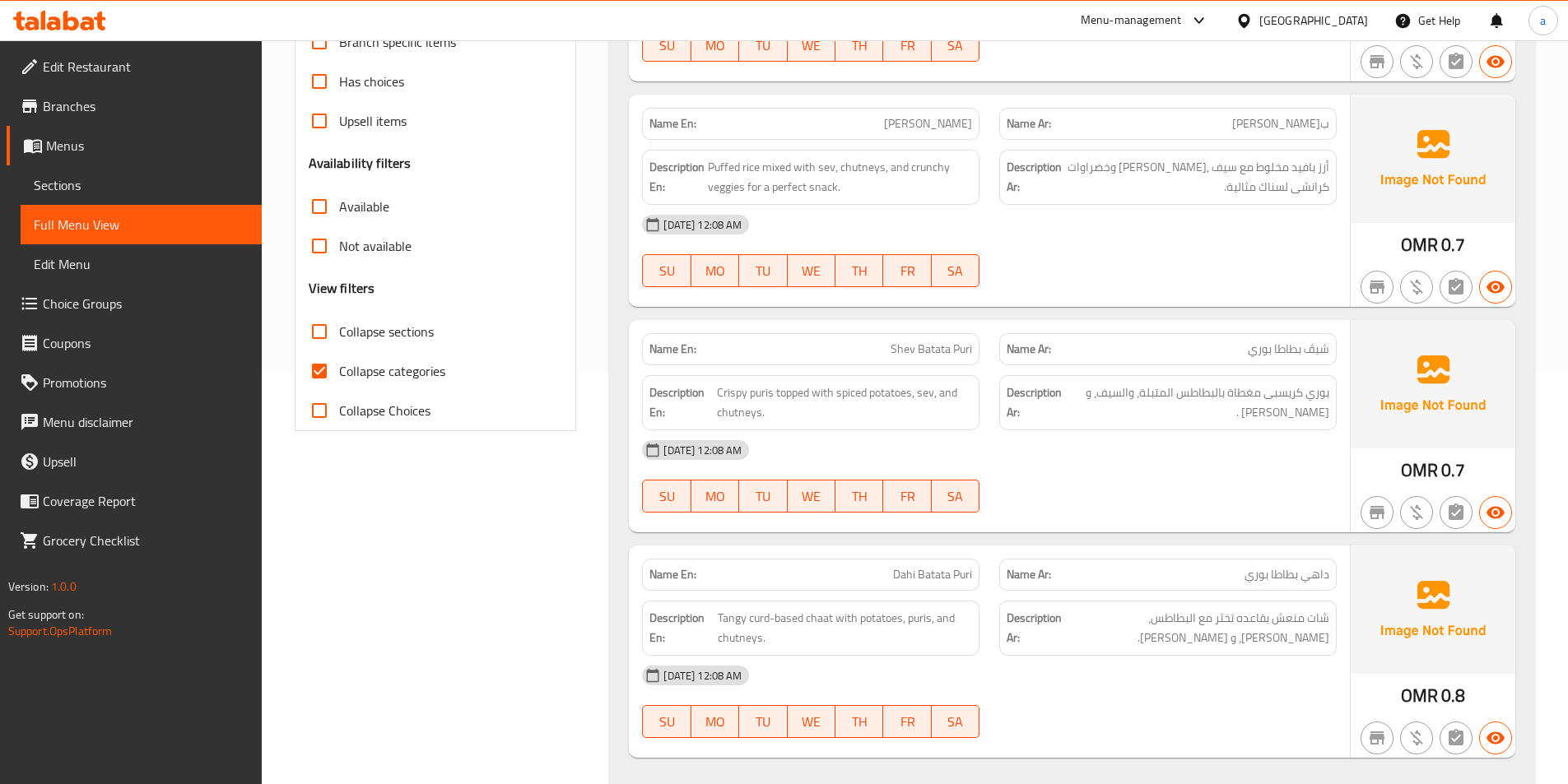
click at [392, 377] on span "Collapse categories" at bounding box center [391, 371] width 106 height 20
click at [339, 377] on input "Collapse categories" at bounding box center [319, 370] width 39 height 39
checkbox input "false"
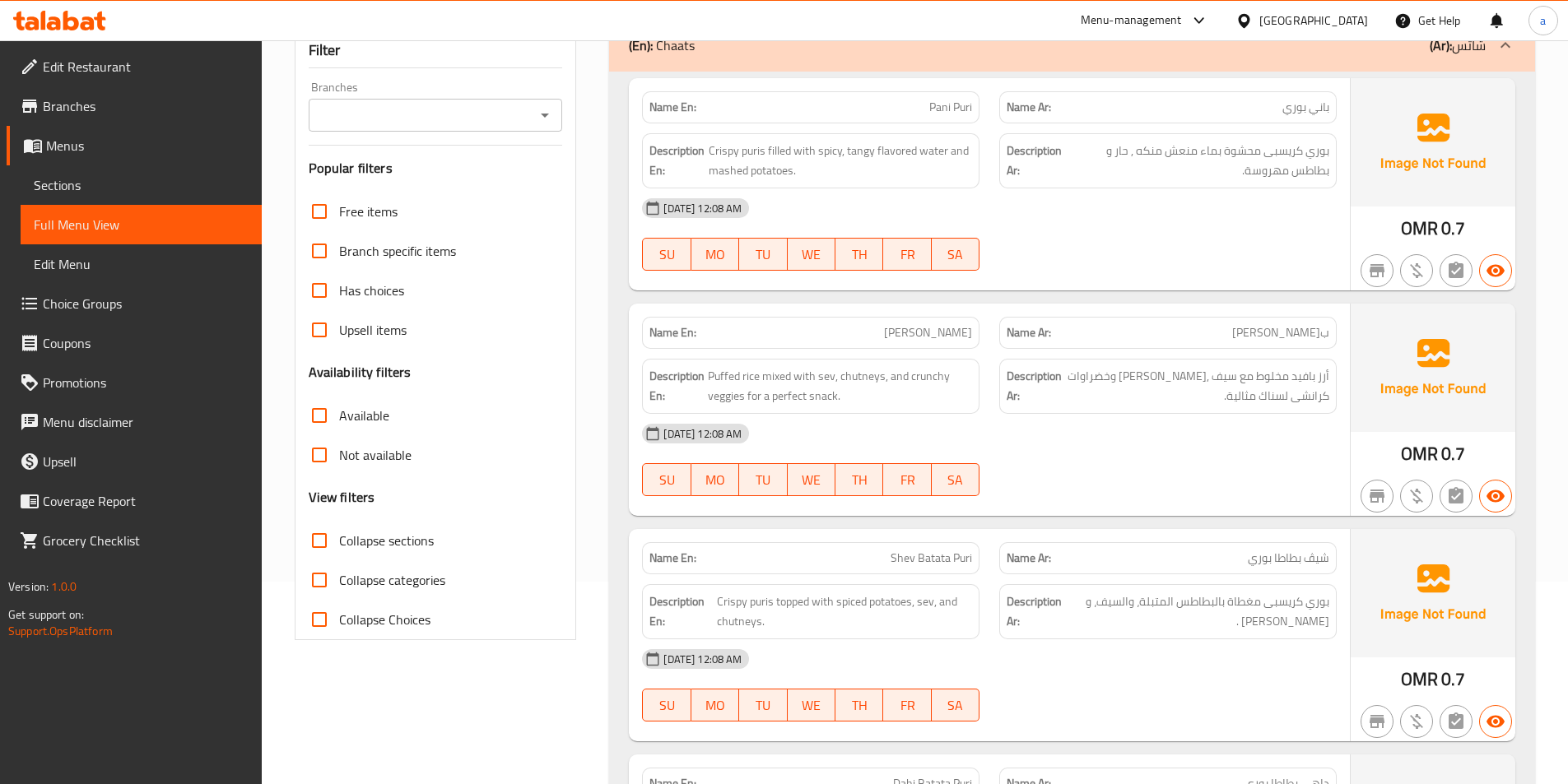
scroll to position [0, 0]
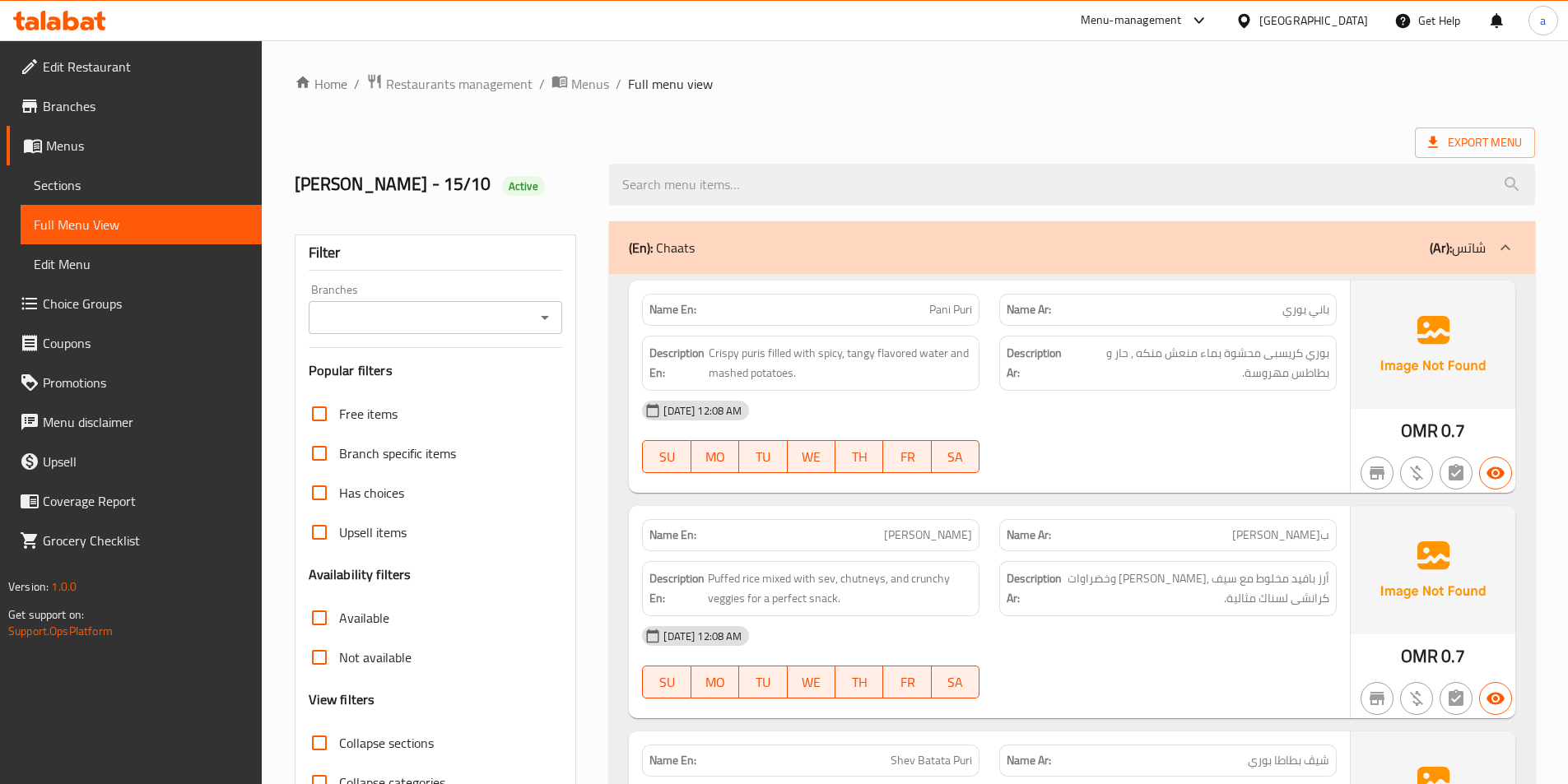
click at [97, 22] on icon at bounding box center [59, 20] width 93 height 20
